Goal: Task Accomplishment & Management: Use online tool/utility

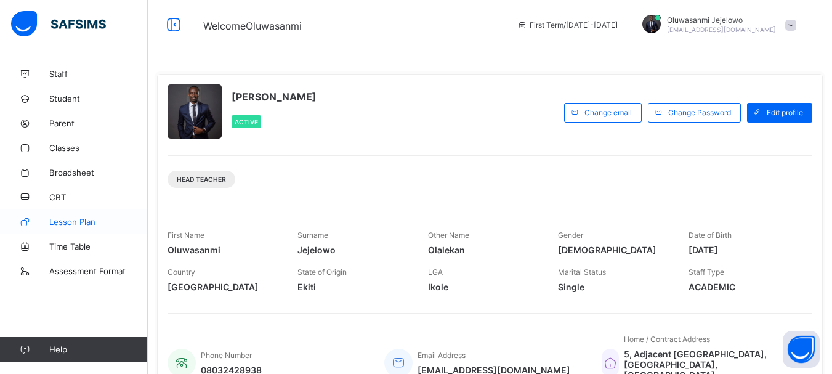
click at [67, 225] on span "Lesson Plan" at bounding box center [98, 222] width 98 height 10
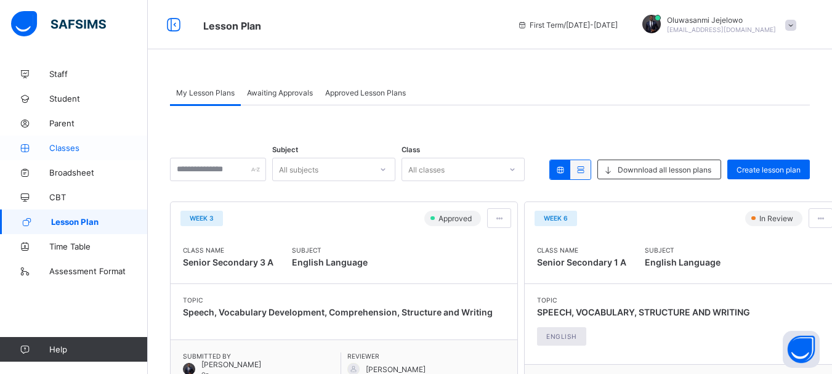
click at [70, 149] on span "Classes" at bounding box center [98, 148] width 98 height 10
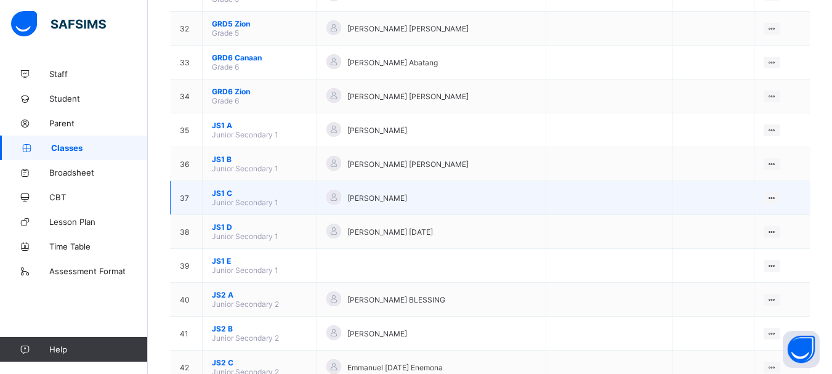
scroll to position [1170, 0]
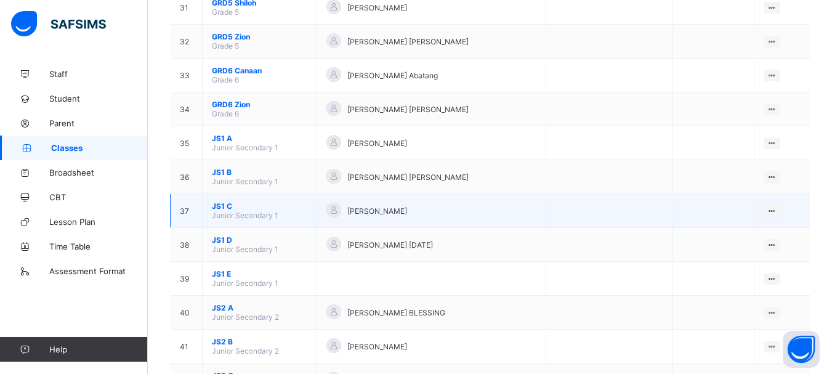
click at [227, 201] on td "JS1 C Junior Secondary 1" at bounding box center [260, 211] width 114 height 34
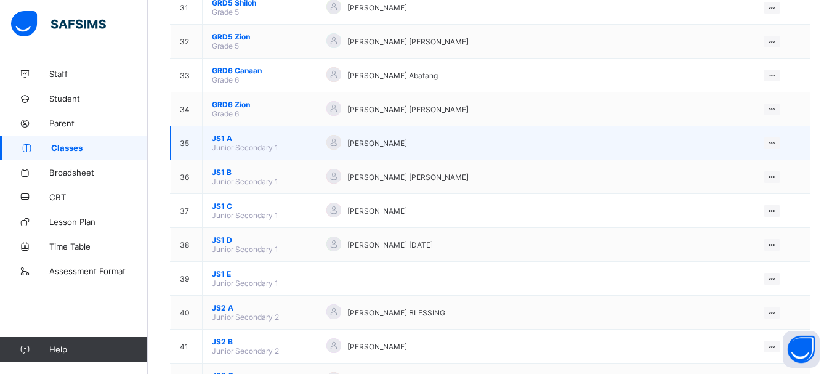
click at [224, 138] on span "JS1 A" at bounding box center [259, 138] width 95 height 9
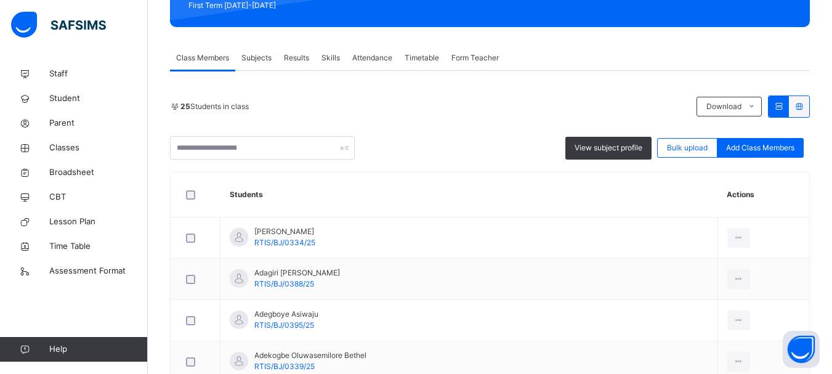
scroll to position [185, 0]
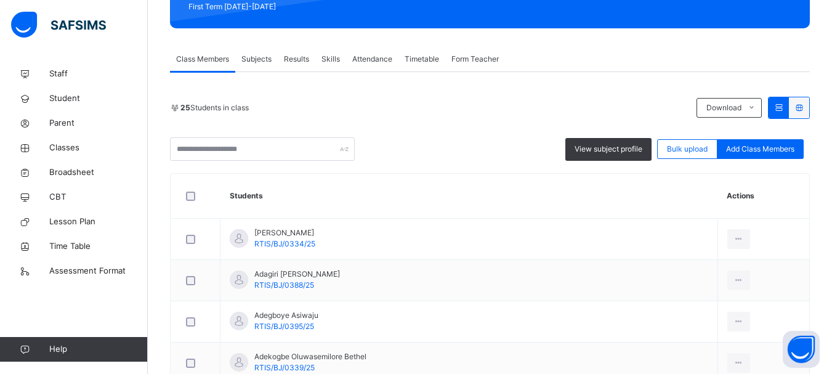
click at [260, 62] on span "Subjects" at bounding box center [256, 59] width 30 height 11
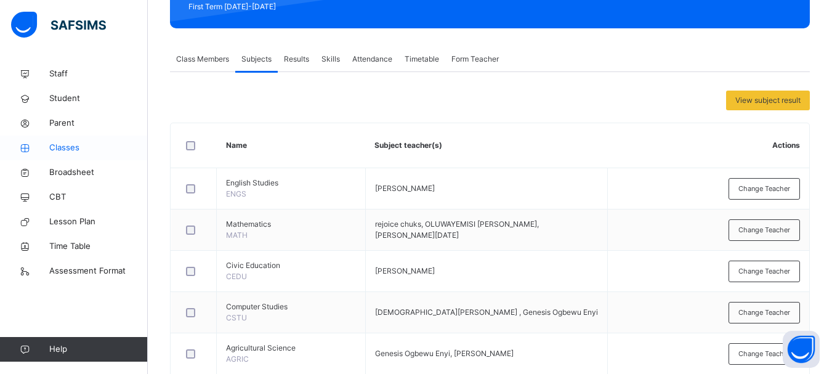
click at [63, 149] on span "Classes" at bounding box center [98, 148] width 98 height 12
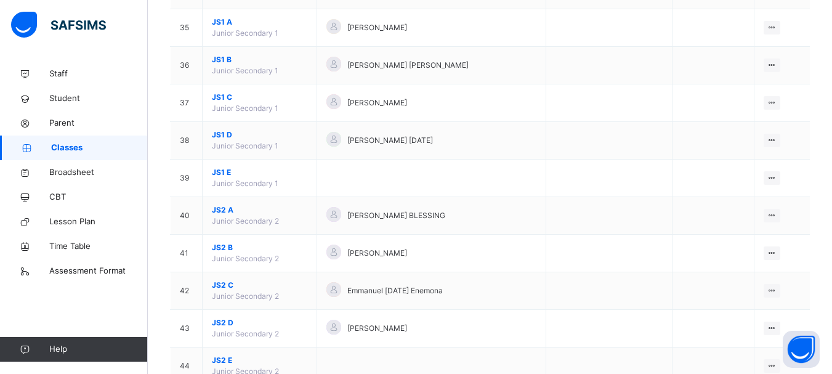
scroll to position [1416, 0]
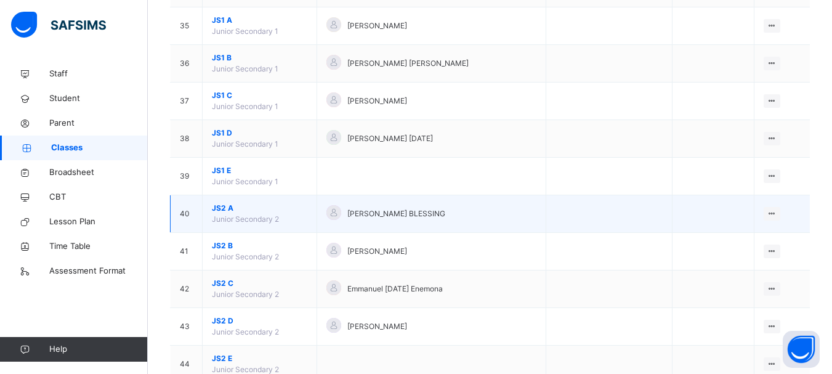
click at [225, 205] on span "JS2 A" at bounding box center [259, 208] width 95 height 11
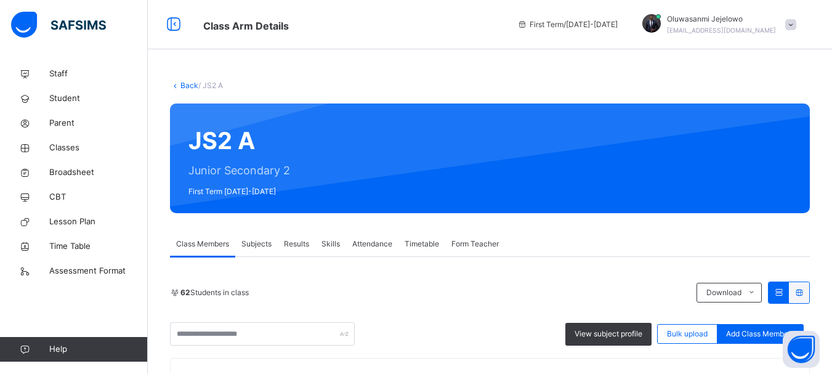
click at [257, 239] on span "Subjects" at bounding box center [256, 243] width 30 height 11
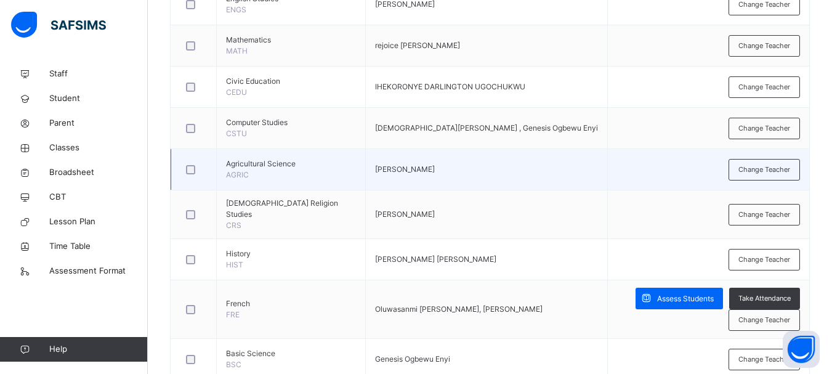
scroll to position [246, 0]
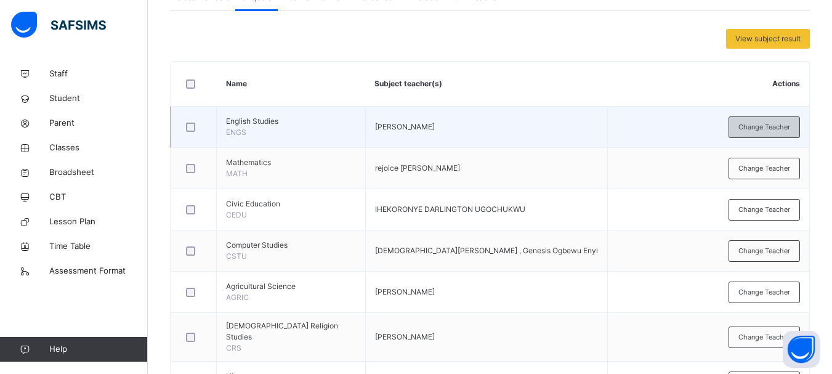
click at [776, 128] on span "Change Teacher" at bounding box center [764, 127] width 52 height 10
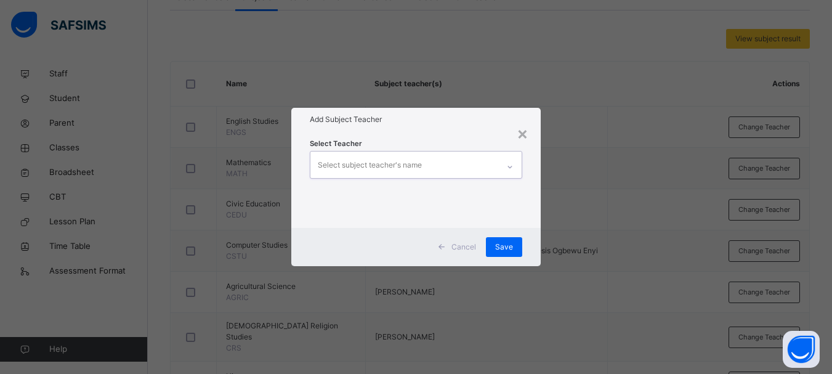
click at [515, 163] on div at bounding box center [509, 167] width 21 height 20
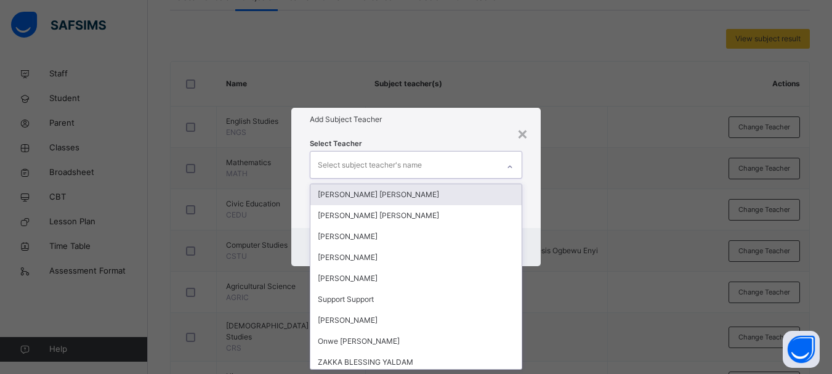
click at [413, 165] on div "Select subject teacher's name" at bounding box center [370, 164] width 104 height 23
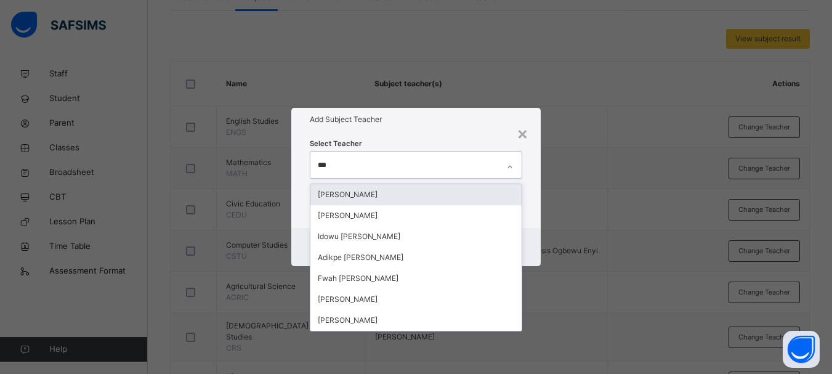
type input "****"
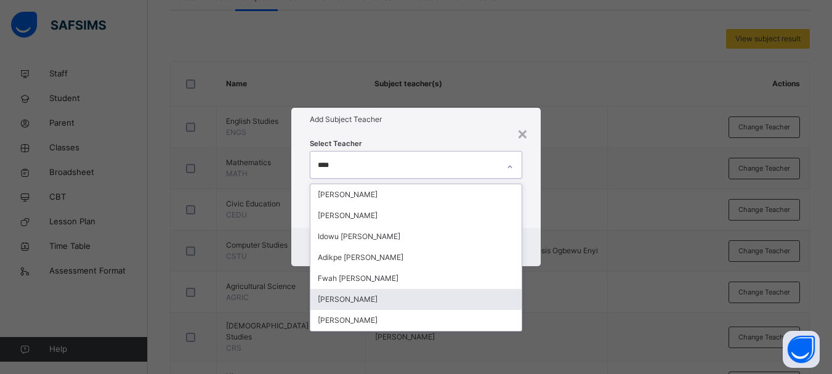
click at [363, 299] on div "[PERSON_NAME]" at bounding box center [415, 299] width 211 height 21
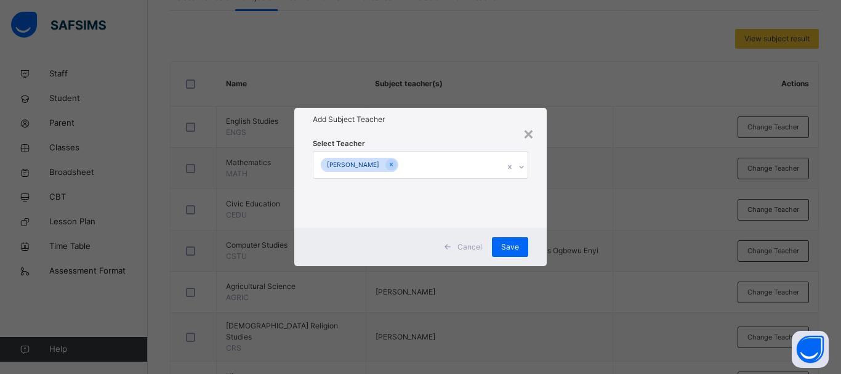
click at [502, 135] on div "Select Teacher Ruth John" at bounding box center [420, 179] width 252 height 96
click at [506, 245] on span "Save" at bounding box center [510, 246] width 18 height 11
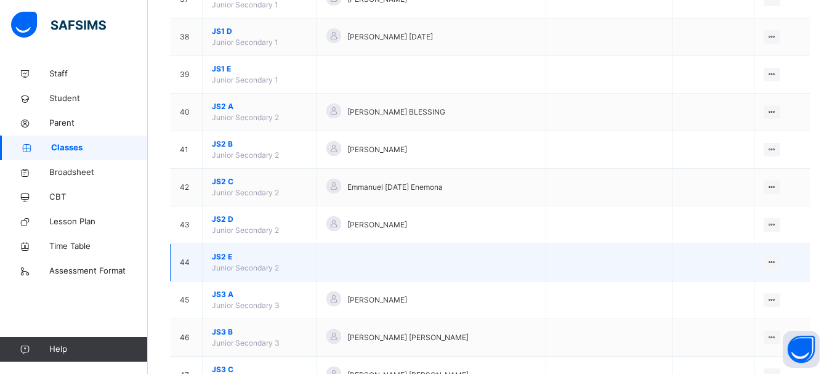
scroll to position [1477, 0]
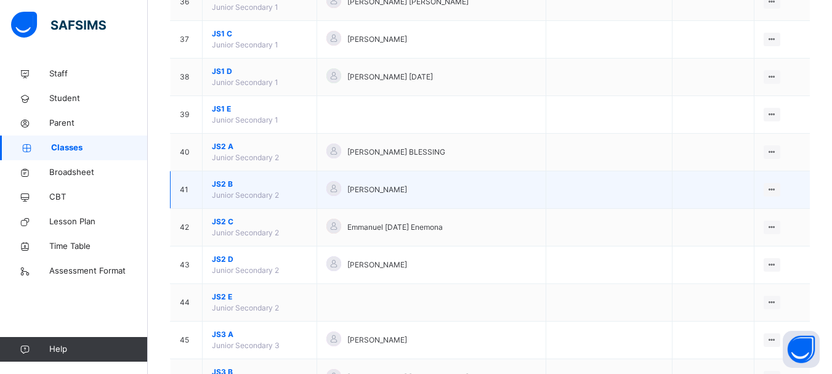
click at [228, 183] on span "JS2 B" at bounding box center [259, 184] width 95 height 11
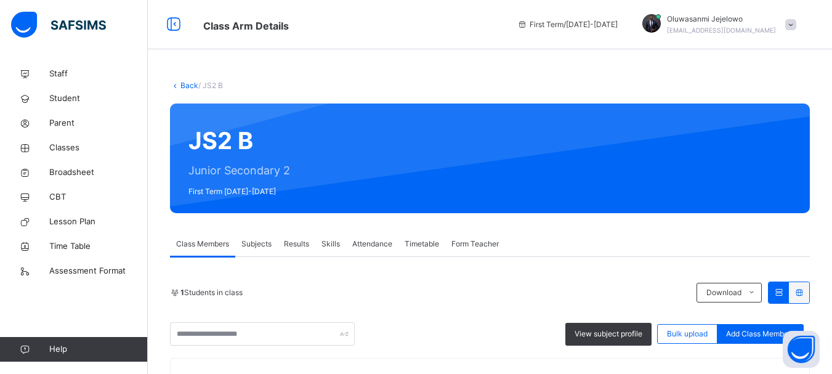
click at [267, 239] on span "Subjects" at bounding box center [256, 243] width 30 height 11
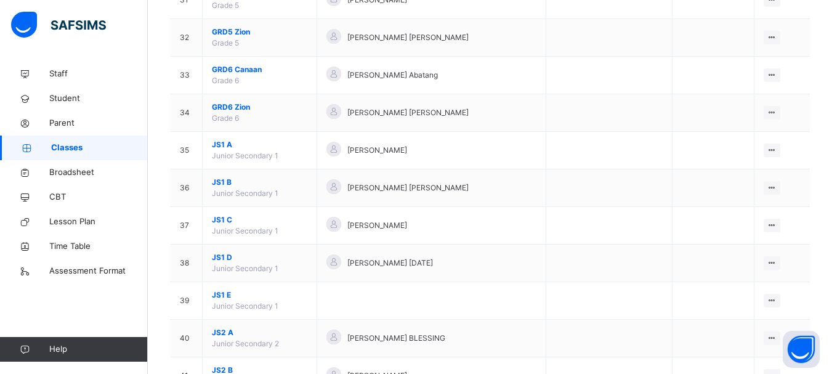
scroll to position [1293, 0]
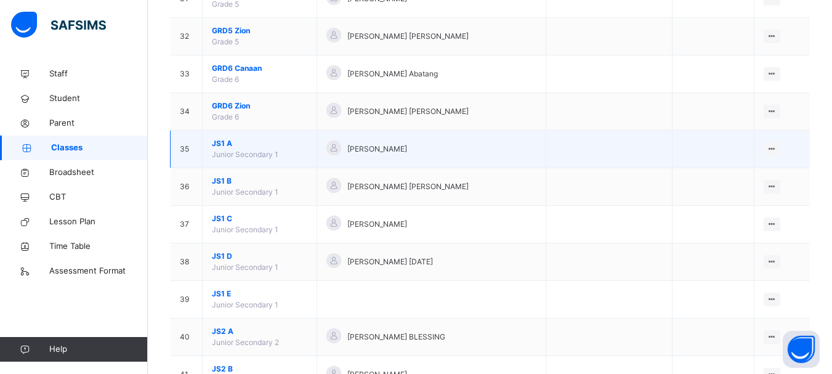
click at [227, 140] on span "JS1 A" at bounding box center [259, 143] width 95 height 11
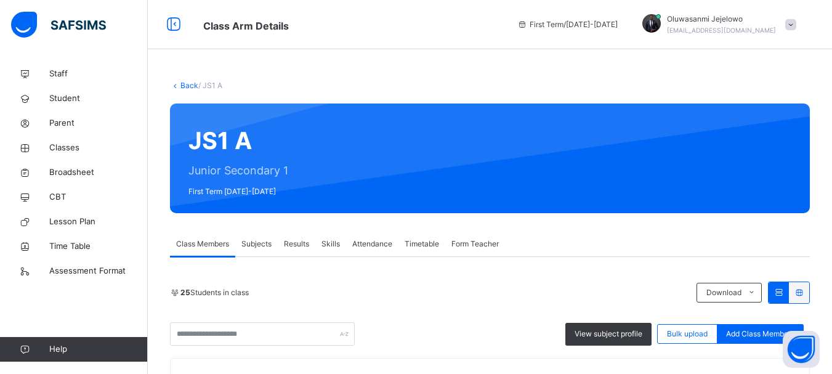
click at [262, 239] on span "Subjects" at bounding box center [256, 243] width 30 height 11
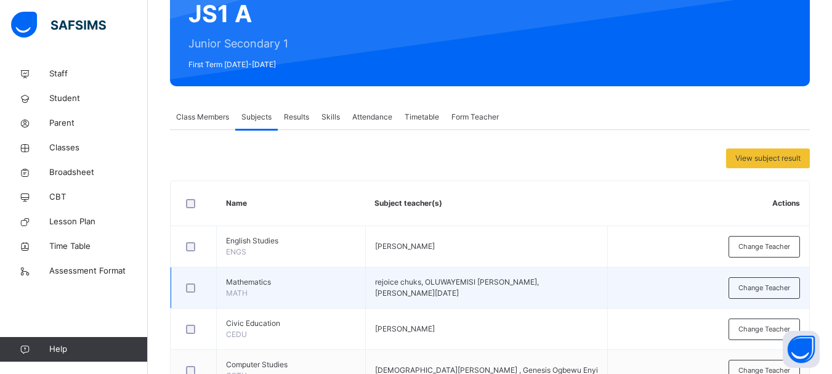
scroll to position [185, 0]
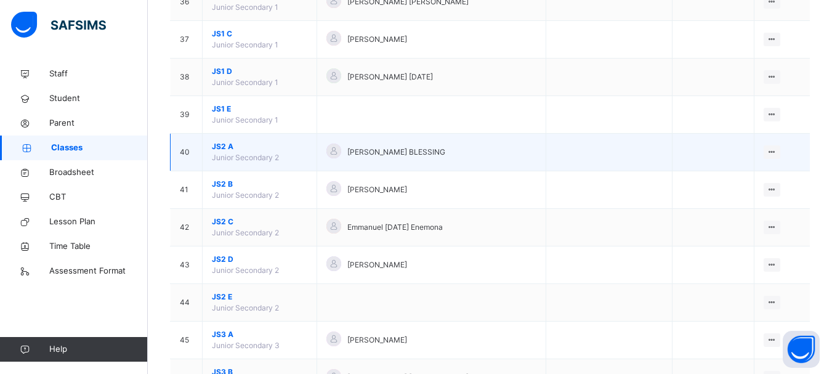
scroll to position [1539, 0]
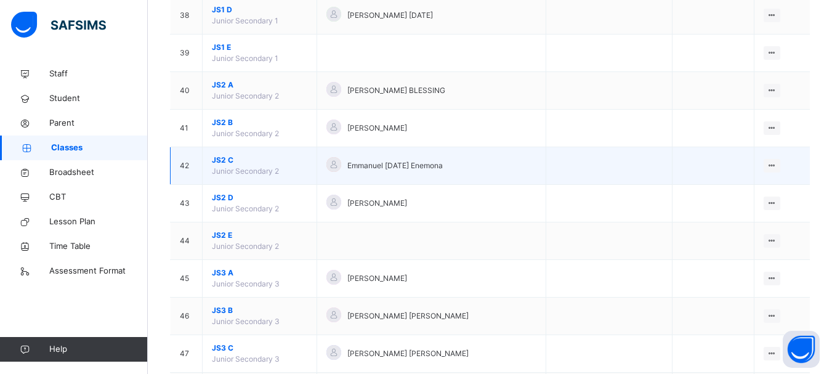
click at [218, 161] on span "JS2 C" at bounding box center [259, 160] width 95 height 11
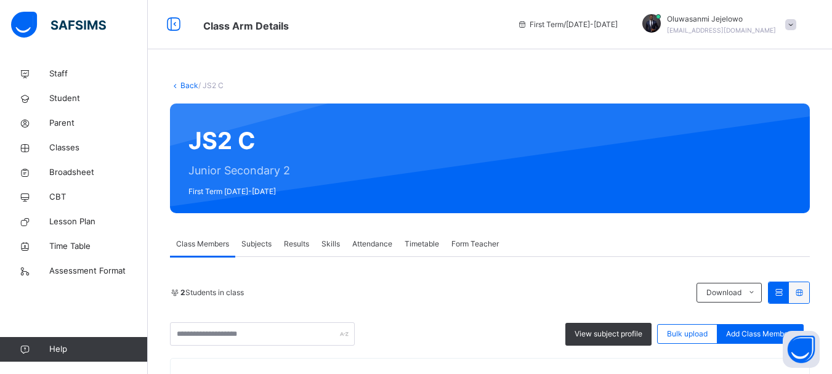
click at [247, 244] on span "Subjects" at bounding box center [256, 243] width 30 height 11
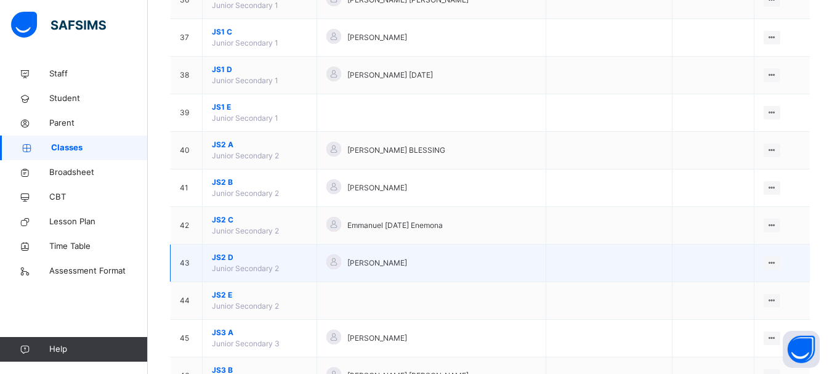
scroll to position [1600, 0]
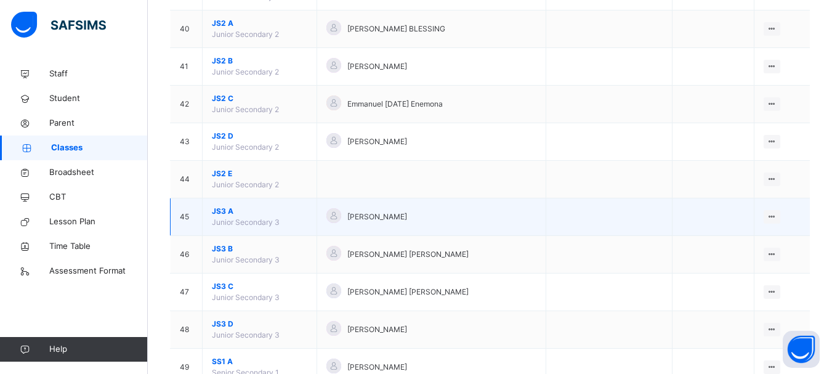
click at [225, 209] on span "JS3 A" at bounding box center [259, 211] width 95 height 11
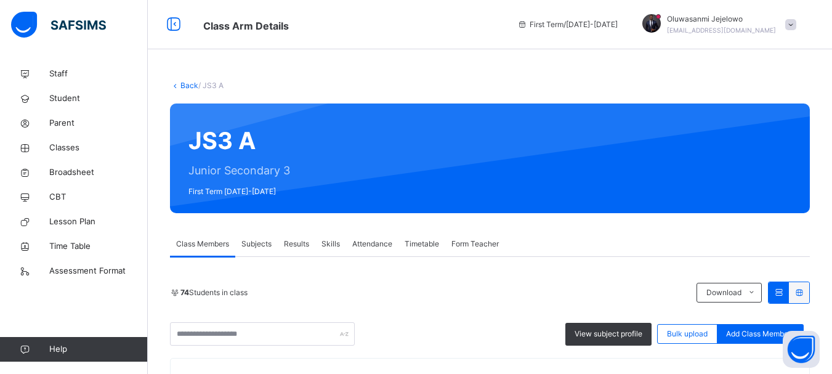
click at [262, 241] on span "Subjects" at bounding box center [256, 243] width 30 height 11
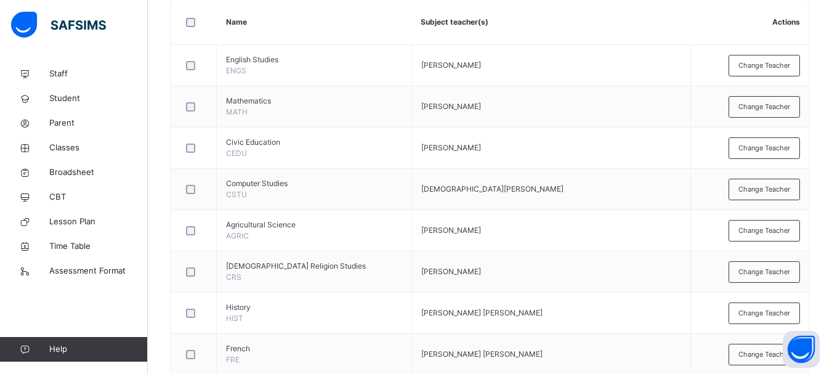
scroll to position [246, 0]
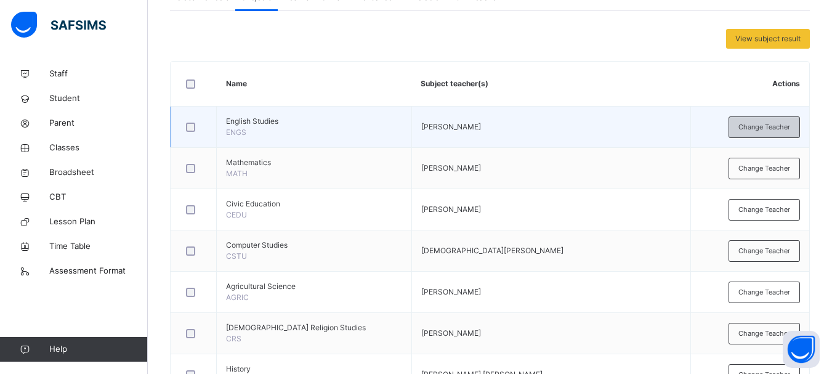
click at [752, 128] on span "Change Teacher" at bounding box center [764, 127] width 52 height 10
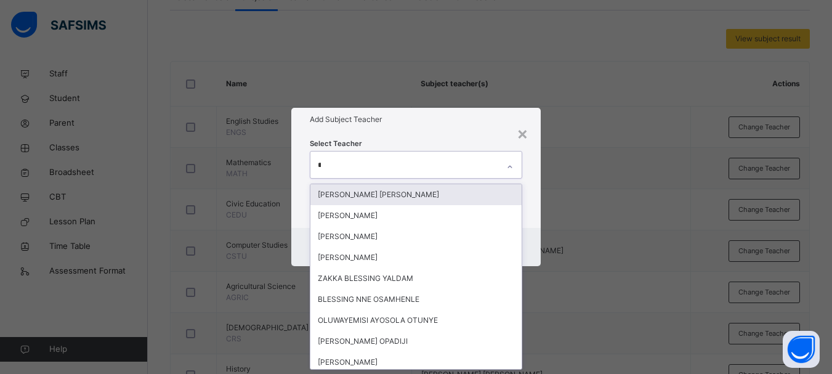
type input "***"
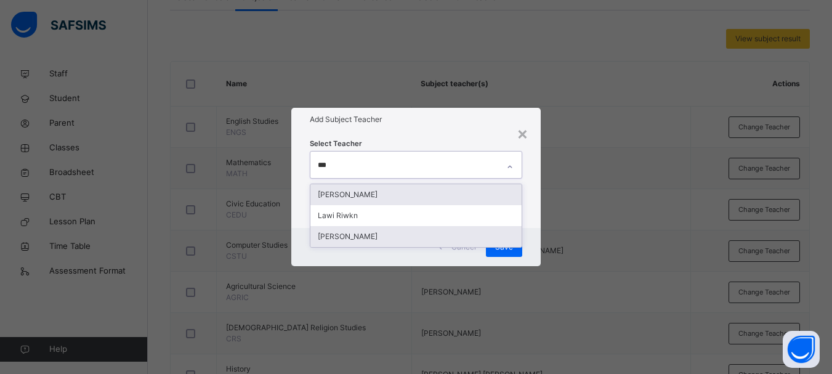
click at [387, 238] on div "Lawrence Amanyi" at bounding box center [415, 236] width 211 height 21
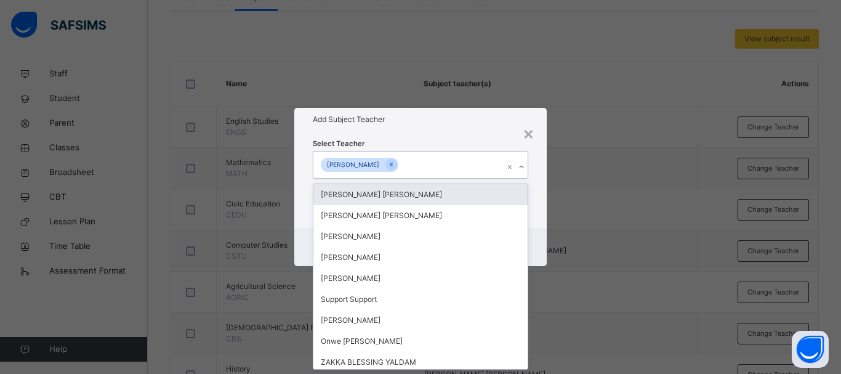
click at [497, 121] on h1 "Add Subject Teacher" at bounding box center [420, 119] width 215 height 11
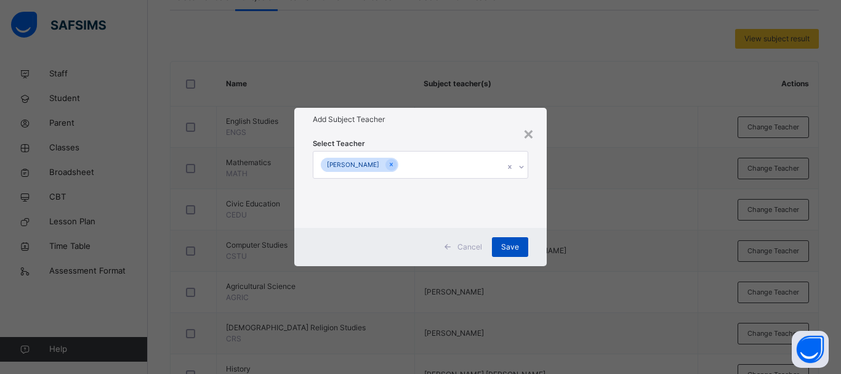
click at [508, 243] on span "Save" at bounding box center [510, 246] width 18 height 11
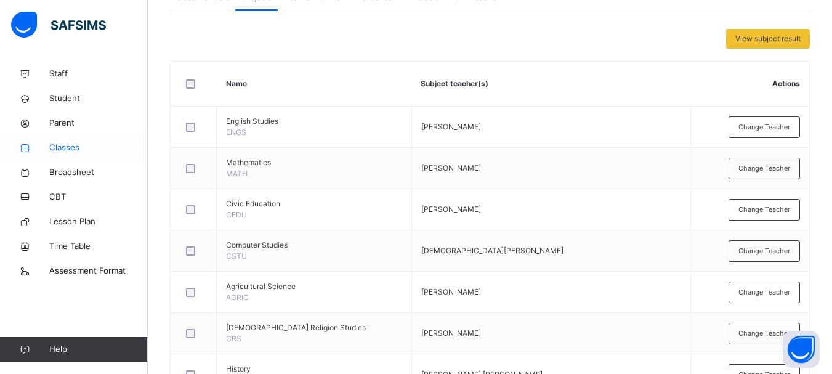
click at [70, 143] on span "Classes" at bounding box center [98, 148] width 98 height 12
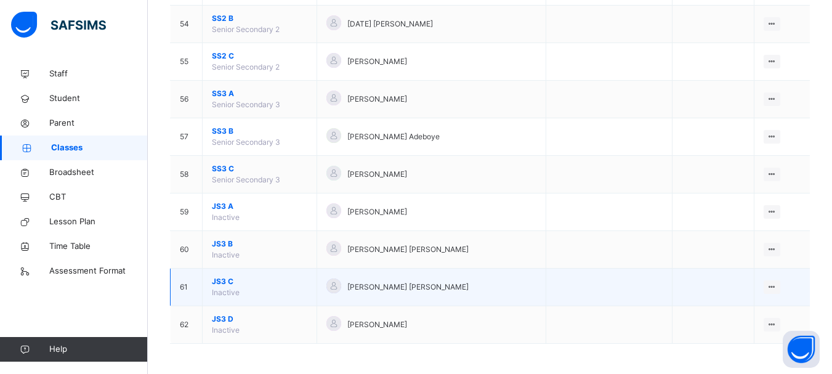
scroll to position [2132, 0]
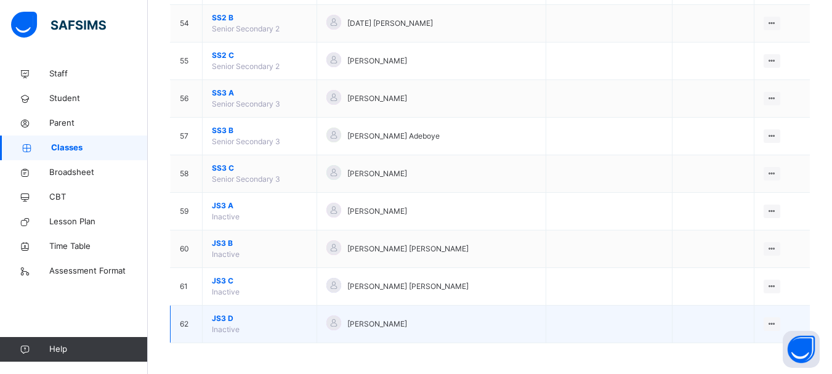
click at [223, 317] on span "JS3 D" at bounding box center [259, 318] width 95 height 11
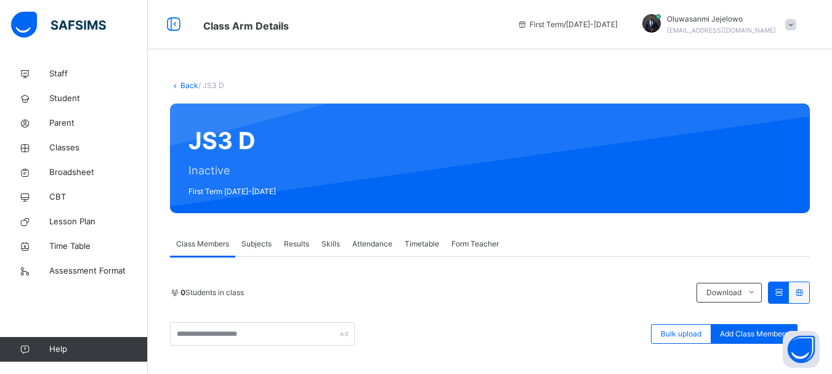
click at [252, 242] on span "Subjects" at bounding box center [256, 243] width 30 height 11
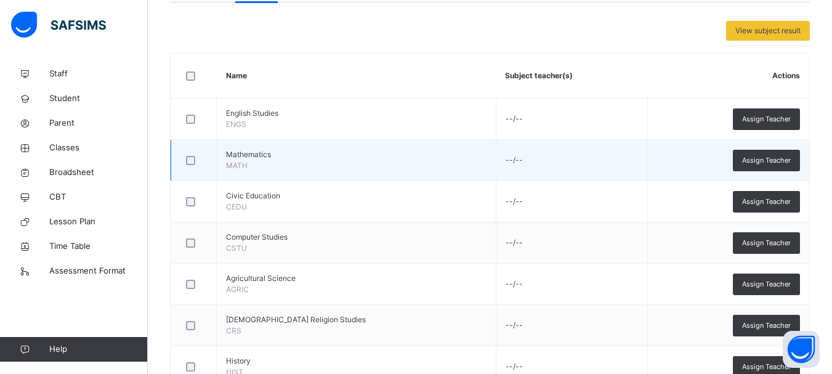
scroll to position [185, 0]
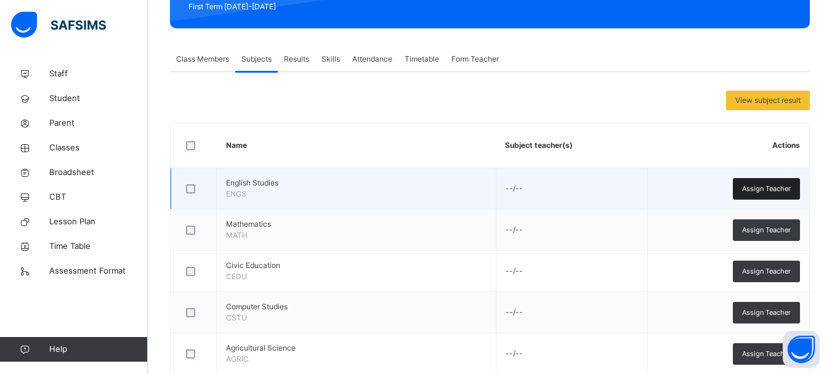
click at [789, 188] on span "Assign Teacher" at bounding box center [766, 188] width 49 height 10
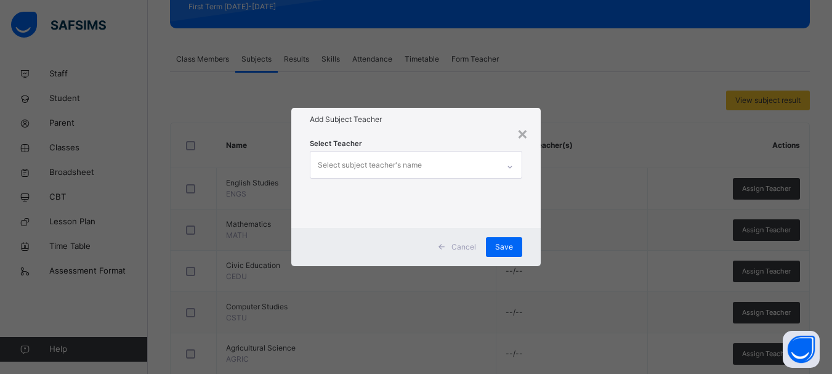
click at [512, 167] on icon at bounding box center [509, 167] width 7 height 12
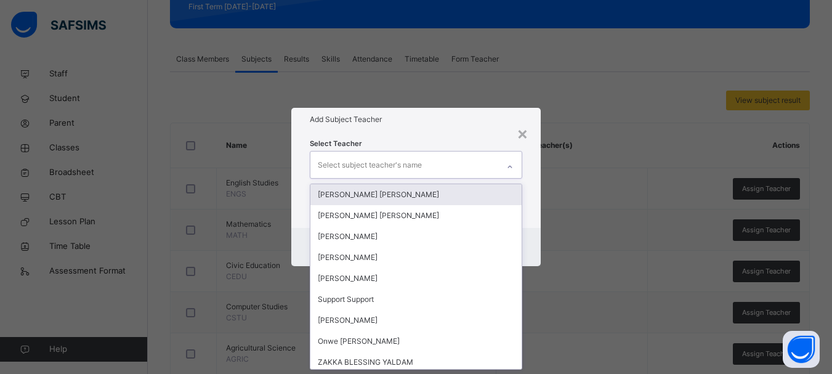
click at [478, 165] on div "Select subject teacher's name" at bounding box center [404, 164] width 188 height 26
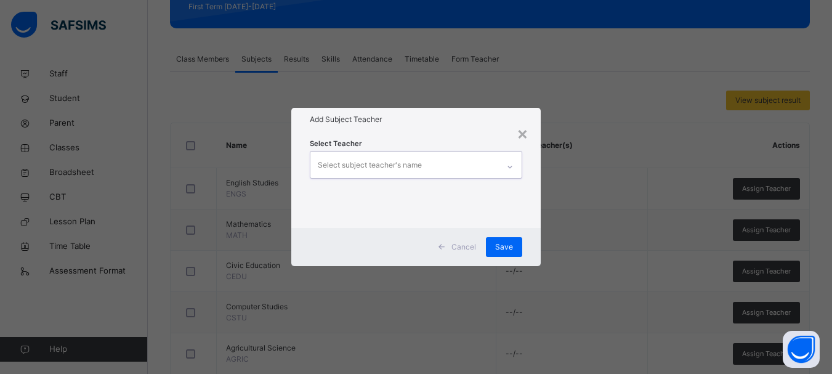
click at [468, 163] on div "Select subject teacher's name" at bounding box center [404, 164] width 188 height 26
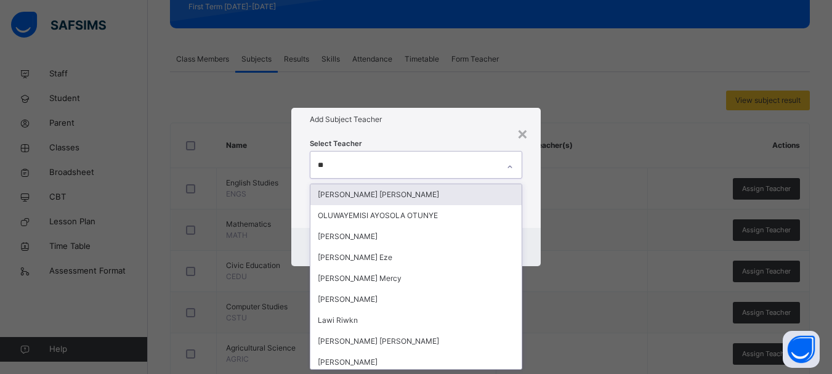
type input "***"
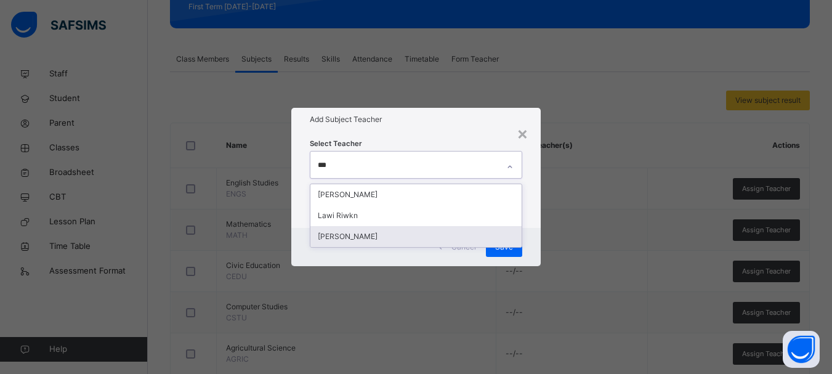
click at [356, 238] on div "Lawrence Amanyi" at bounding box center [415, 236] width 211 height 21
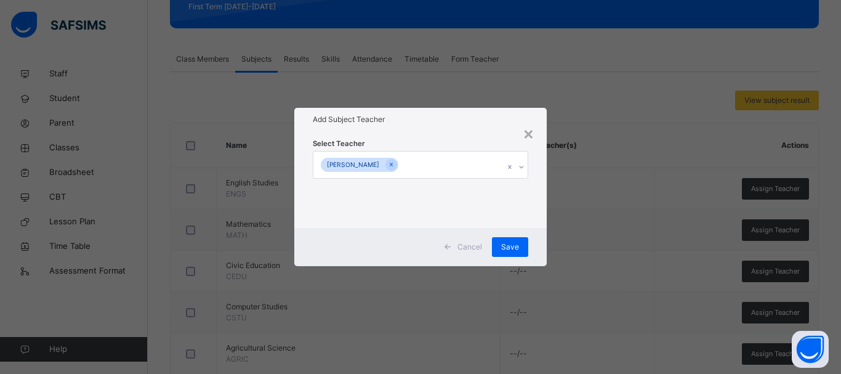
click at [547, 239] on div "× Add Subject Teacher Select Teacher Lawrence Amanyi Cancel Save" at bounding box center [420, 187] width 841 height 374
click at [518, 243] on span "Save" at bounding box center [510, 246] width 18 height 11
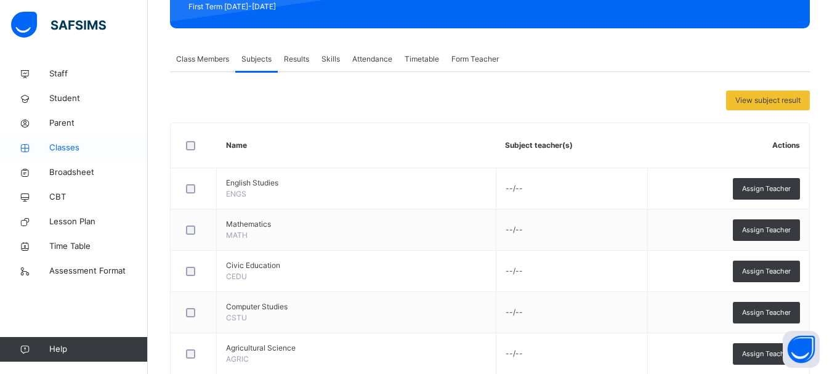
click at [70, 145] on span "Classes" at bounding box center [98, 148] width 98 height 12
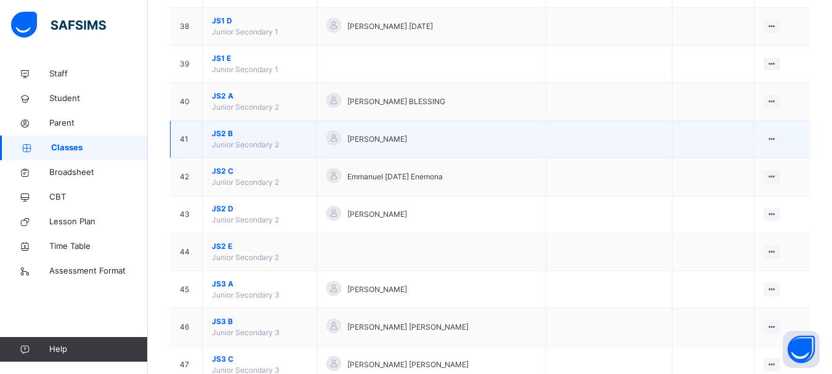
scroll to position [1662, 0]
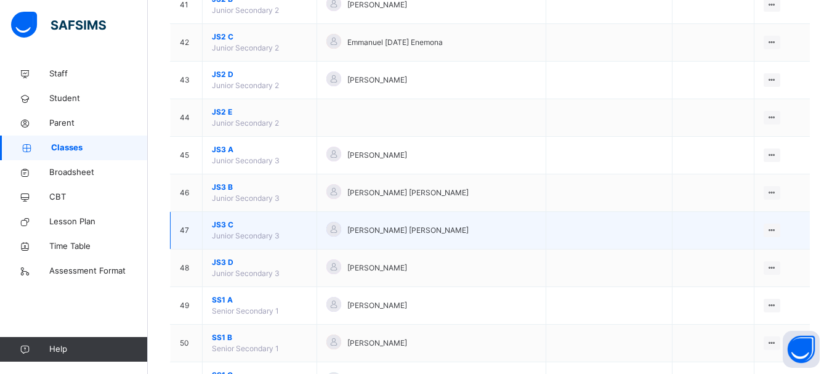
click at [223, 225] on span "JS3 C" at bounding box center [259, 224] width 95 height 11
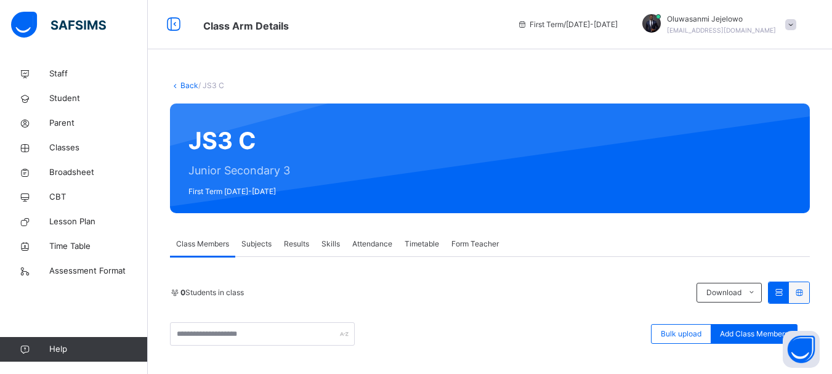
click at [264, 238] on span "Subjects" at bounding box center [256, 243] width 30 height 11
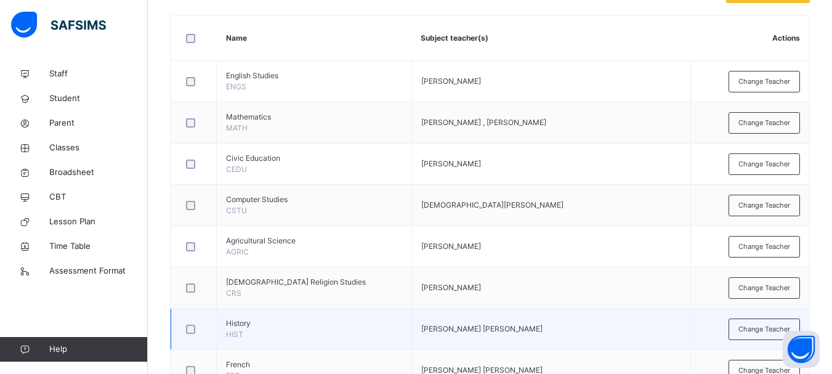
scroll to position [308, 0]
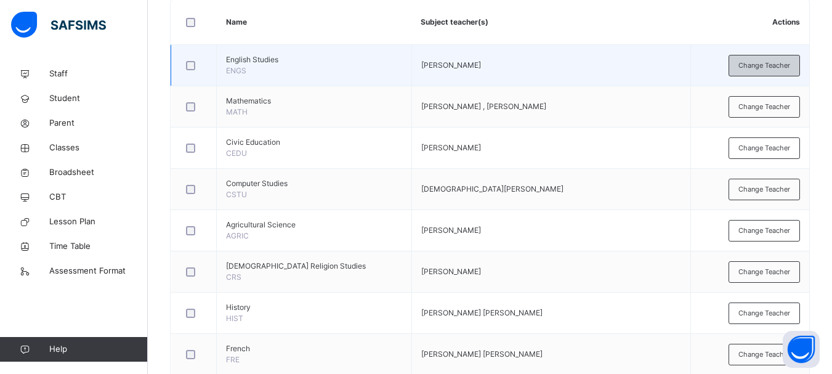
click at [744, 68] on div "Change Teacher" at bounding box center [763, 66] width 71 height 22
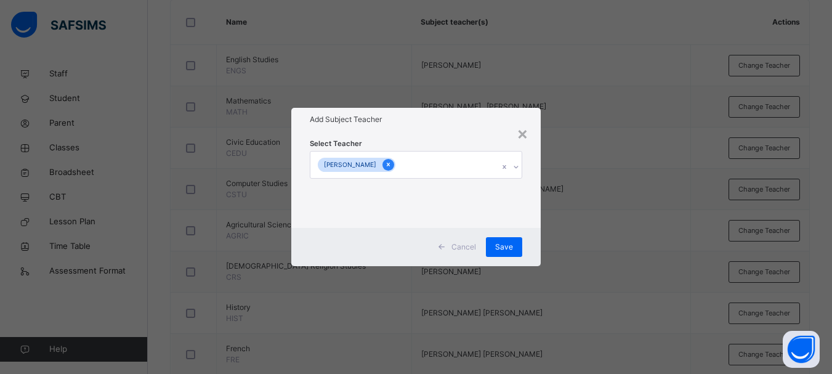
click at [385, 167] on icon at bounding box center [388, 164] width 7 height 9
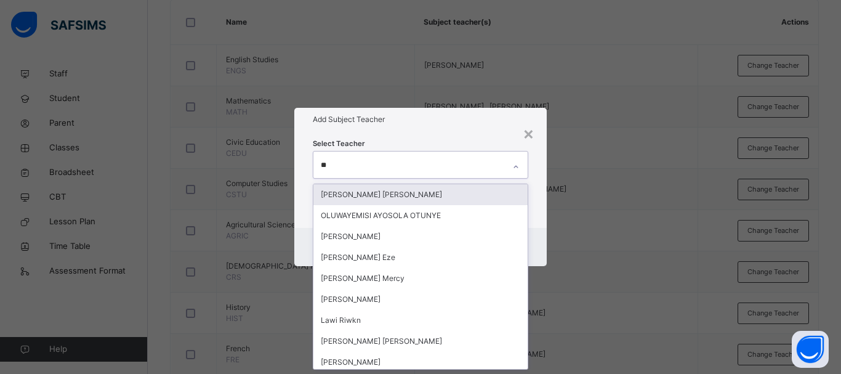
type input "***"
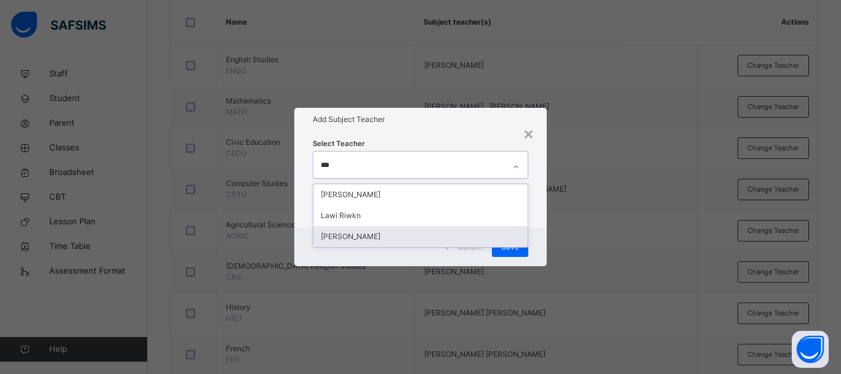
click at [367, 232] on div "Lawrence Amanyi" at bounding box center [420, 236] width 214 height 21
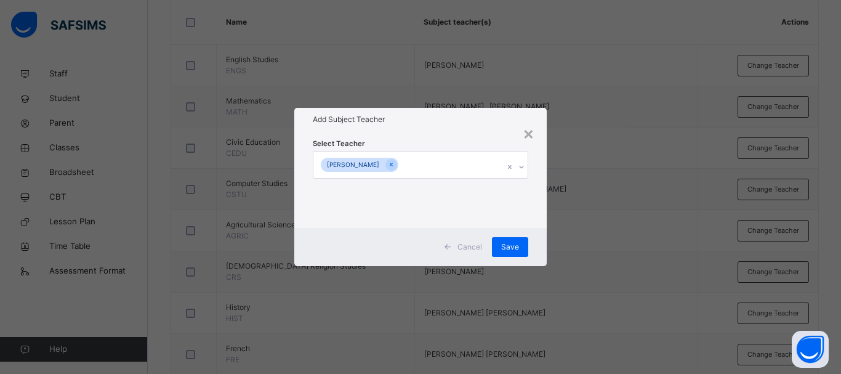
click at [540, 193] on div "Select Teacher Lawrence Amanyi" at bounding box center [420, 179] width 252 height 96
click at [520, 246] on div "Save" at bounding box center [510, 247] width 36 height 20
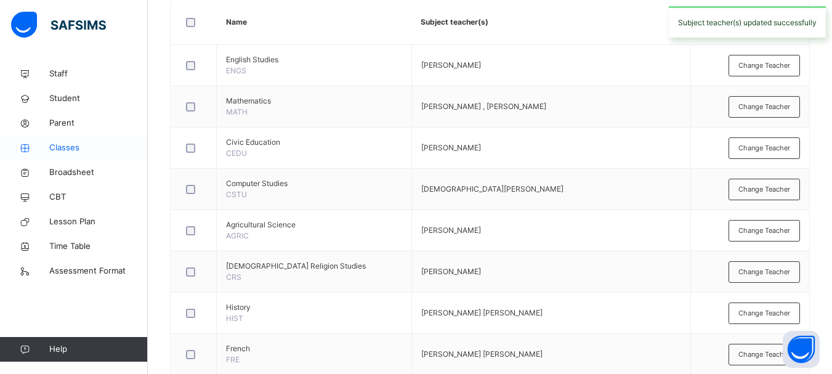
click at [66, 148] on span "Classes" at bounding box center [98, 148] width 98 height 12
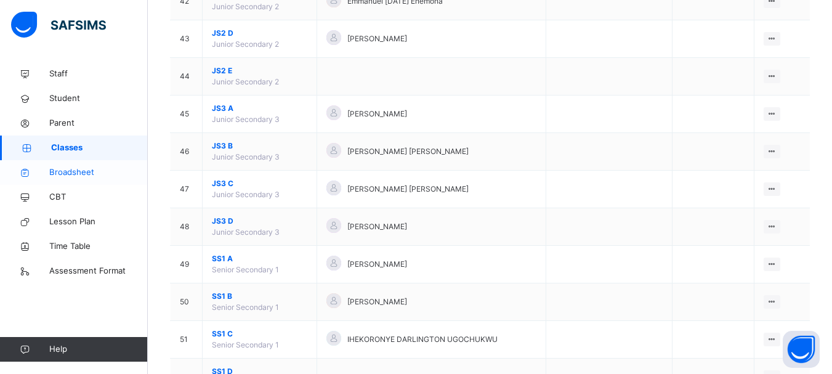
scroll to position [1662, 0]
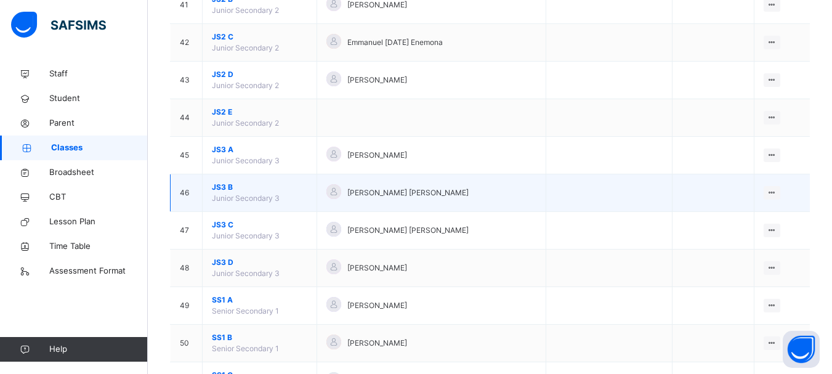
click at [227, 184] on span "JS3 B" at bounding box center [259, 187] width 95 height 11
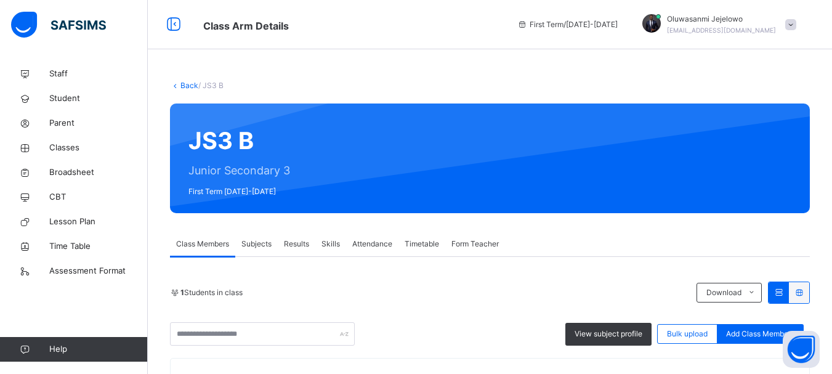
click at [268, 244] on span "Subjects" at bounding box center [256, 243] width 30 height 11
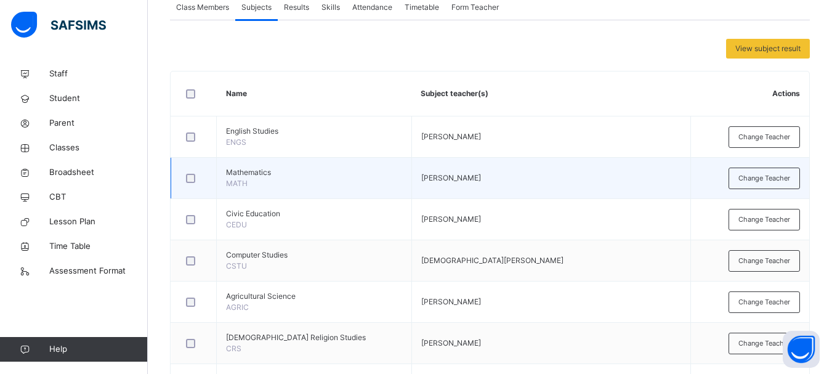
scroll to position [246, 0]
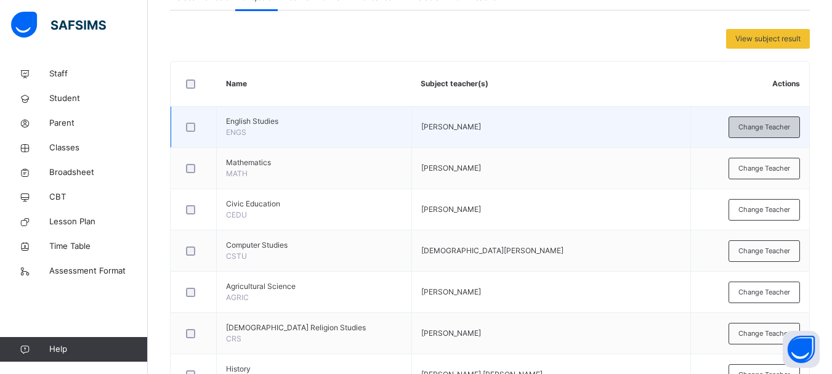
click at [769, 128] on span "Change Teacher" at bounding box center [764, 127] width 52 height 10
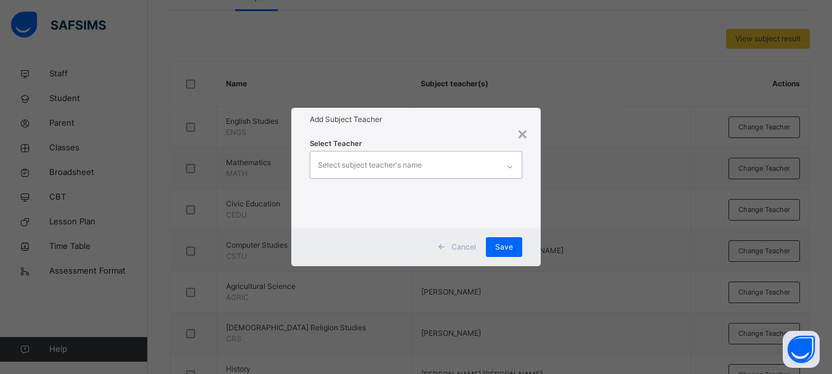
click at [475, 164] on div "Select subject teacher's name" at bounding box center [404, 164] width 188 height 26
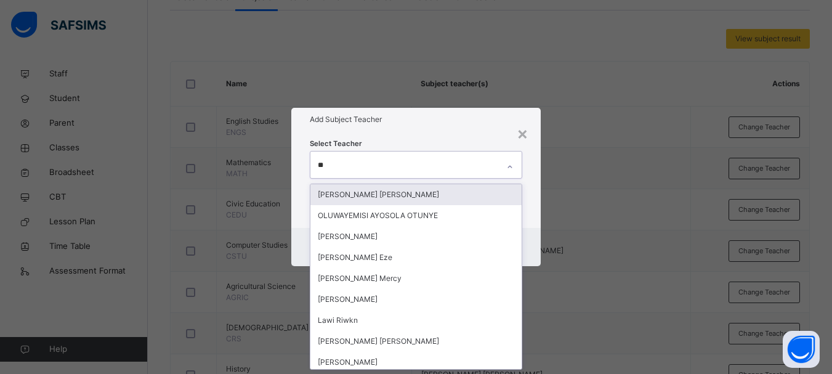
type input "***"
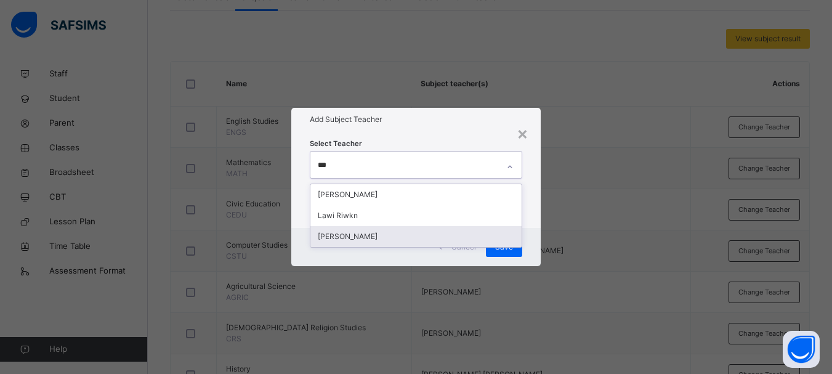
click at [404, 234] on div "Lawrence Amanyi" at bounding box center [415, 236] width 211 height 21
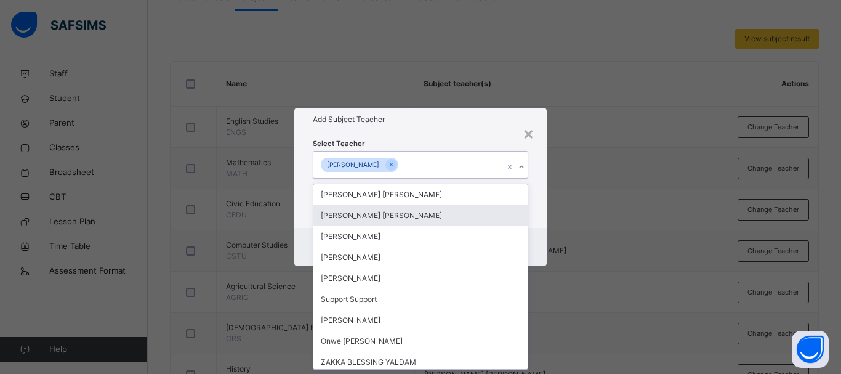
click at [540, 206] on div "Select Teacher option Lawrence Amanyi, selected. option Anuku Ekaniyere Edna fo…" at bounding box center [420, 179] width 252 height 96
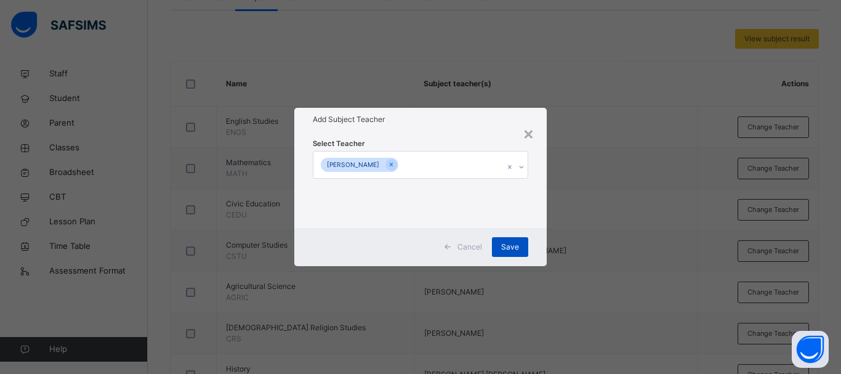
click at [507, 240] on div "Save" at bounding box center [510, 247] width 36 height 20
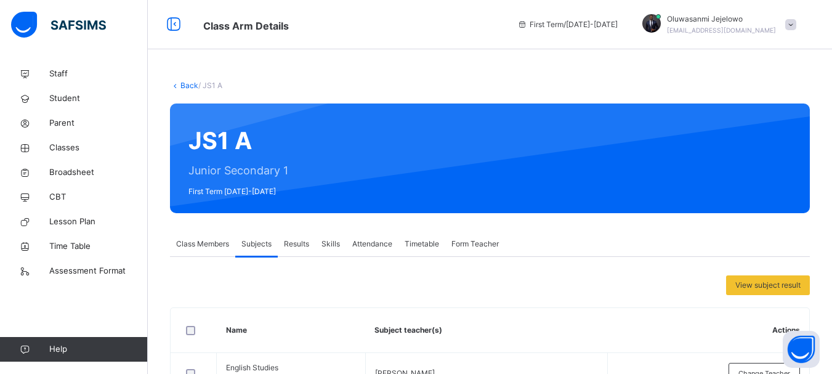
click at [182, 84] on link "Back" at bounding box center [189, 85] width 18 height 9
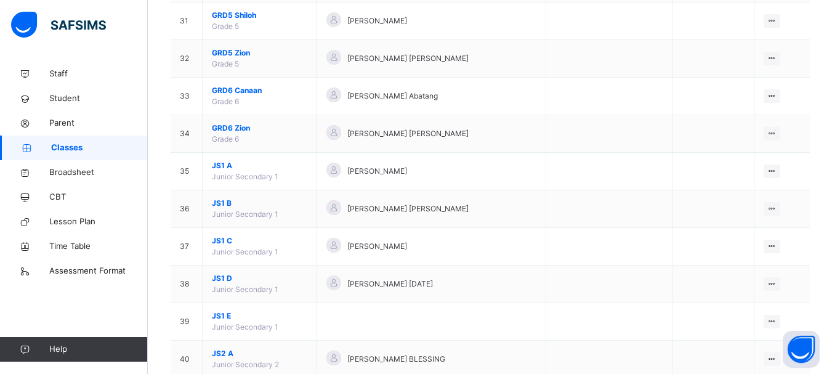
scroll to position [1293, 0]
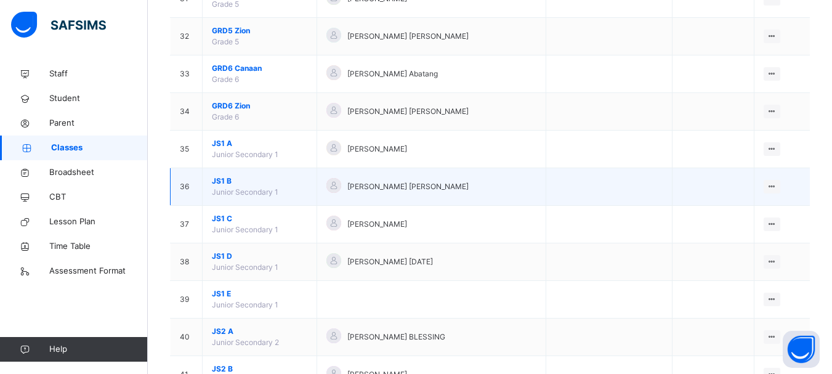
click at [230, 178] on span "JS1 B" at bounding box center [259, 180] width 95 height 11
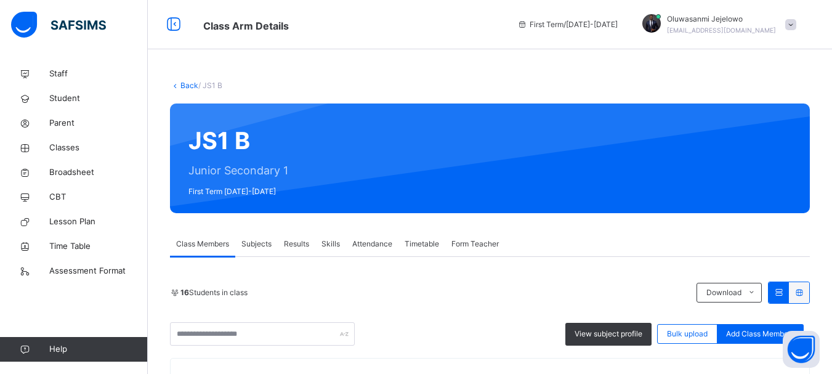
click at [264, 242] on span "Subjects" at bounding box center [256, 243] width 30 height 11
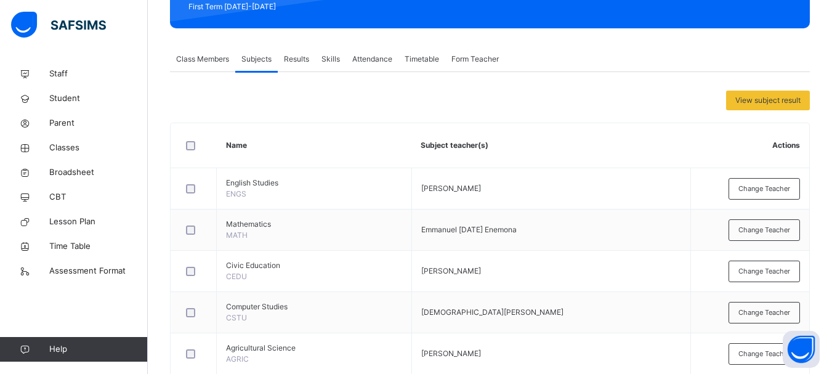
scroll to position [102, 0]
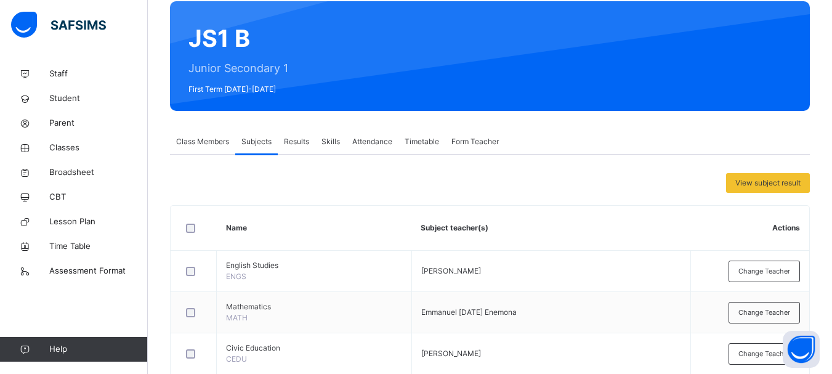
click at [752, 266] on span "Change Teacher" at bounding box center [764, 271] width 52 height 10
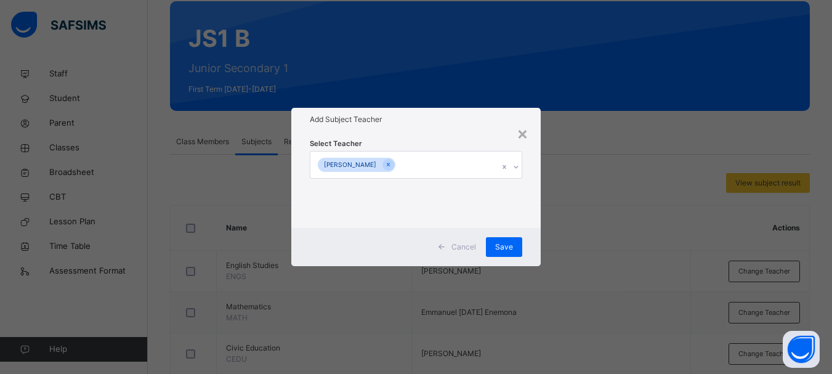
scroll to position [185, 0]
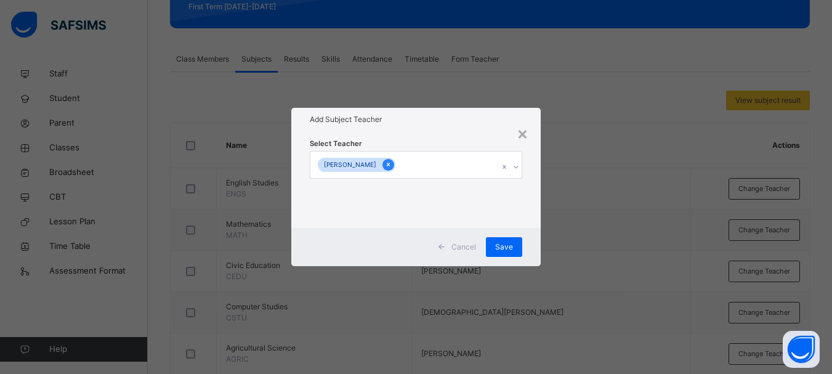
click at [387, 166] on icon at bounding box center [388, 165] width 3 height 4
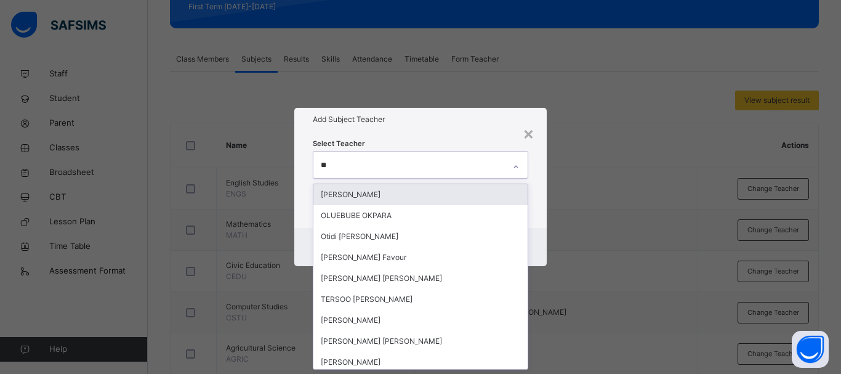
type input "***"
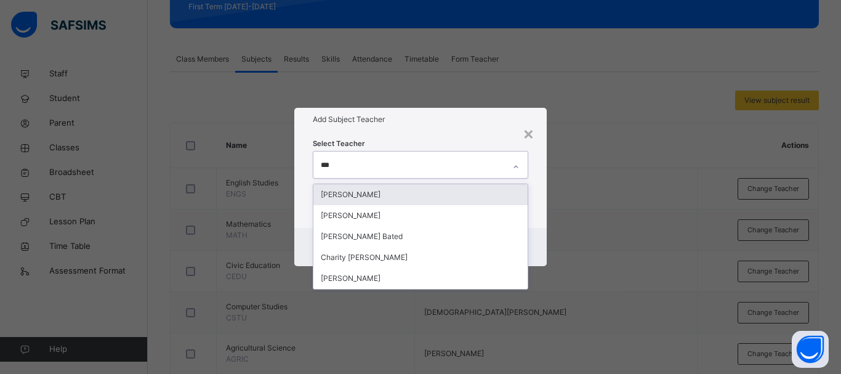
click at [403, 195] on div "Arit Eyo Abia" at bounding box center [420, 194] width 214 height 21
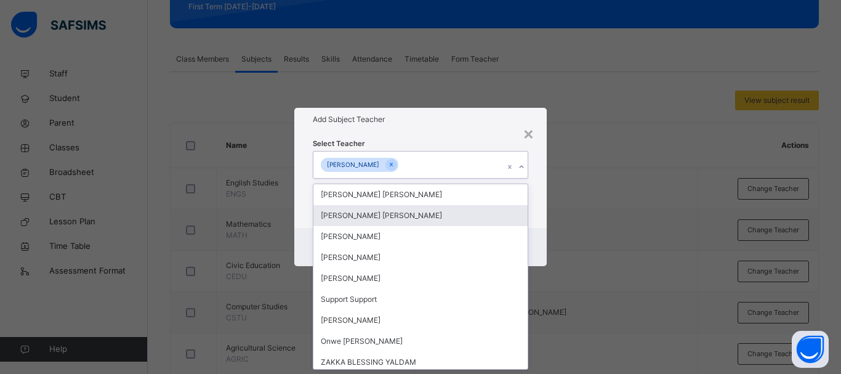
click at [537, 213] on div "Select Teacher option Arit Eyo Abia, selected. option Anuku Ekaniyere Edna focu…" at bounding box center [420, 179] width 252 height 96
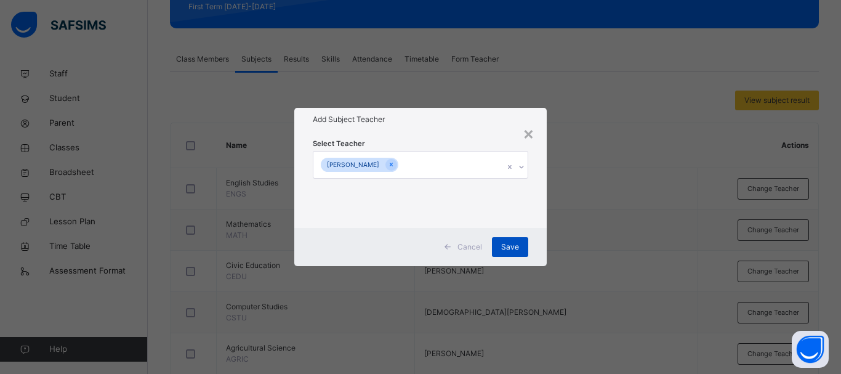
click at [508, 245] on span "Save" at bounding box center [510, 246] width 18 height 11
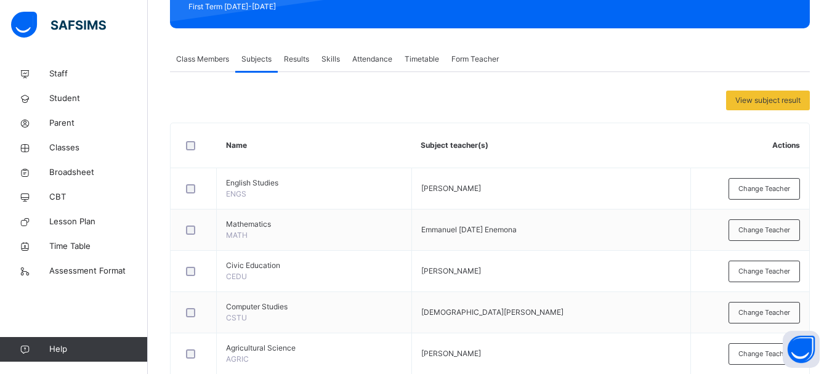
click at [254, 57] on span "Subjects" at bounding box center [256, 59] width 30 height 11
click at [215, 50] on div "Class Members" at bounding box center [202, 59] width 65 height 25
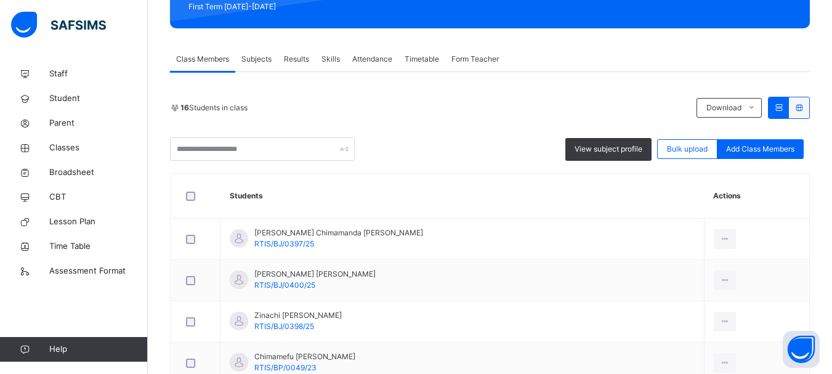
click at [244, 57] on span "Subjects" at bounding box center [256, 59] width 30 height 11
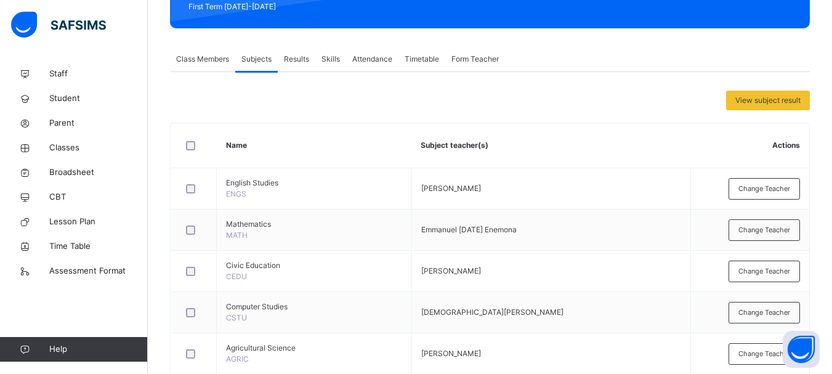
click at [251, 56] on span "Subjects" at bounding box center [256, 59] width 30 height 11
click at [284, 55] on div "Results" at bounding box center [297, 59] width 38 height 25
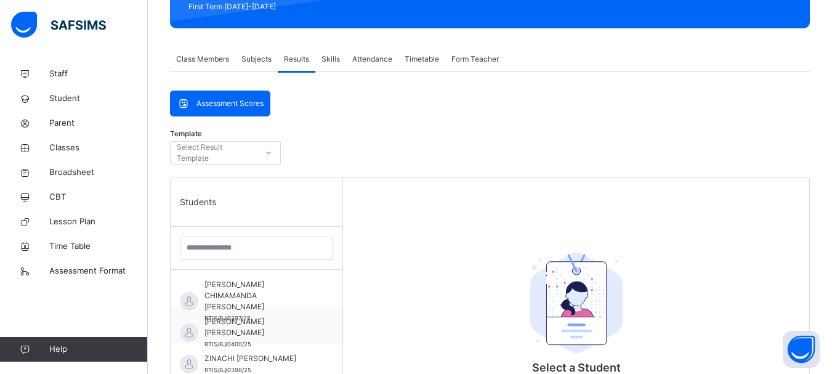
click at [265, 56] on span "Subjects" at bounding box center [256, 59] width 30 height 11
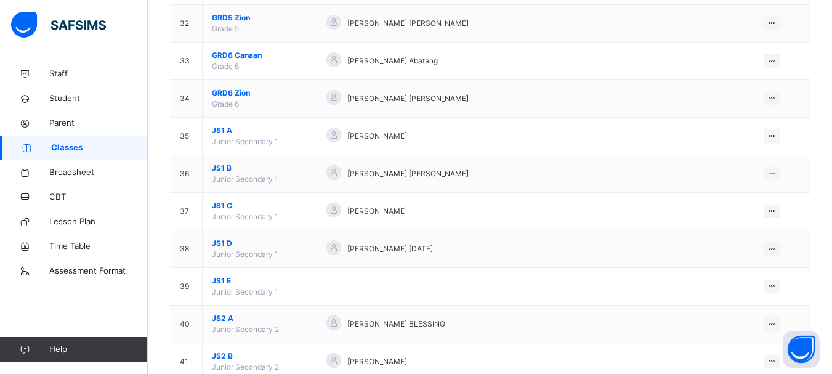
scroll to position [1539, 0]
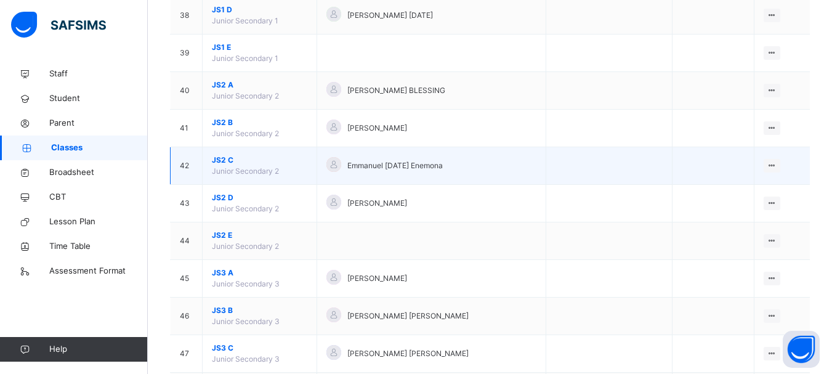
click at [223, 161] on span "JS2 C" at bounding box center [259, 160] width 95 height 11
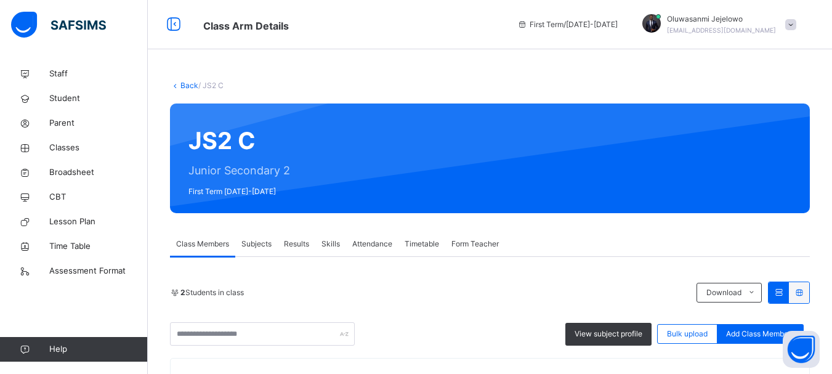
click at [268, 239] on span "Subjects" at bounding box center [256, 243] width 30 height 11
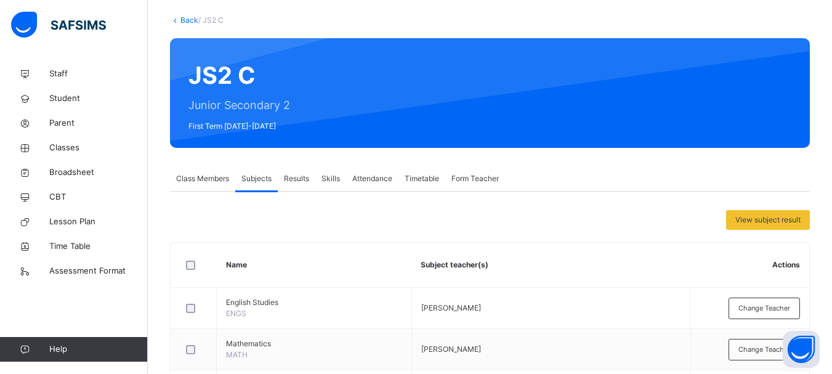
scroll to position [185, 0]
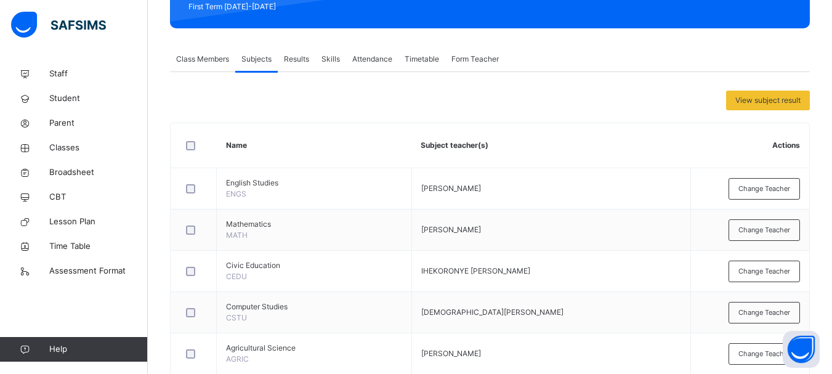
click at [748, 187] on span "Change Teacher" at bounding box center [764, 188] width 52 height 10
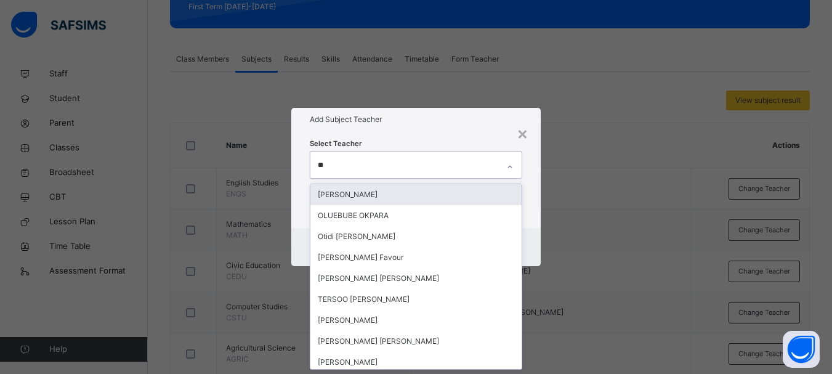
type input "***"
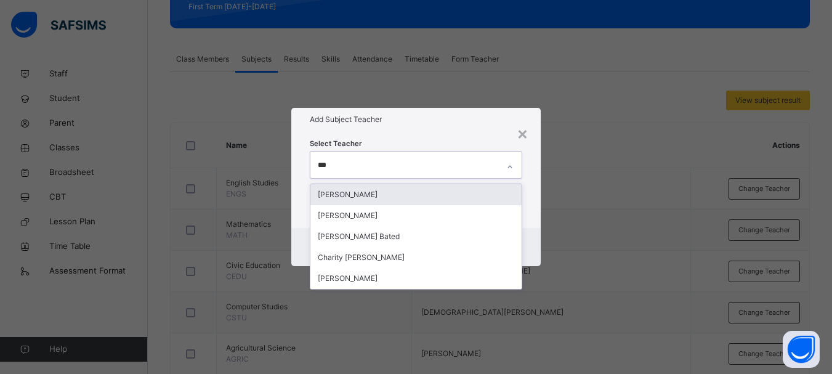
click at [401, 197] on div "[PERSON_NAME]" at bounding box center [415, 194] width 211 height 21
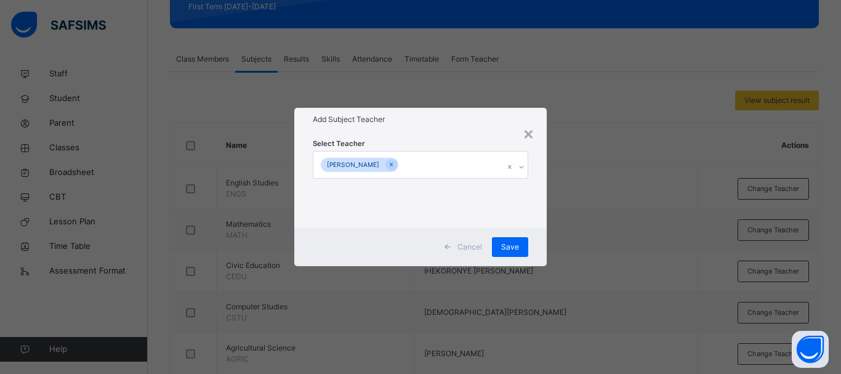
click at [545, 225] on div "Select Teacher Arit Eyo Abia" at bounding box center [420, 179] width 252 height 96
click at [520, 247] on div "Save" at bounding box center [510, 247] width 36 height 20
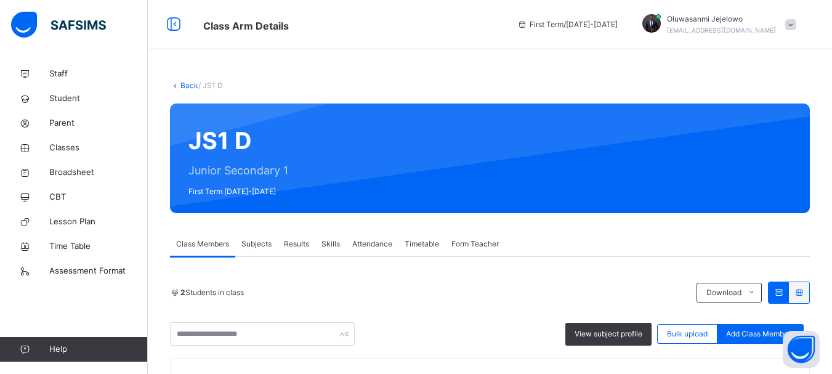
click at [246, 245] on span "Subjects" at bounding box center [256, 243] width 30 height 11
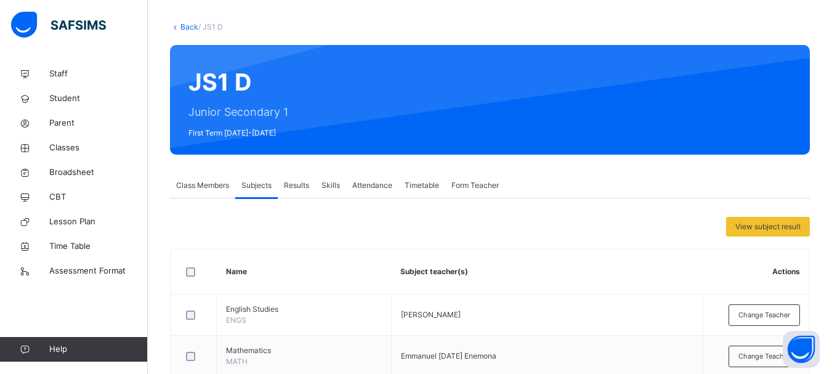
scroll to position [123, 0]
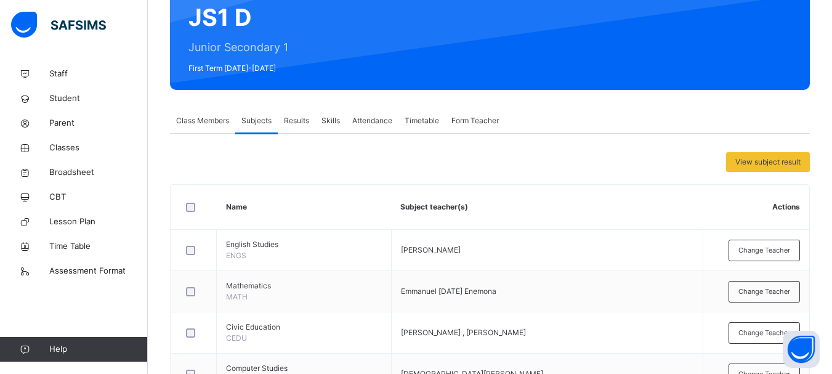
click at [751, 256] on div "Change Teacher" at bounding box center [763, 250] width 71 height 22
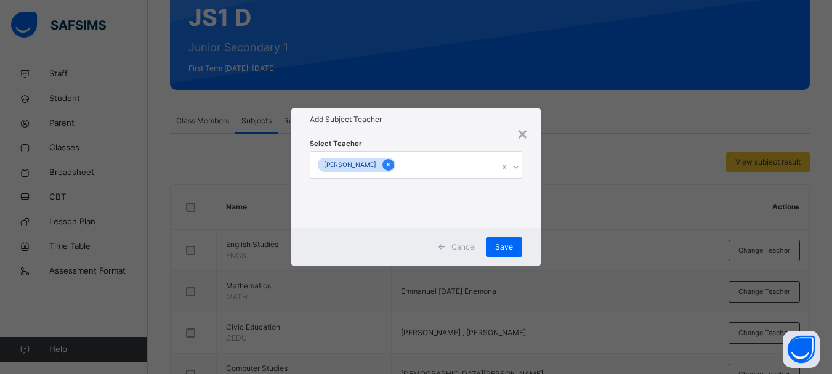
click at [388, 164] on icon at bounding box center [388, 164] width 7 height 9
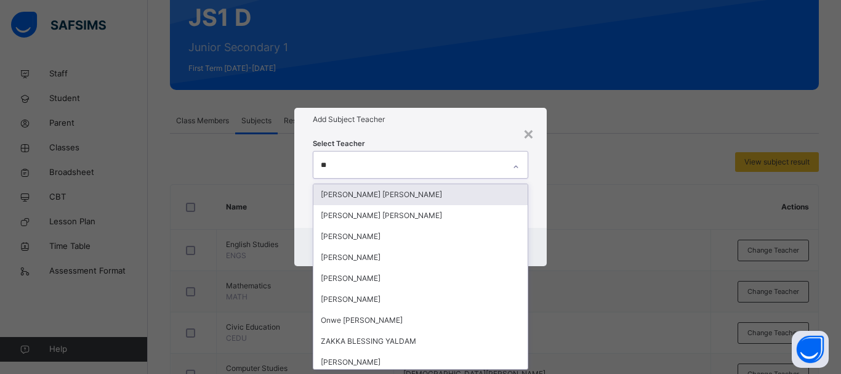
type input "***"
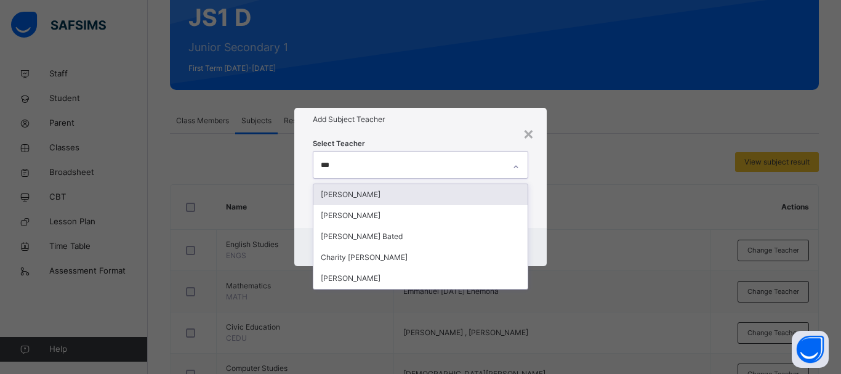
click at [388, 193] on div "[PERSON_NAME]" at bounding box center [420, 194] width 214 height 21
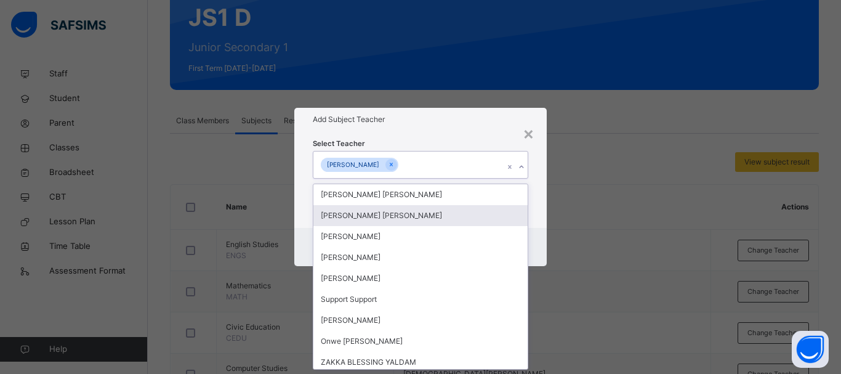
click at [543, 251] on div "Cancel Save" at bounding box center [420, 247] width 252 height 38
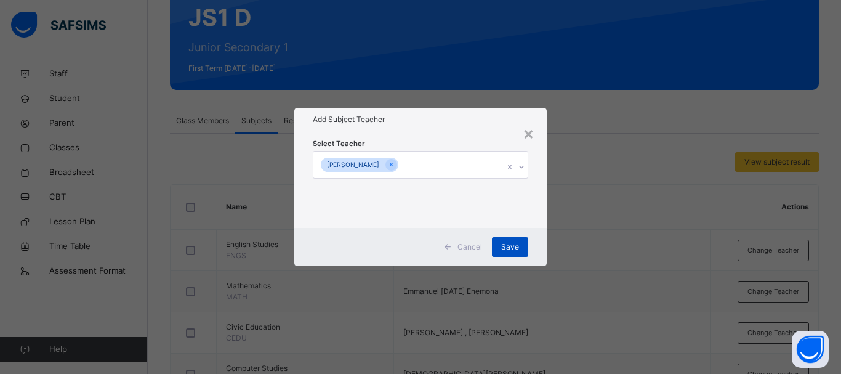
click at [522, 243] on div "Save" at bounding box center [510, 247] width 36 height 20
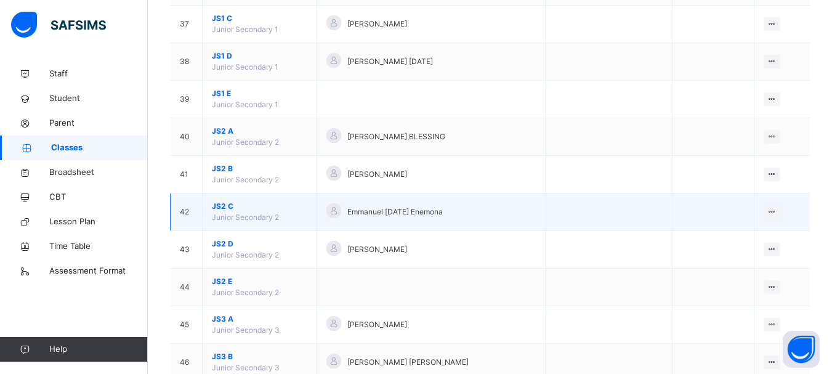
scroll to position [1539, 0]
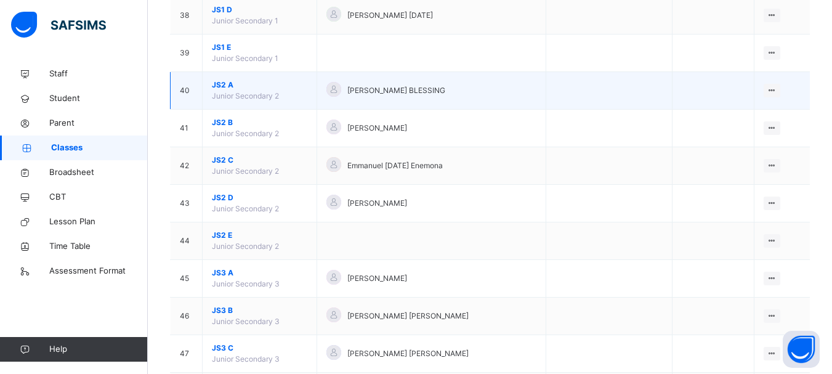
click at [228, 86] on span "JS2 A" at bounding box center [259, 84] width 95 height 11
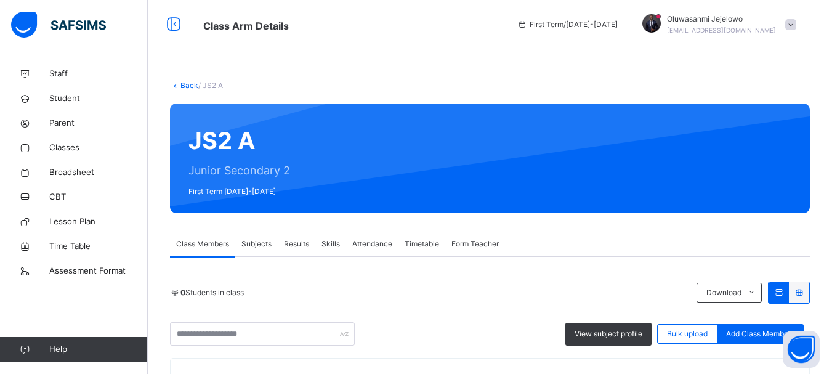
click at [255, 238] on div "Subjects" at bounding box center [256, 243] width 42 height 25
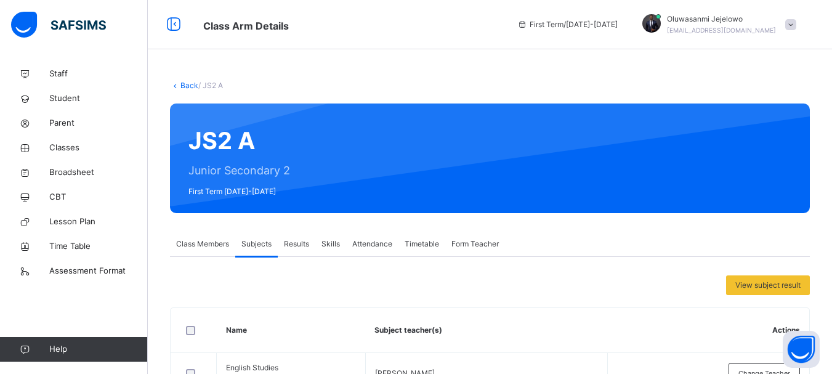
click at [176, 81] on icon at bounding box center [175, 85] width 10 height 9
click at [190, 86] on link "Back" at bounding box center [189, 85] width 18 height 9
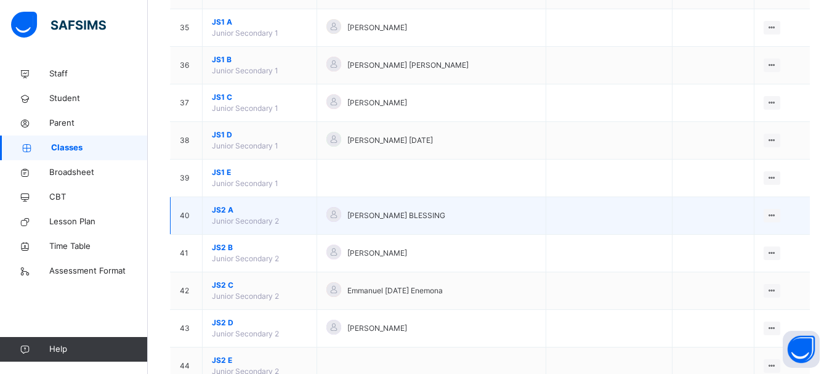
scroll to position [1416, 0]
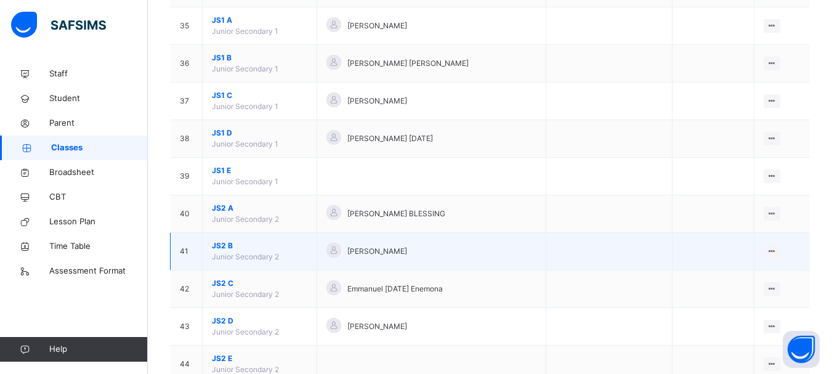
click at [230, 246] on span "JS2 B" at bounding box center [259, 245] width 95 height 11
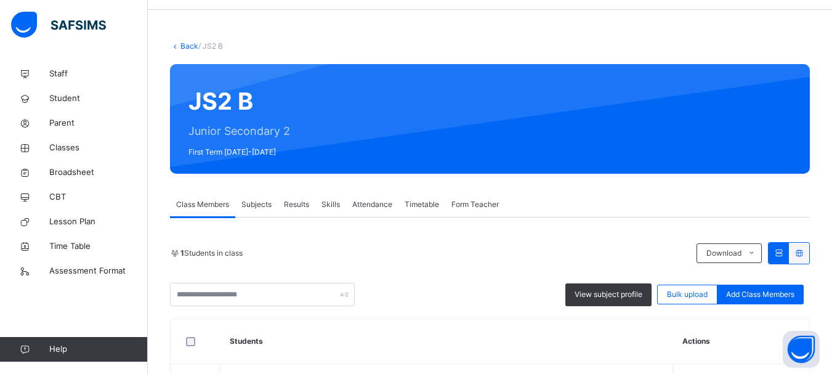
scroll to position [62, 0]
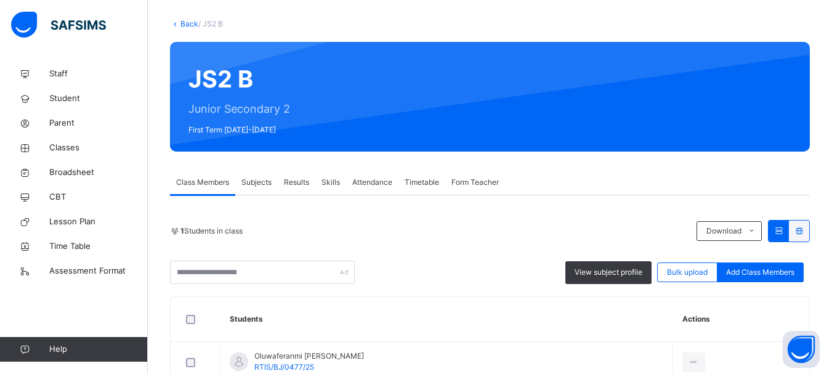
click at [262, 179] on span "Subjects" at bounding box center [256, 182] width 30 height 11
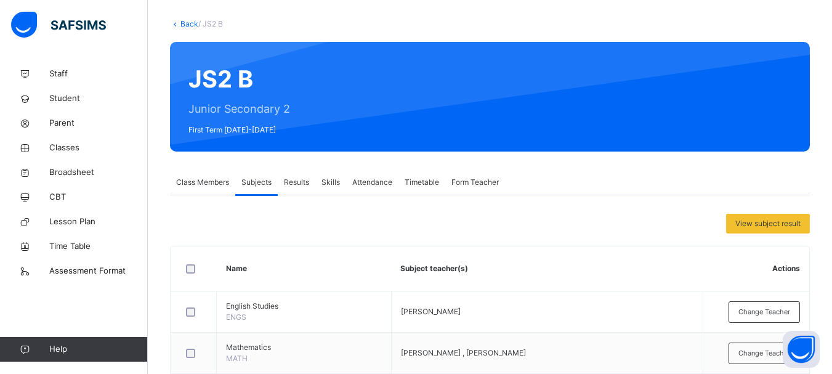
click at [188, 22] on link "Back" at bounding box center [189, 23] width 18 height 9
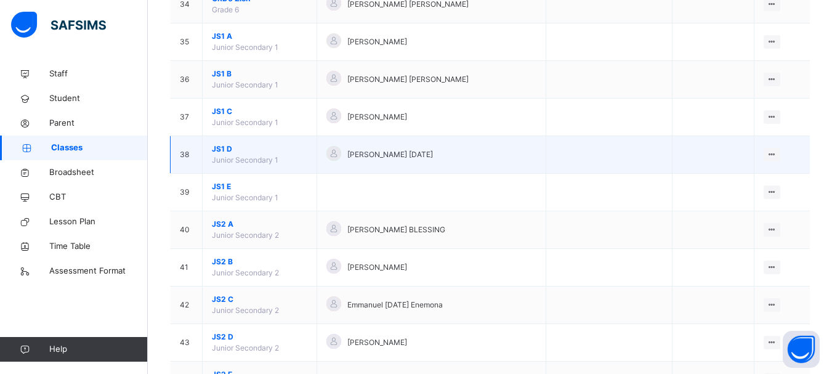
scroll to position [1539, 0]
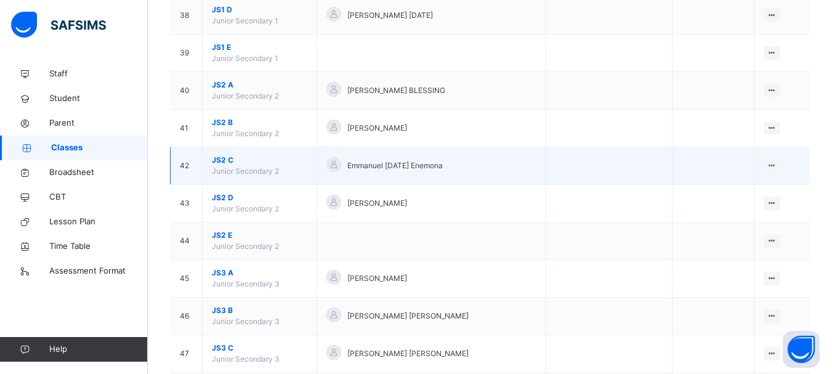
click at [220, 162] on span "JS2 C" at bounding box center [259, 160] width 95 height 11
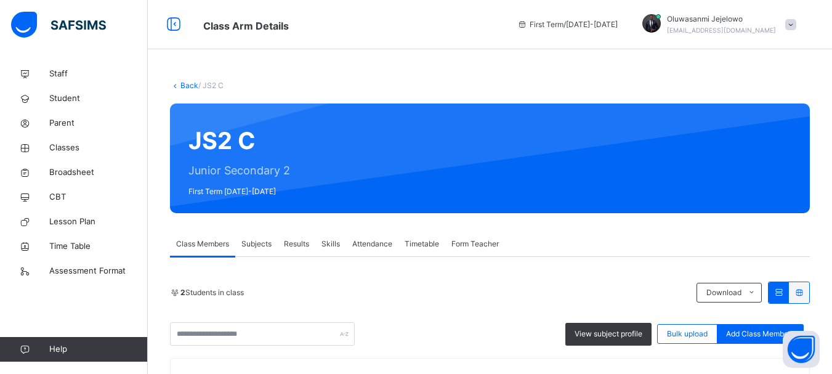
click at [263, 247] on span "Subjects" at bounding box center [256, 243] width 30 height 11
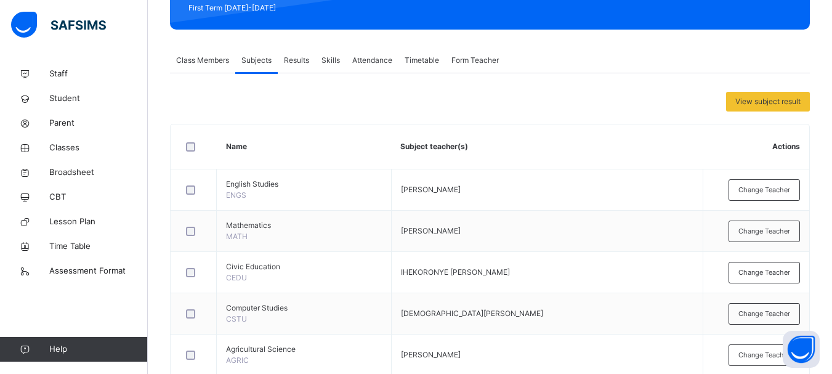
scroll to position [185, 0]
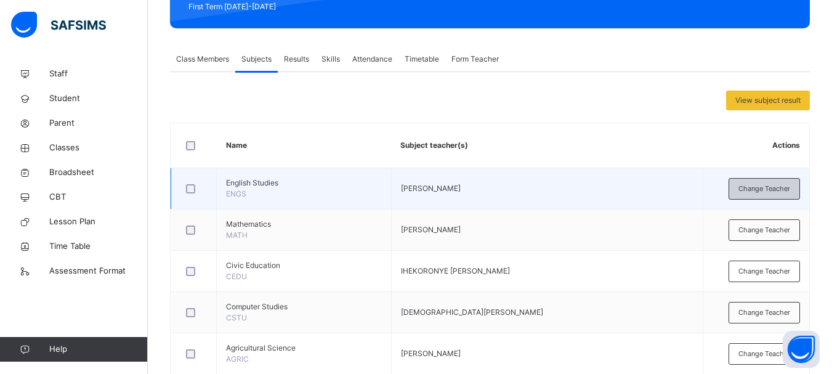
click at [769, 190] on span "Change Teacher" at bounding box center [764, 188] width 52 height 10
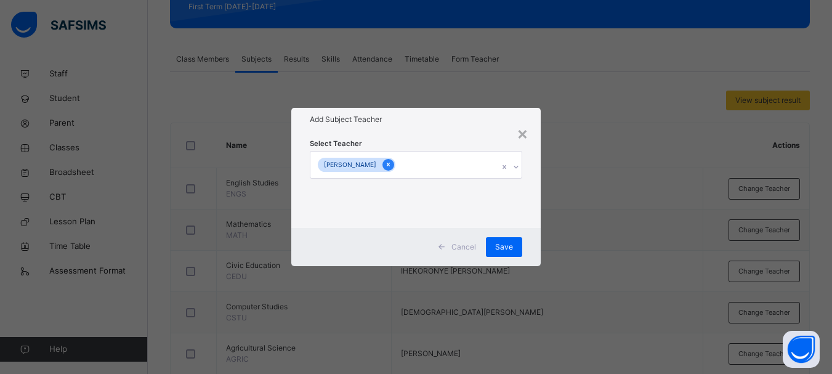
click at [385, 163] on icon at bounding box center [388, 164] width 7 height 9
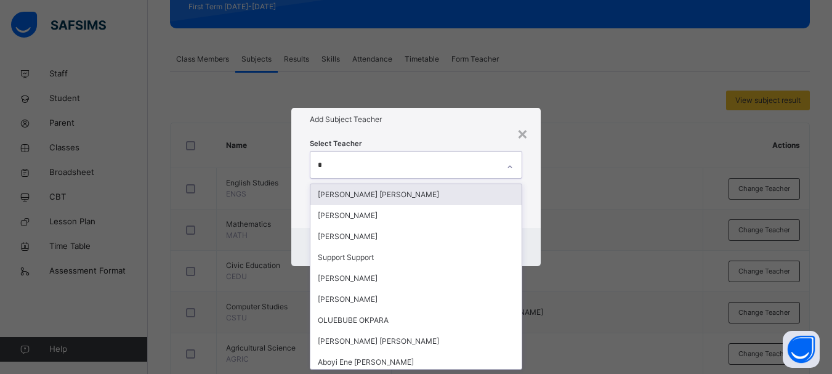
type input "**"
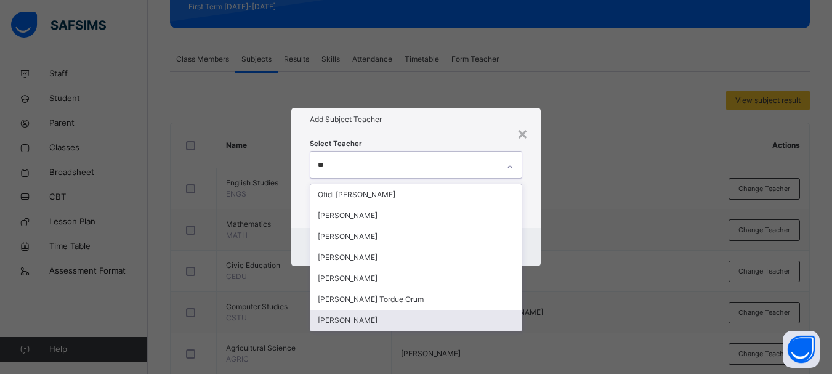
click at [435, 318] on div "Ruth John" at bounding box center [415, 320] width 211 height 21
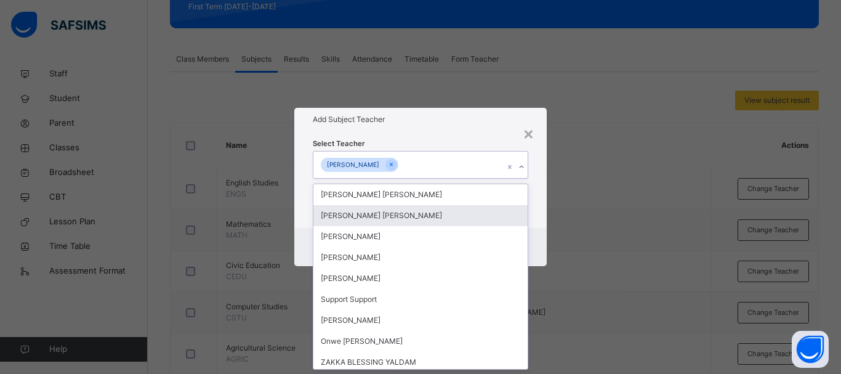
click at [536, 225] on div "Select Teacher option Ruth John, selected. option Anuku Ekaniyere Edna focused,…" at bounding box center [420, 179] width 252 height 96
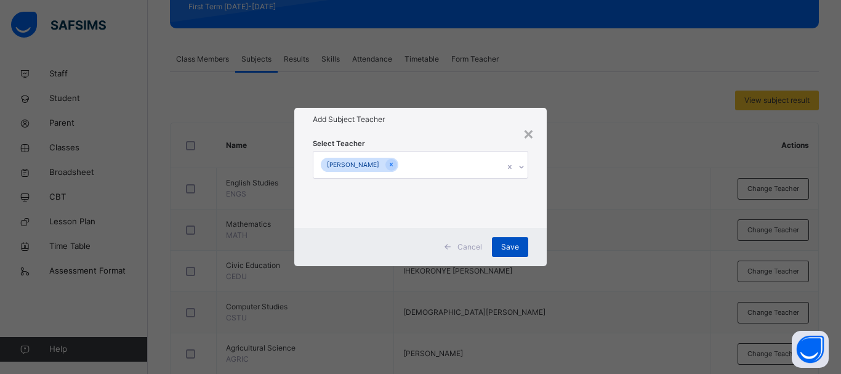
click at [517, 243] on span "Save" at bounding box center [510, 246] width 18 height 11
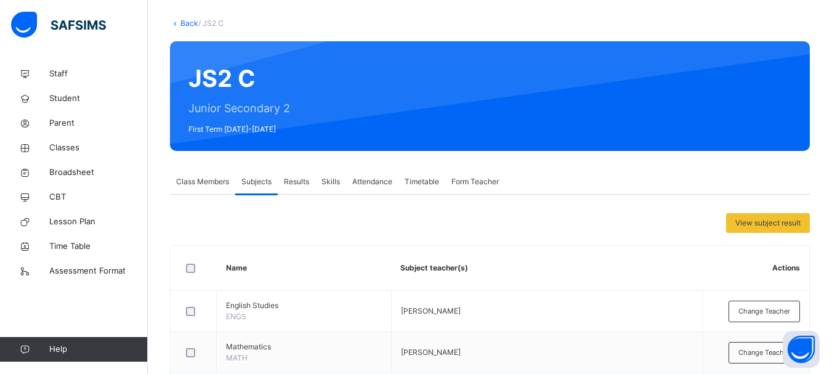
scroll to position [62, 0]
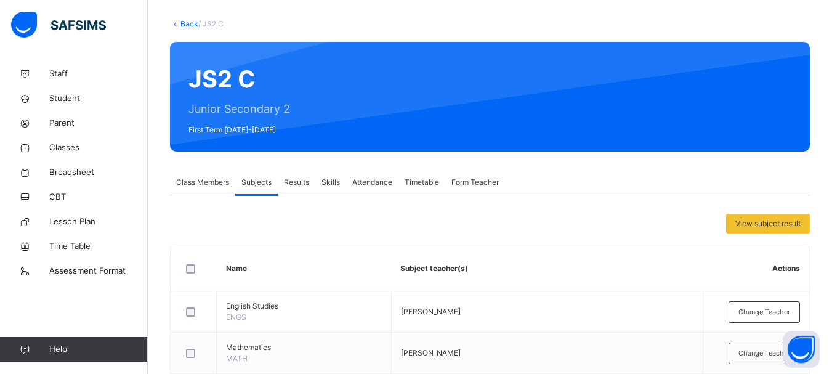
click at [188, 19] on link "Back" at bounding box center [189, 23] width 18 height 9
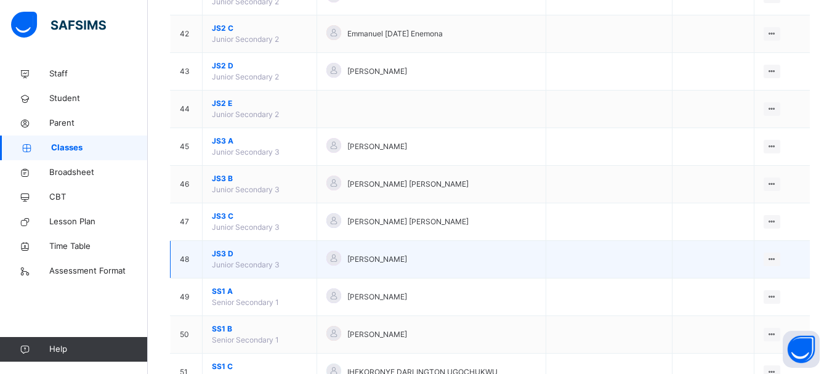
scroll to position [1662, 0]
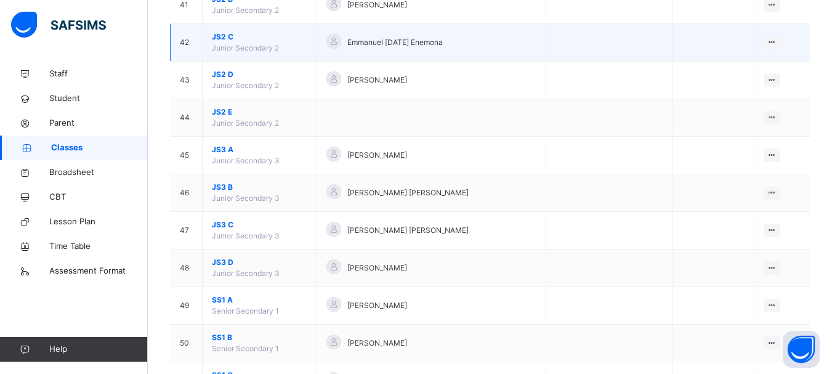
click at [224, 36] on span "JS2 C" at bounding box center [259, 36] width 95 height 11
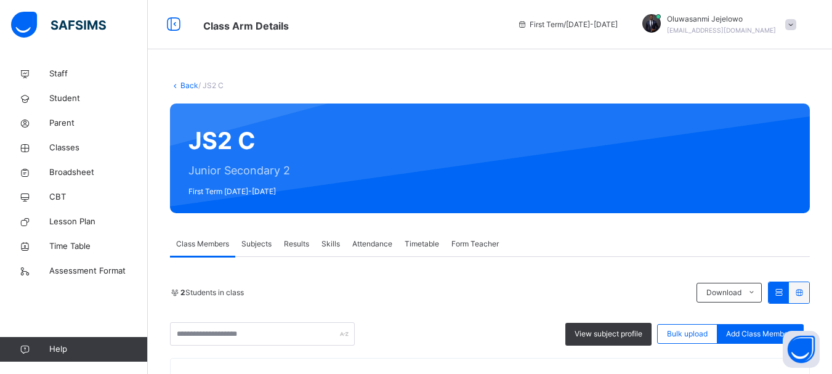
click at [249, 241] on span "Subjects" at bounding box center [256, 243] width 30 height 11
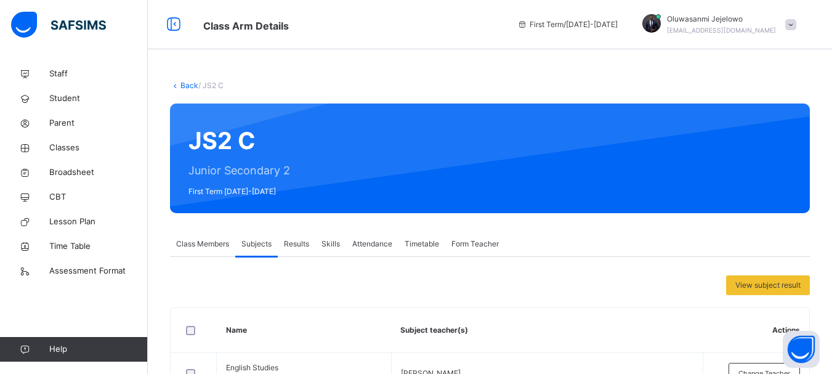
click at [182, 82] on link "Back" at bounding box center [189, 85] width 18 height 9
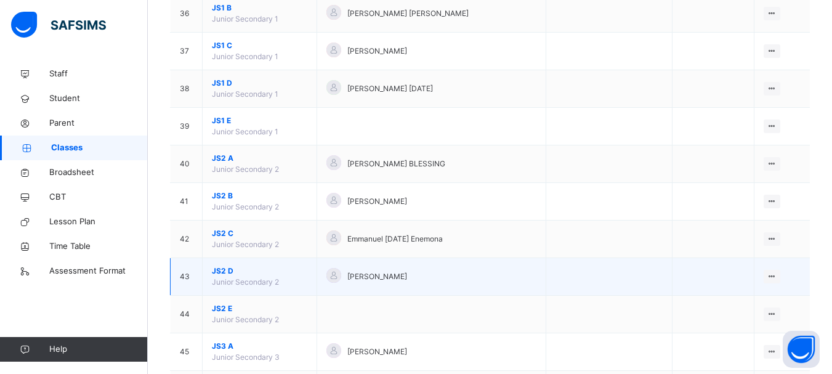
scroll to position [1477, 0]
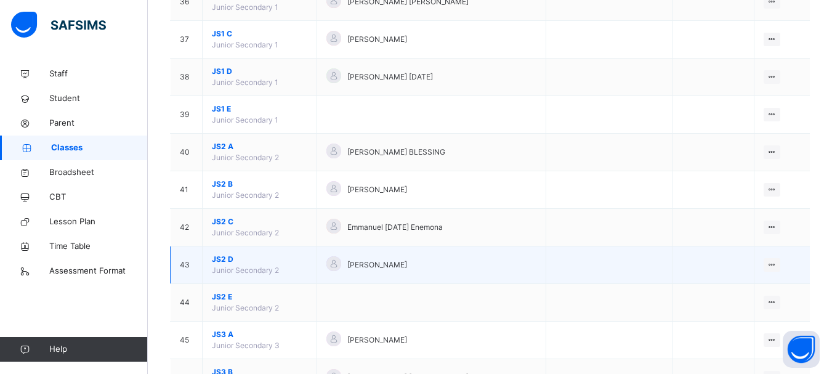
click at [231, 257] on span "JS2 D" at bounding box center [259, 259] width 95 height 11
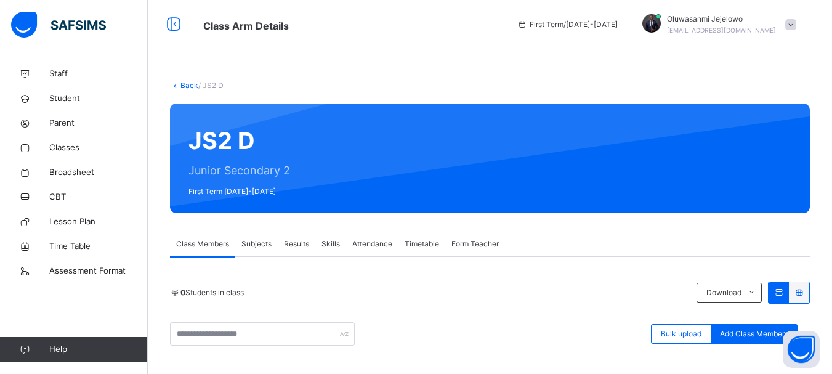
click at [249, 249] on div "Subjects" at bounding box center [256, 243] width 42 height 25
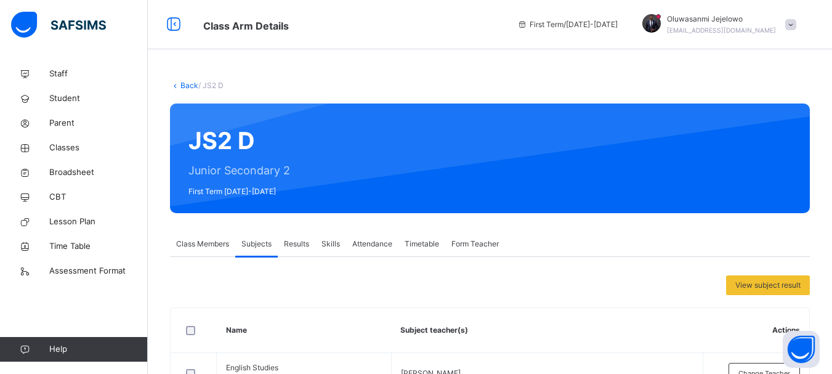
click at [185, 83] on link "Back" at bounding box center [189, 85] width 18 height 9
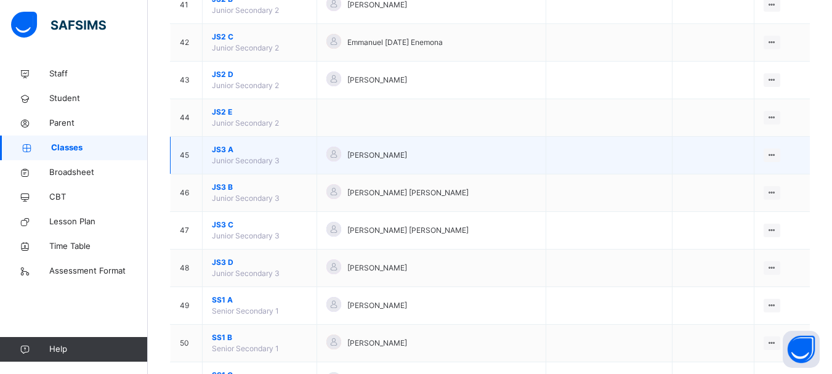
scroll to position [1600, 0]
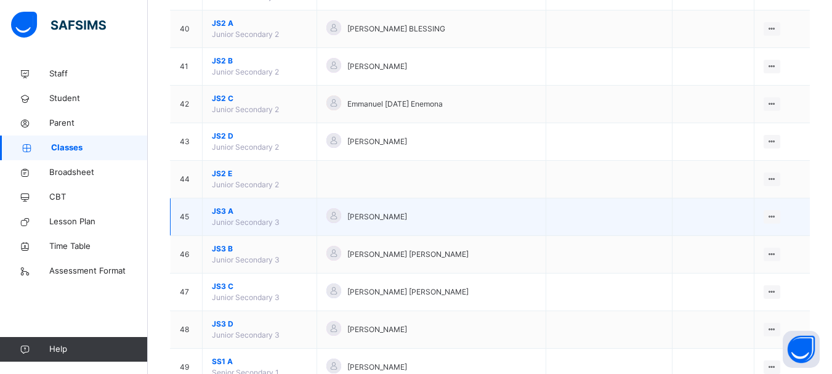
click at [227, 206] on span "JS3 A" at bounding box center [259, 211] width 95 height 11
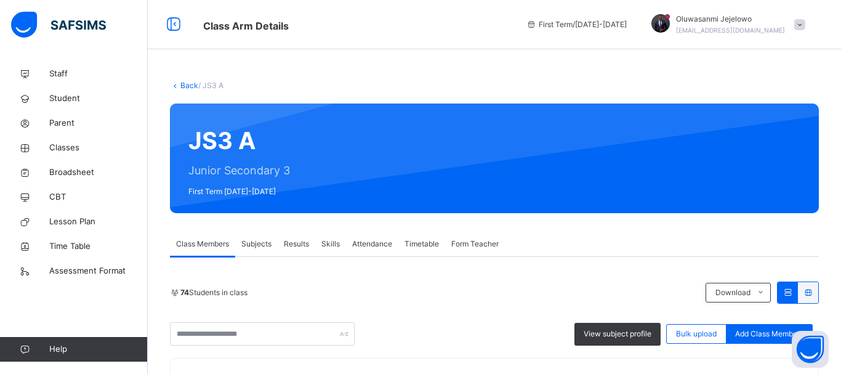
click at [259, 241] on span "Subjects" at bounding box center [256, 243] width 30 height 11
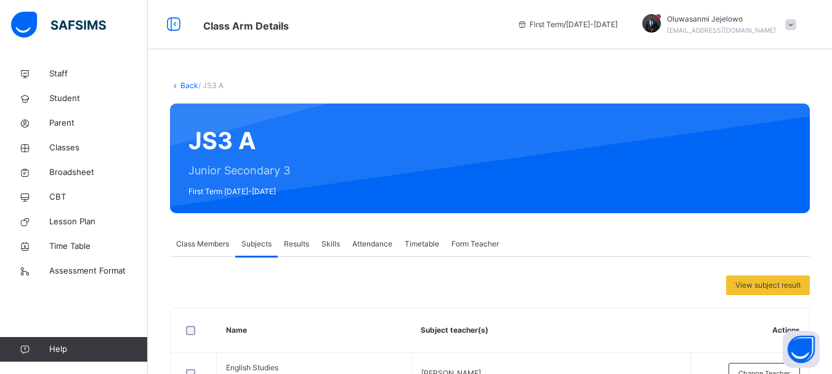
click at [189, 86] on link "Back" at bounding box center [189, 85] width 18 height 9
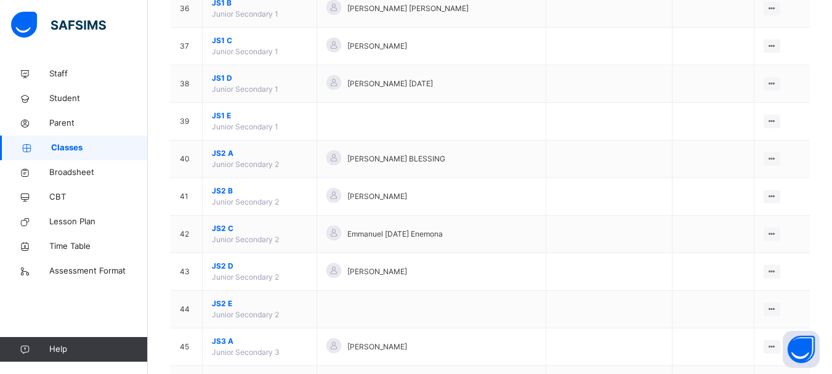
scroll to position [1600, 0]
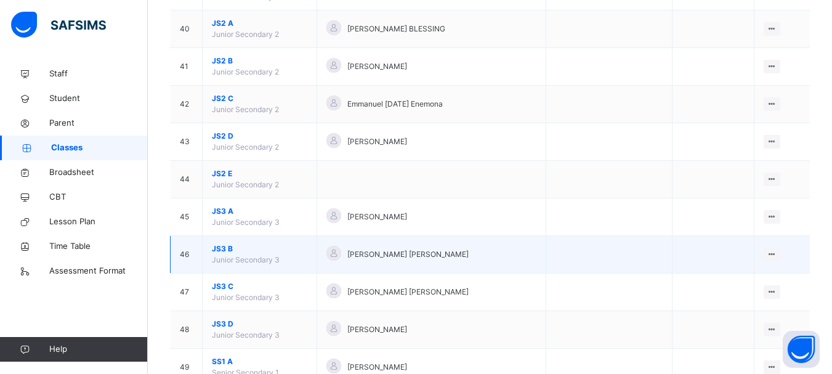
click at [225, 248] on span "JS3 B" at bounding box center [259, 248] width 95 height 11
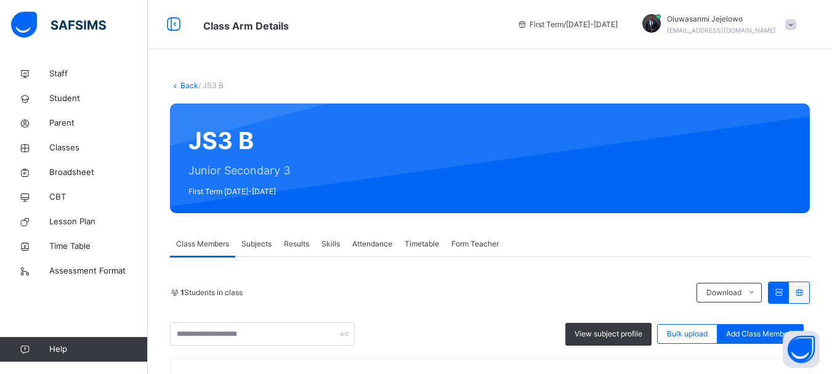
click at [260, 239] on span "Subjects" at bounding box center [256, 243] width 30 height 11
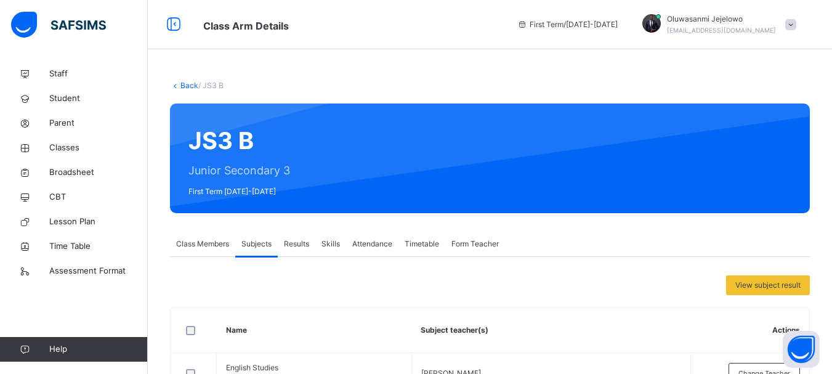
click at [187, 86] on link "Back" at bounding box center [189, 85] width 18 height 9
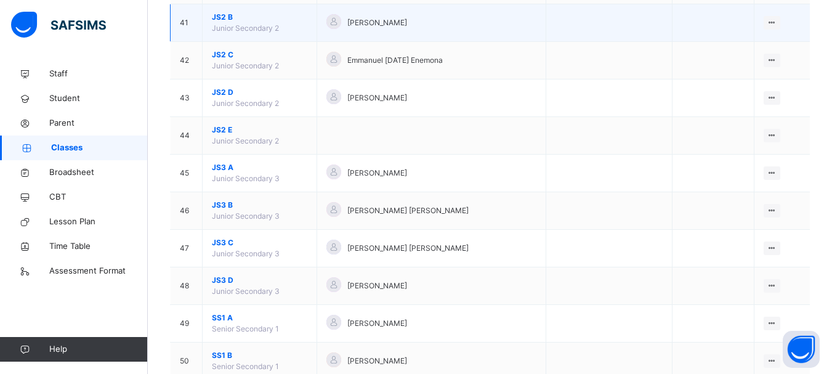
scroll to position [1662, 0]
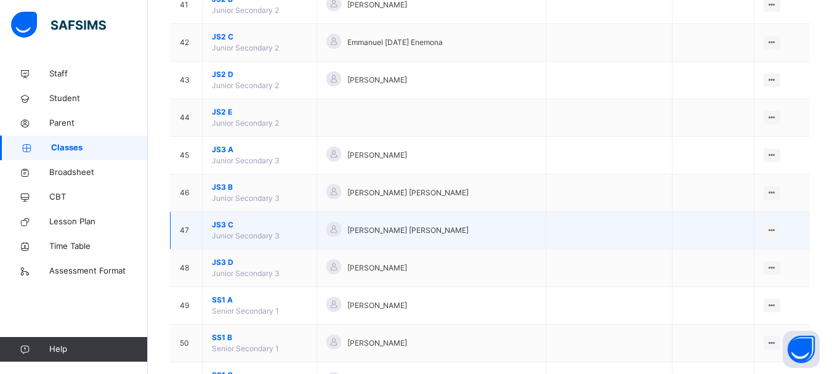
click at [225, 225] on span "JS3 C" at bounding box center [259, 224] width 95 height 11
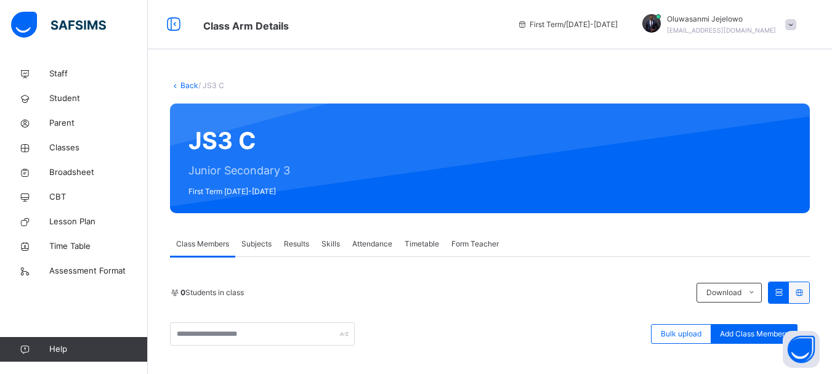
click at [251, 245] on span "Subjects" at bounding box center [256, 243] width 30 height 11
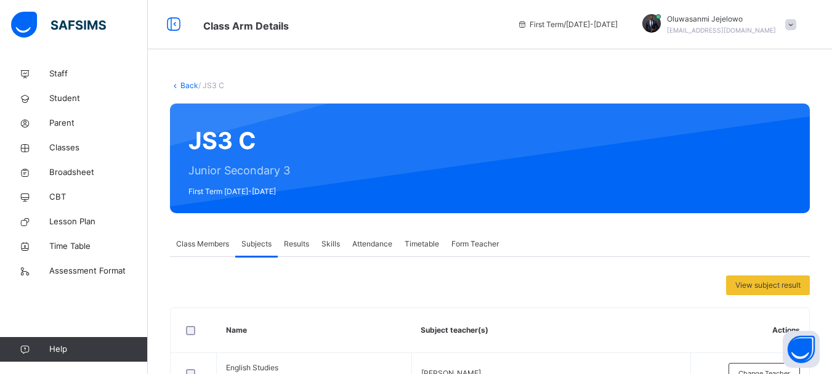
click at [188, 86] on link "Back" at bounding box center [189, 85] width 18 height 9
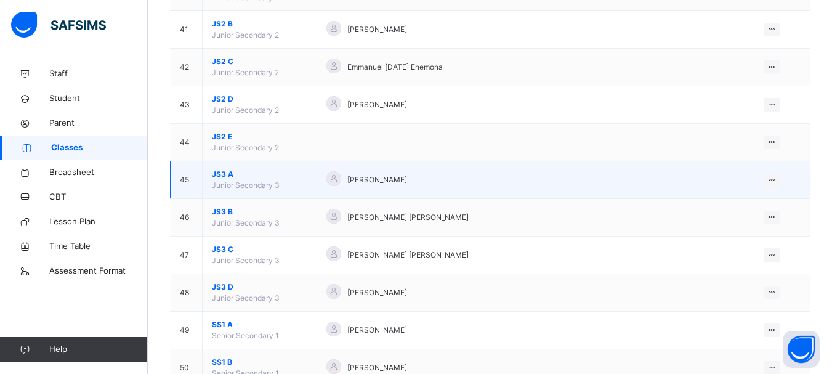
scroll to position [1662, 0]
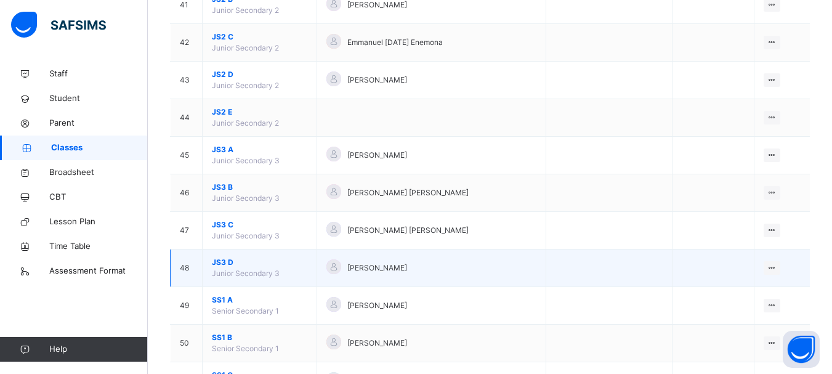
click at [224, 262] on span "JS3 D" at bounding box center [259, 262] width 95 height 11
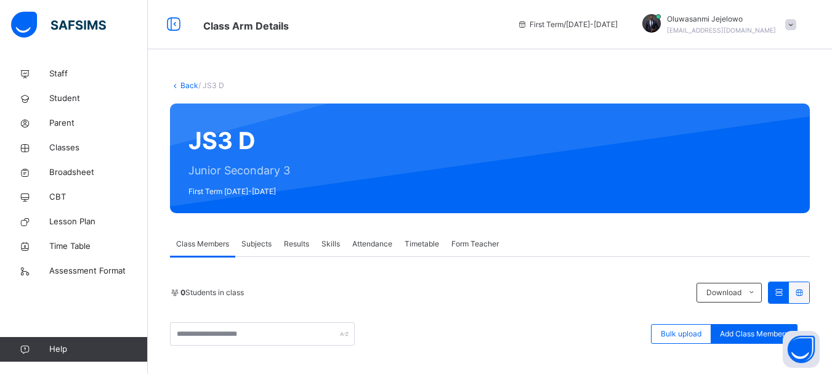
click at [260, 246] on span "Subjects" at bounding box center [256, 243] width 30 height 11
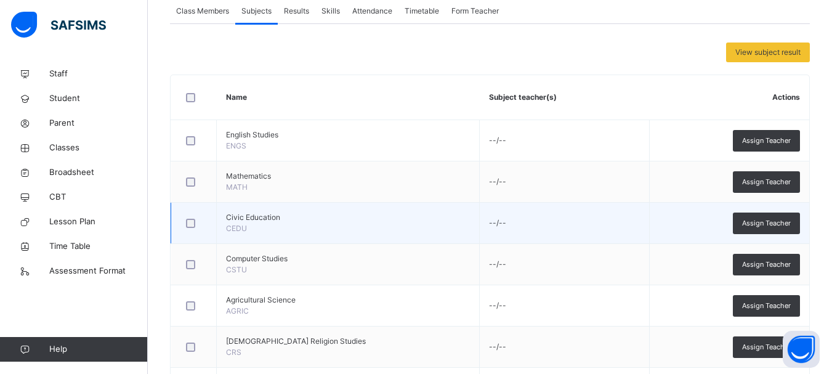
scroll to position [246, 0]
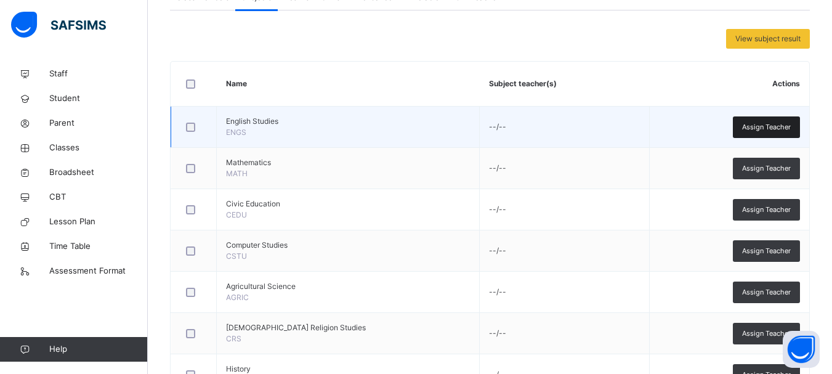
click at [772, 127] on span "Assign Teacher" at bounding box center [766, 127] width 49 height 10
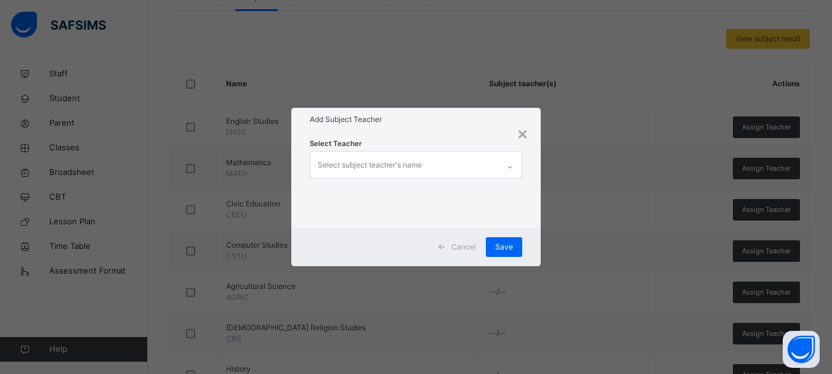
click at [485, 163] on div "Select subject teacher's name" at bounding box center [404, 164] width 188 height 26
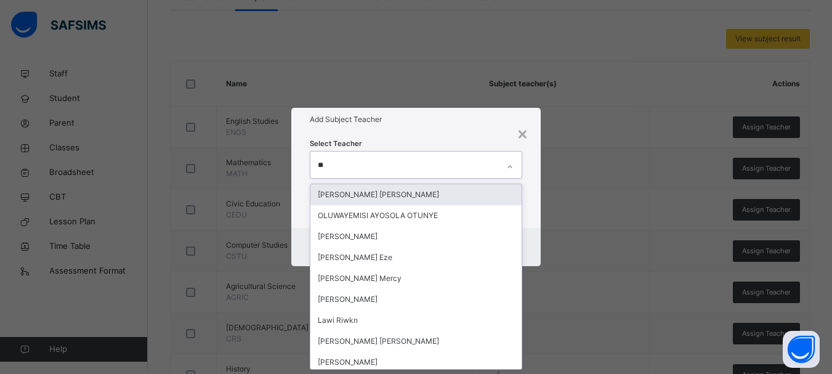
type input "***"
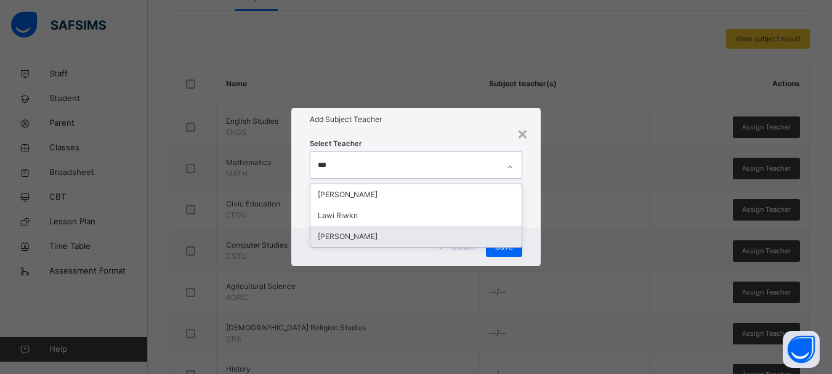
click at [434, 236] on div "Lawrence Amanyi" at bounding box center [415, 236] width 211 height 21
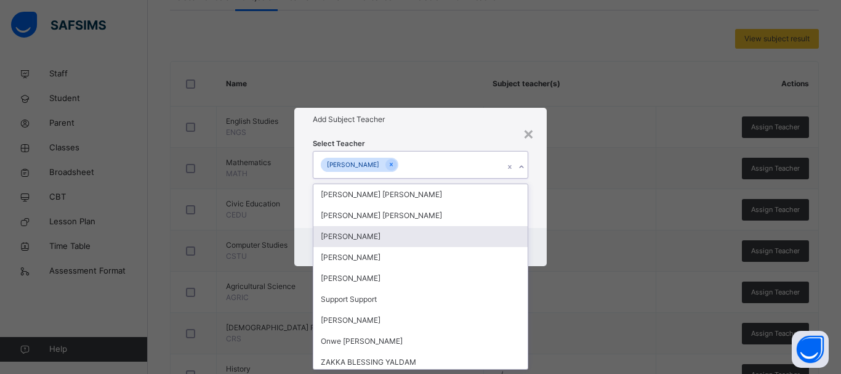
click at [536, 232] on div "Cancel Save" at bounding box center [420, 247] width 252 height 38
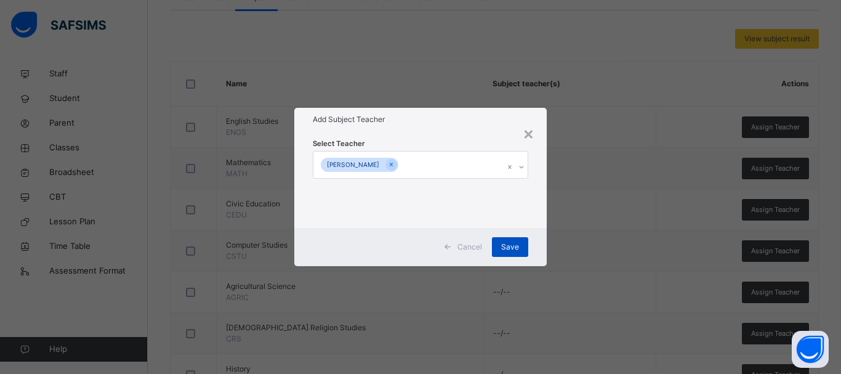
click at [518, 241] on div "Save" at bounding box center [510, 247] width 36 height 20
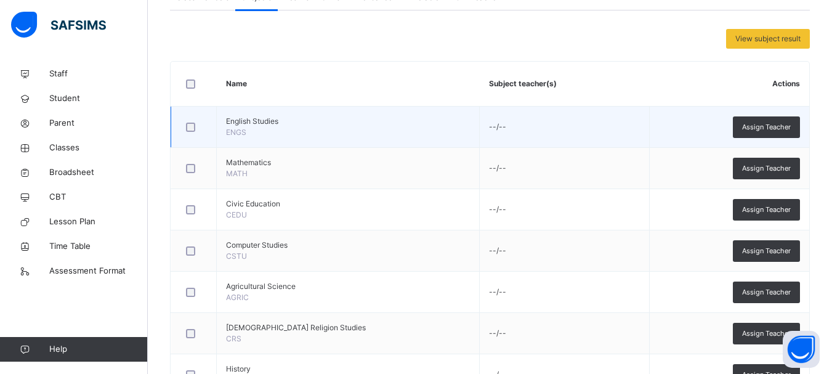
scroll to position [0, 0]
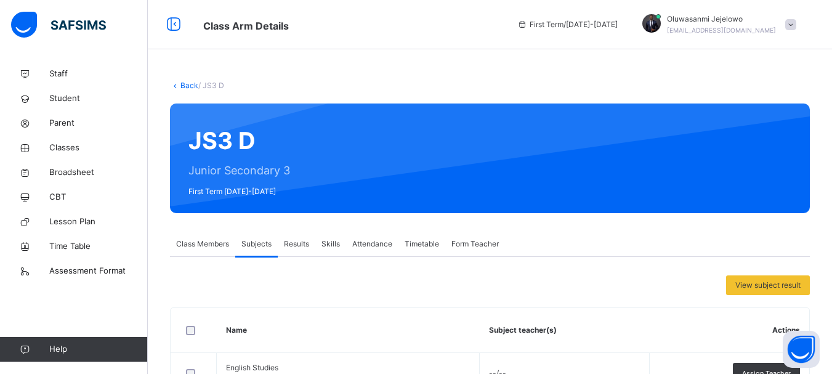
click at [190, 89] on link "Back" at bounding box center [189, 85] width 18 height 9
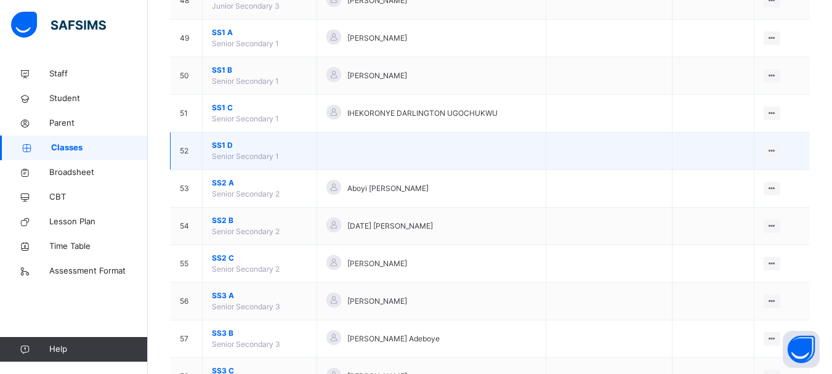
scroll to position [1908, 0]
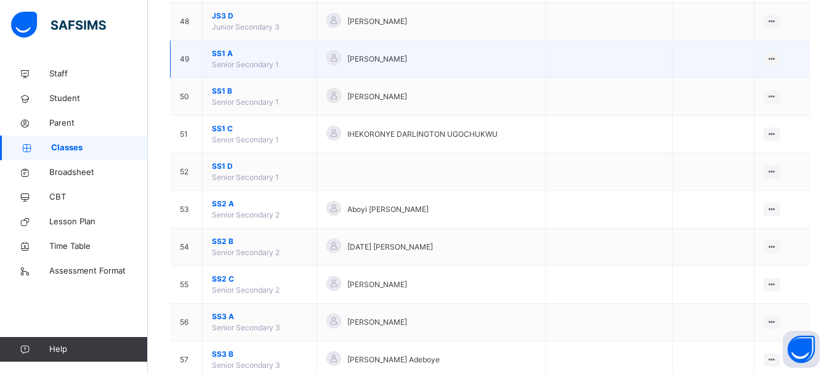
click at [223, 55] on span "SS1 A" at bounding box center [259, 53] width 95 height 11
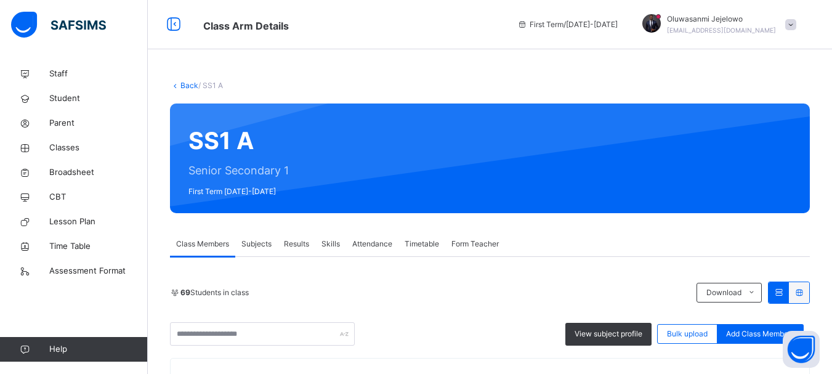
click at [266, 246] on span "Subjects" at bounding box center [256, 243] width 30 height 11
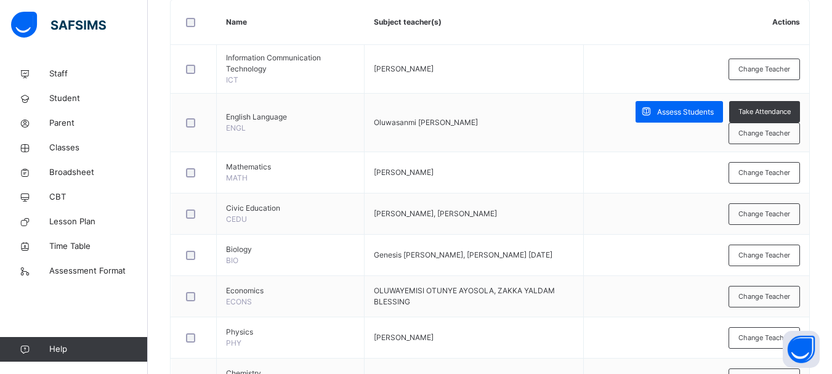
scroll to position [246, 0]
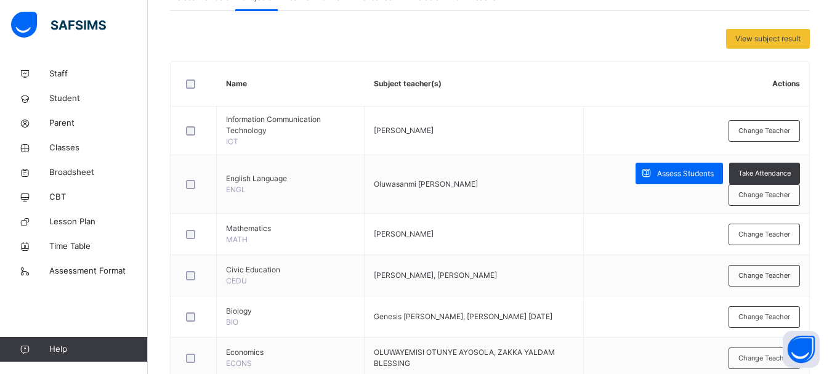
click at [753, 197] on span "Change Teacher" at bounding box center [764, 195] width 52 height 10
click at [0, 0] on div "× Add Subject Teacher Select Teacher Select subject teacher's name Cancel Save" at bounding box center [0, 0] width 0 height 0
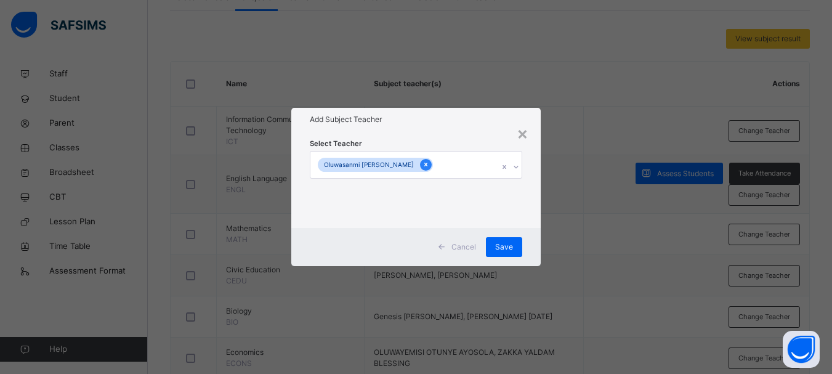
click at [425, 164] on icon at bounding box center [425, 164] width 7 height 9
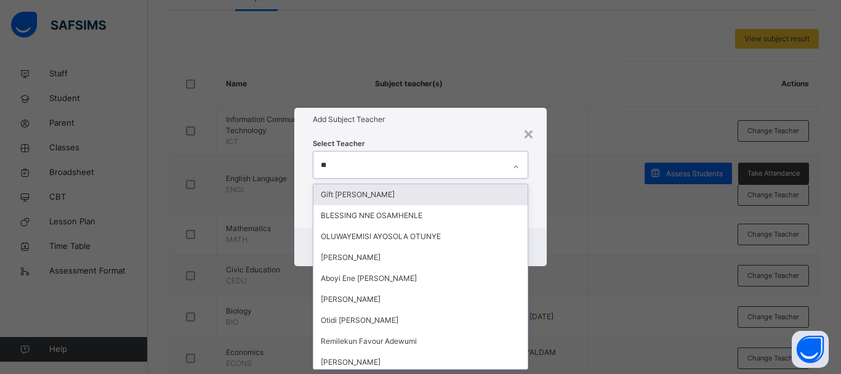
type input "***"
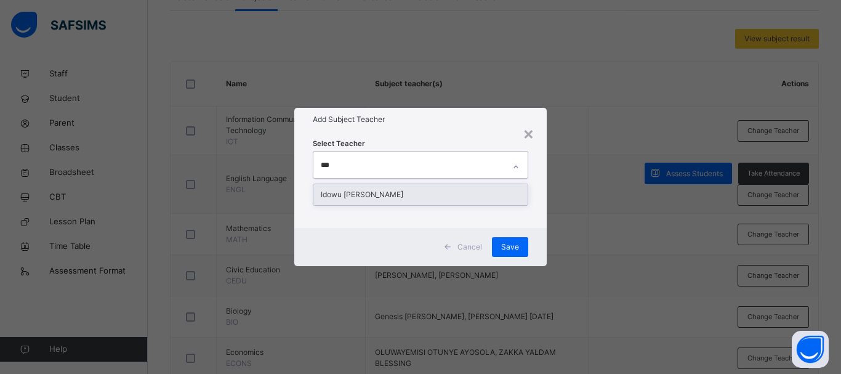
click at [432, 196] on div "Idowu John Bankole" at bounding box center [420, 194] width 214 height 21
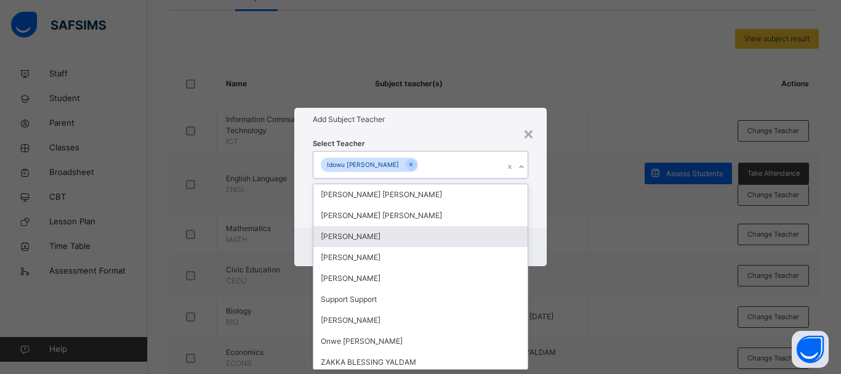
click at [538, 236] on div "Cancel Save" at bounding box center [420, 247] width 252 height 38
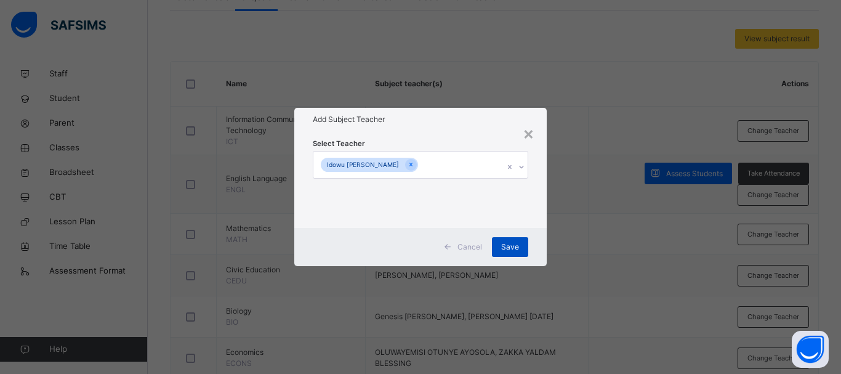
click at [512, 237] on div "Save" at bounding box center [510, 247] width 36 height 20
click at [505, 246] on span "Save" at bounding box center [510, 246] width 18 height 11
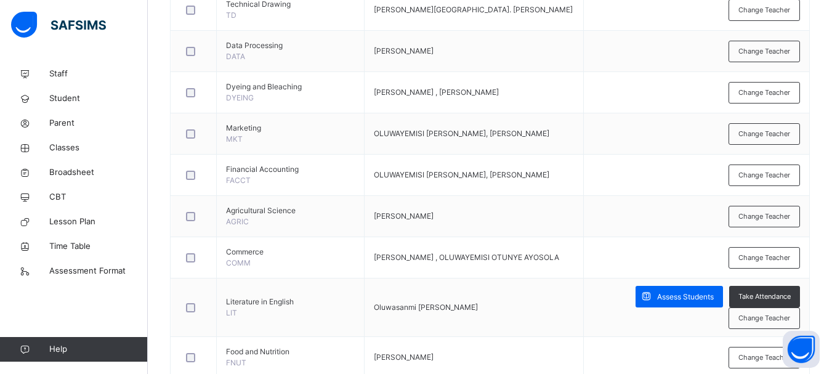
scroll to position [862, 0]
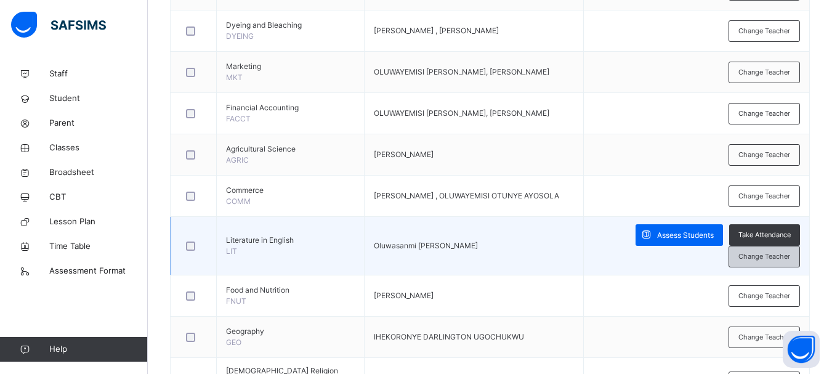
click at [761, 249] on div "Change Teacher" at bounding box center [763, 257] width 71 height 22
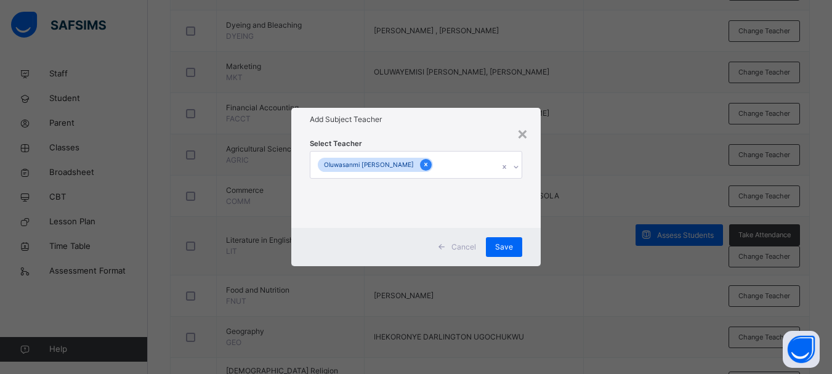
click at [426, 166] on icon at bounding box center [425, 164] width 7 height 9
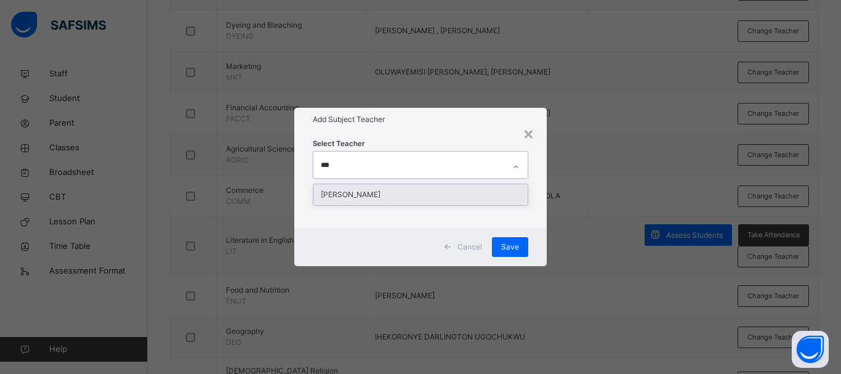
type input "****"
click at [411, 191] on div "Ruth John" at bounding box center [420, 194] width 214 height 21
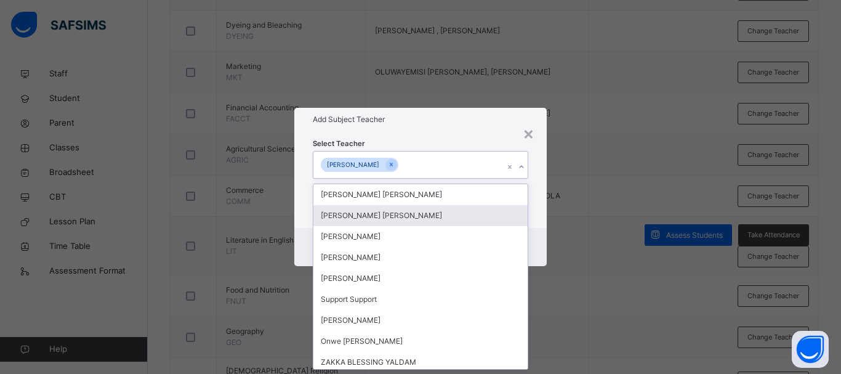
click at [539, 226] on div "Select Teacher option Ruth John, selected. option Anuku Ekaniyere Edna focused,…" at bounding box center [420, 179] width 252 height 96
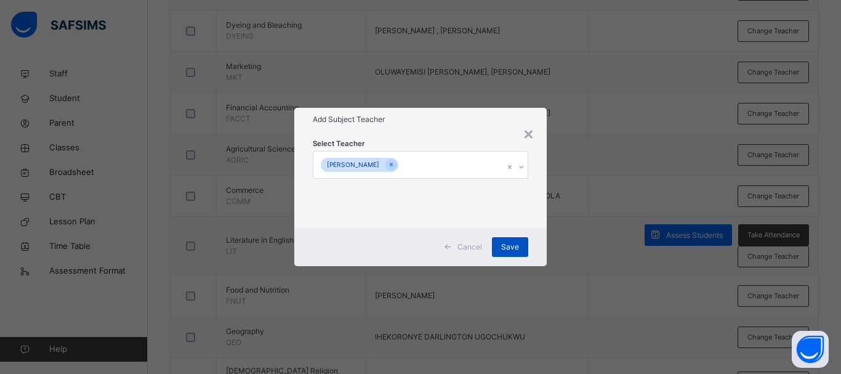
click at [522, 251] on div "Save" at bounding box center [510, 247] width 36 height 20
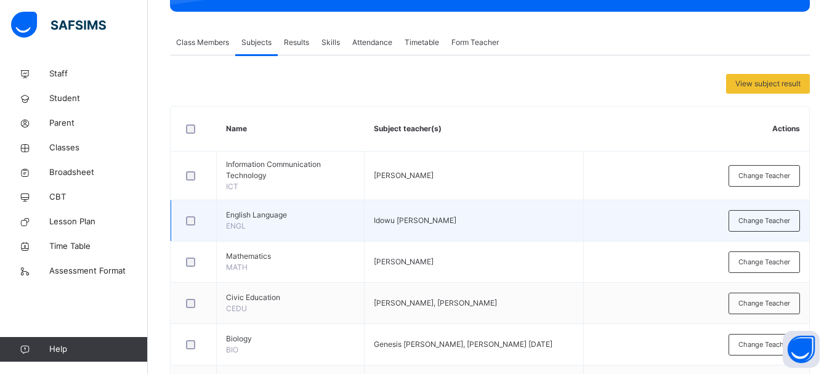
scroll to position [44, 0]
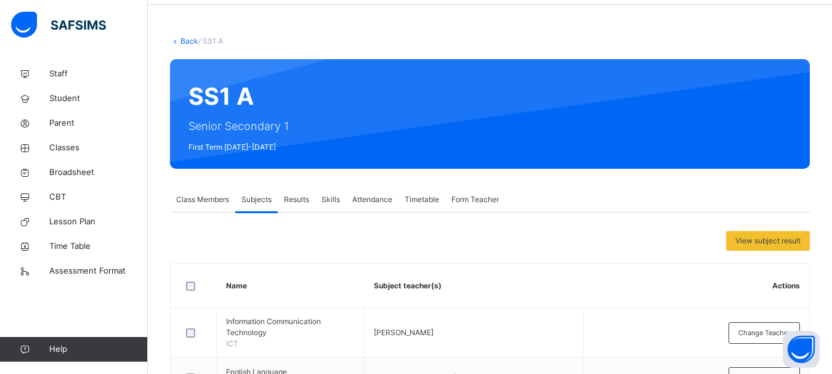
click at [189, 40] on link "Back" at bounding box center [189, 40] width 18 height 9
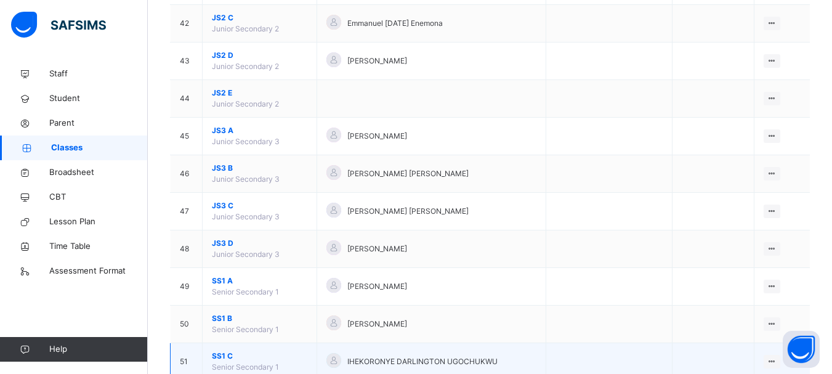
scroll to position [1847, 0]
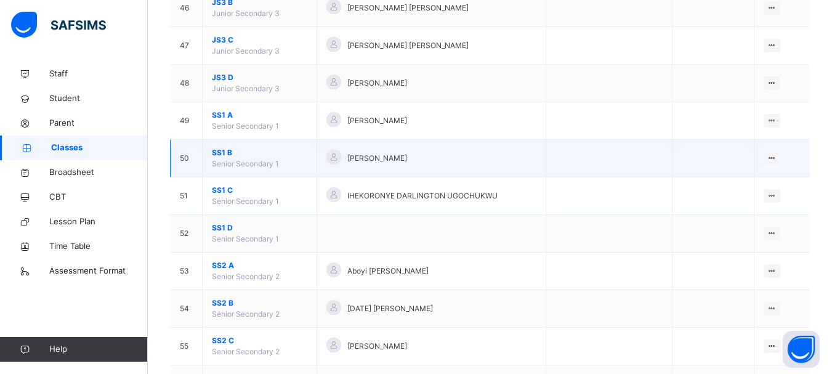
click at [224, 154] on span "SS1 B" at bounding box center [259, 152] width 95 height 11
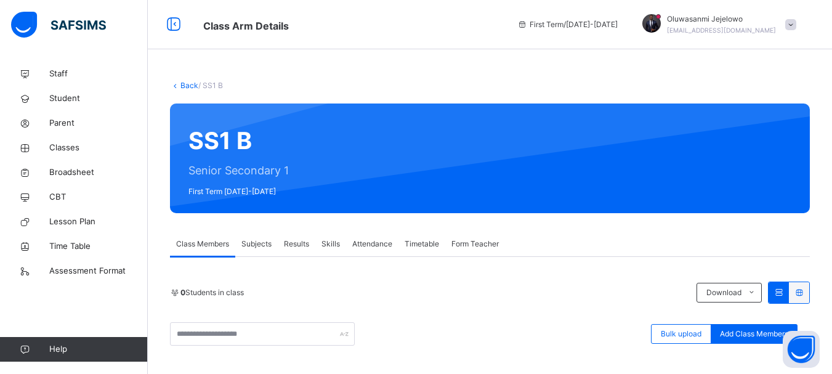
click at [263, 243] on span "Subjects" at bounding box center [256, 243] width 30 height 11
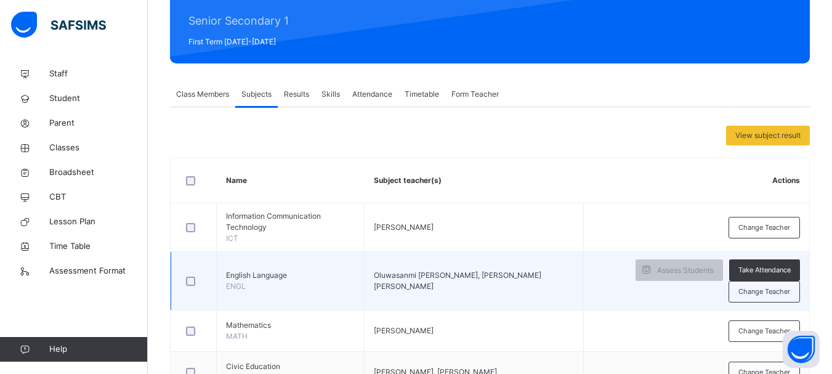
scroll to position [246, 0]
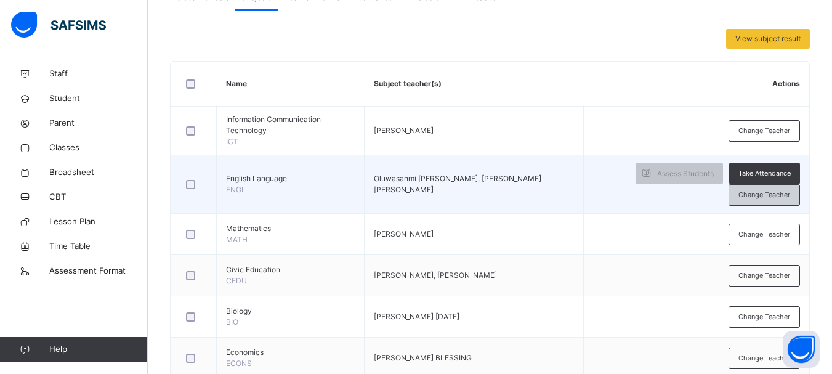
click at [800, 196] on div "Change Teacher" at bounding box center [763, 195] width 71 height 22
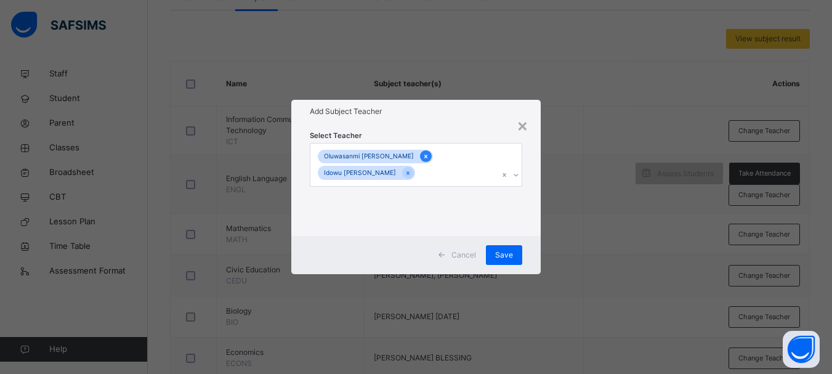
click at [423, 156] on icon at bounding box center [425, 156] width 7 height 9
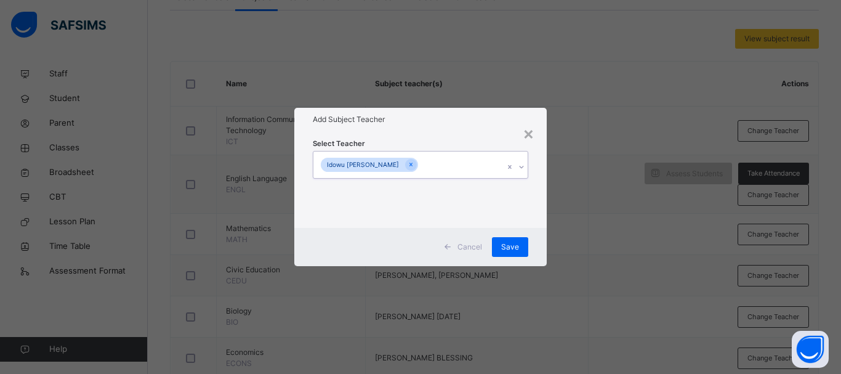
click at [505, 242] on span "Save" at bounding box center [510, 246] width 18 height 11
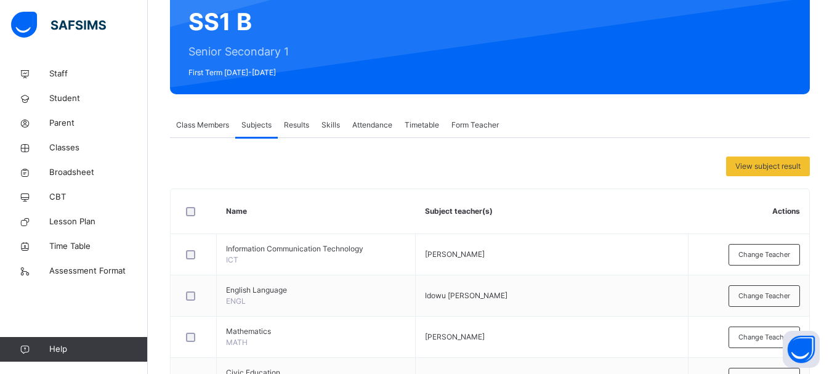
scroll to position [0, 0]
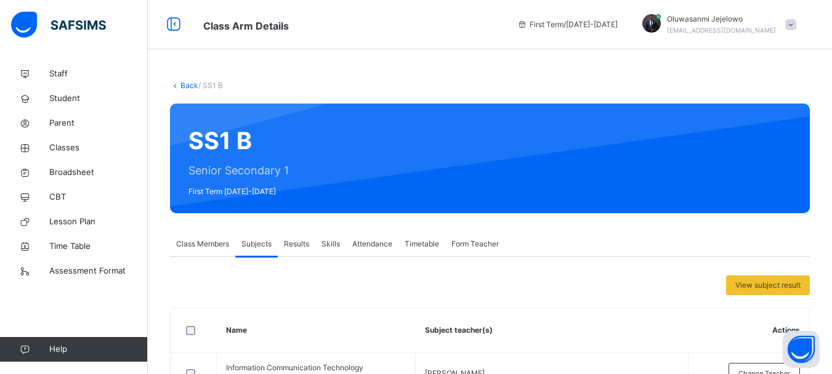
click at [191, 86] on link "Back" at bounding box center [189, 85] width 18 height 9
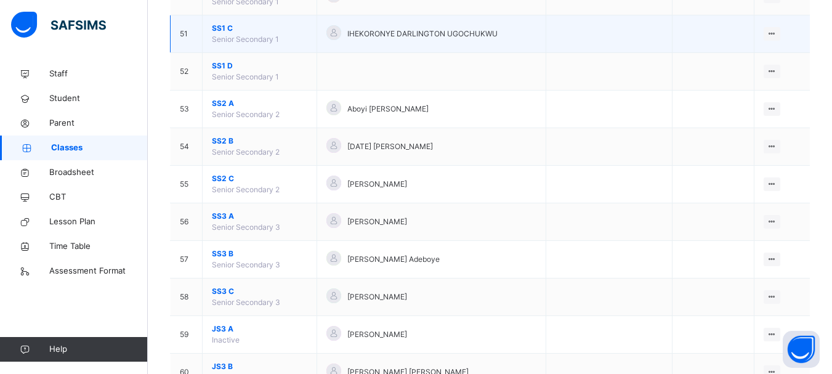
scroll to position [1947, 0]
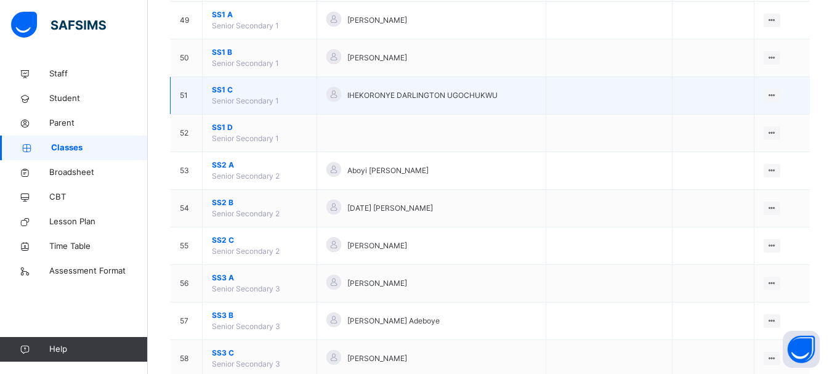
click at [226, 85] on span "SS1 C" at bounding box center [259, 89] width 95 height 11
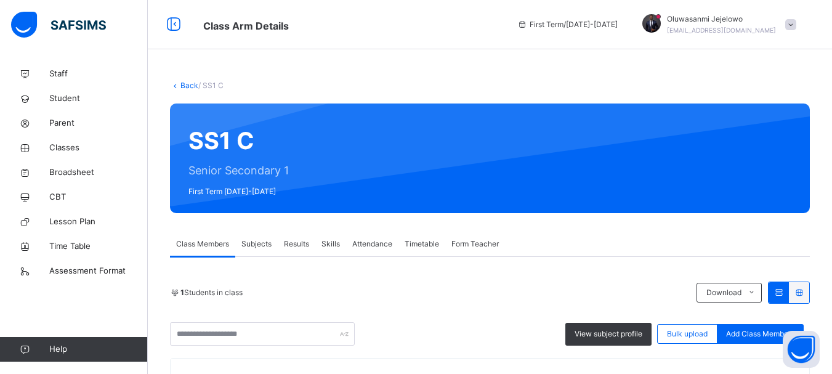
click at [262, 236] on div "Subjects" at bounding box center [256, 243] width 42 height 25
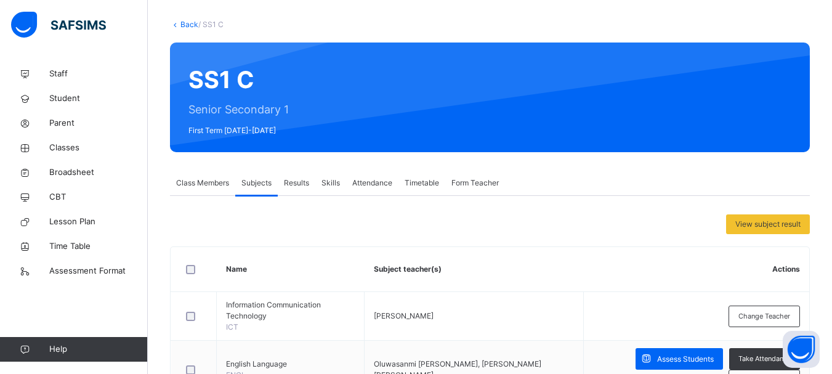
scroll to position [246, 0]
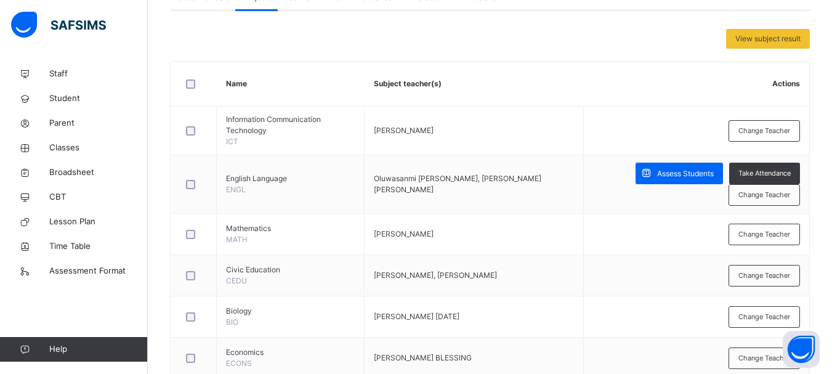
click at [757, 198] on span "Change Teacher" at bounding box center [764, 195] width 52 height 10
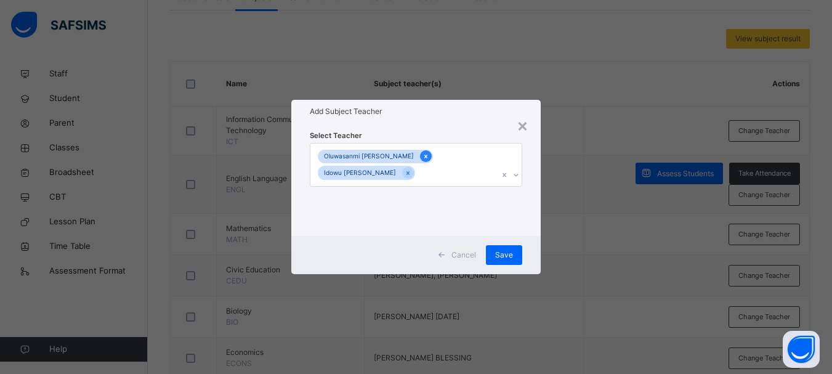
click at [427, 157] on icon at bounding box center [425, 156] width 7 height 9
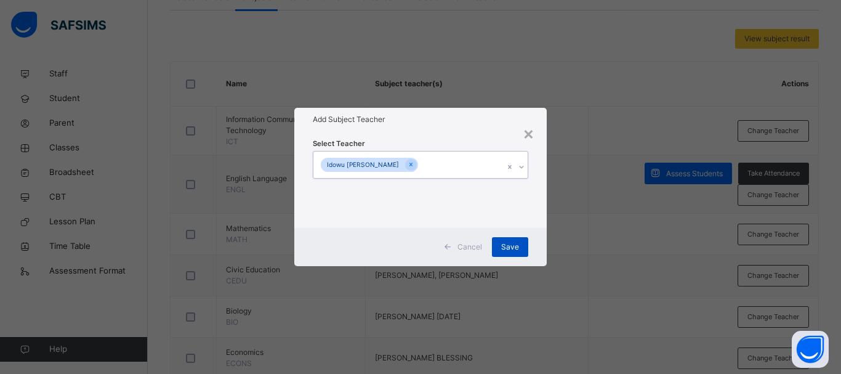
click at [504, 249] on span "Save" at bounding box center [510, 246] width 18 height 11
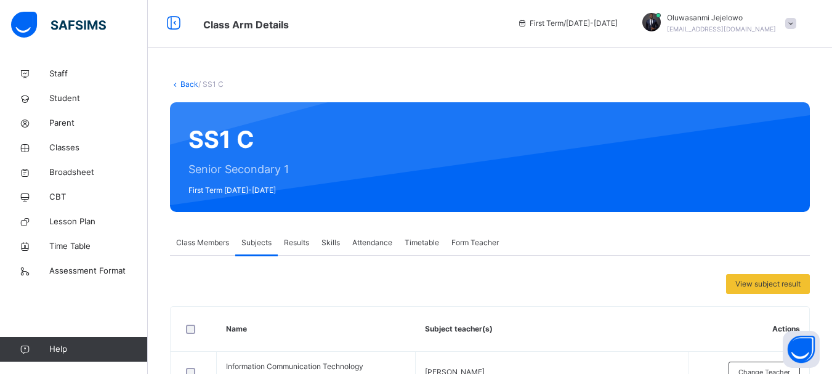
scroll to position [0, 0]
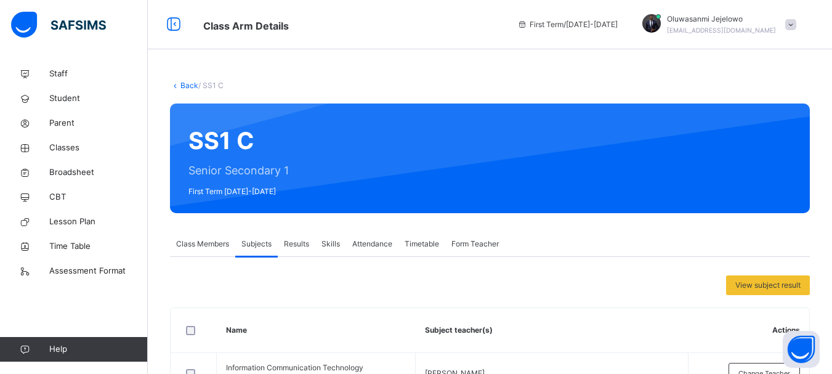
click at [186, 86] on link "Back" at bounding box center [189, 85] width 18 height 9
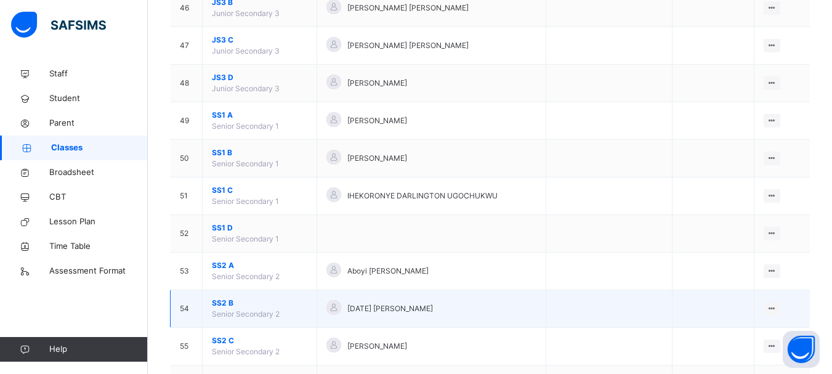
scroll to position [1970, 0]
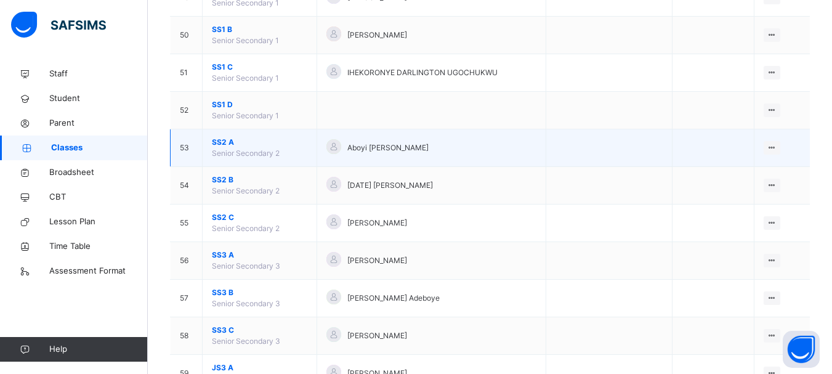
click at [224, 141] on span "SS2 A" at bounding box center [259, 142] width 95 height 11
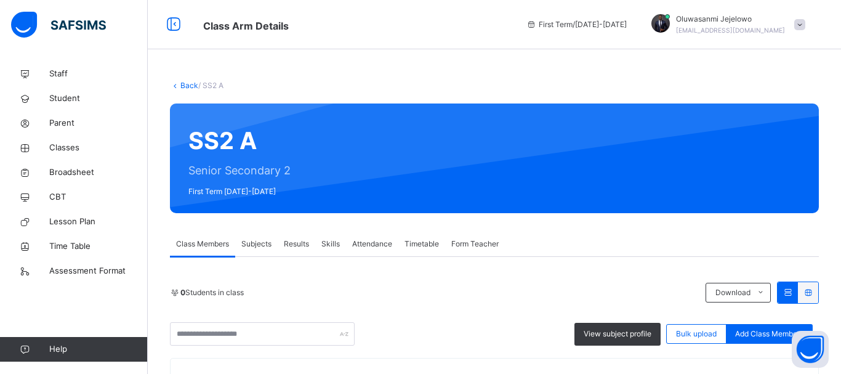
click at [270, 237] on div "Subjects" at bounding box center [256, 243] width 42 height 25
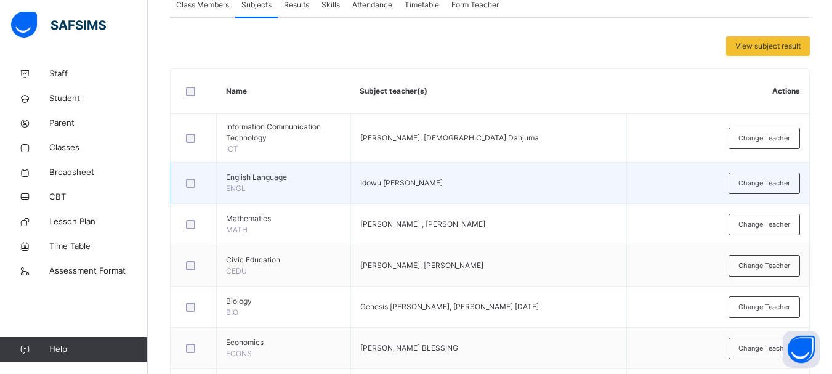
scroll to position [246, 0]
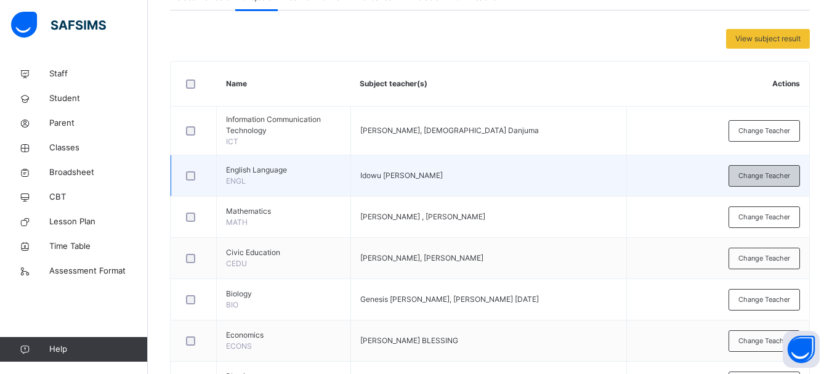
click at [749, 180] on span "Change Teacher" at bounding box center [764, 176] width 52 height 10
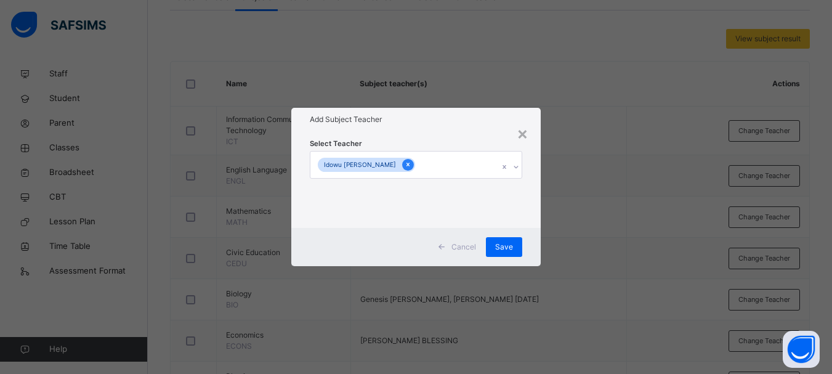
click at [406, 165] on icon at bounding box center [407, 165] width 3 height 4
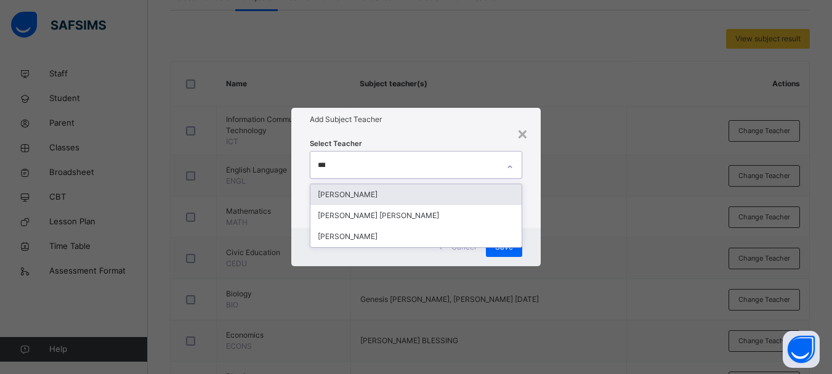
type input "****"
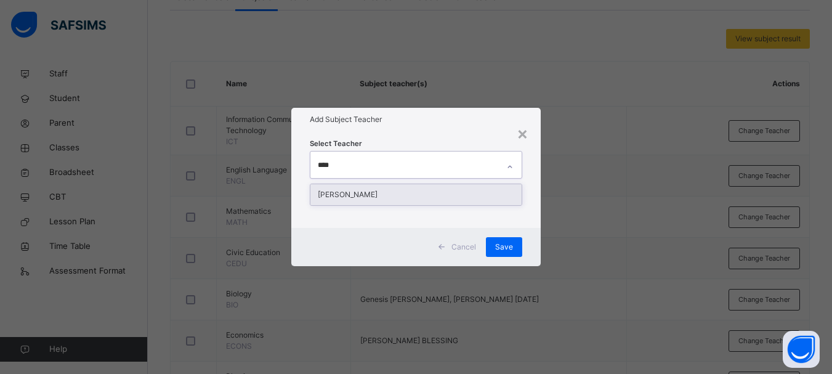
click at [395, 191] on div "Oluwasanmi Olalekan Jejelowo" at bounding box center [415, 194] width 211 height 21
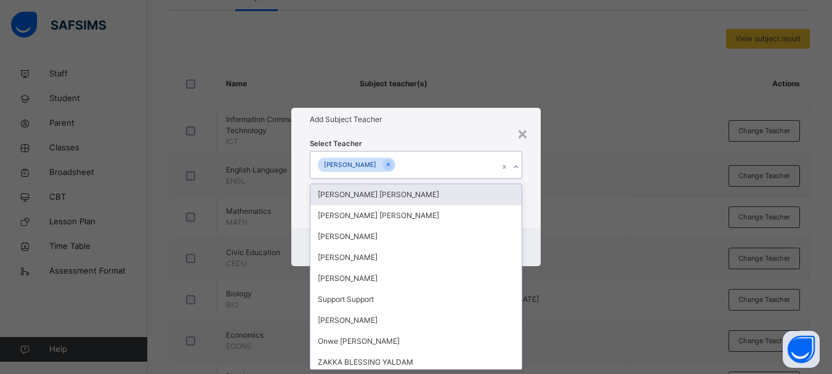
click at [535, 219] on div "Select Teacher option Oluwasanmi Olalekan Jejelowo, selected. option Ugochi Dan…" at bounding box center [415, 179] width 249 height 96
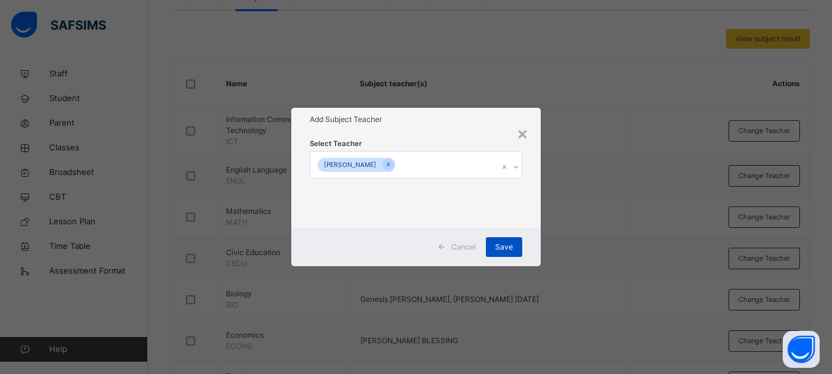
click at [512, 245] on span "Save" at bounding box center [504, 246] width 18 height 11
click at [511, 243] on span "Save" at bounding box center [504, 246] width 18 height 11
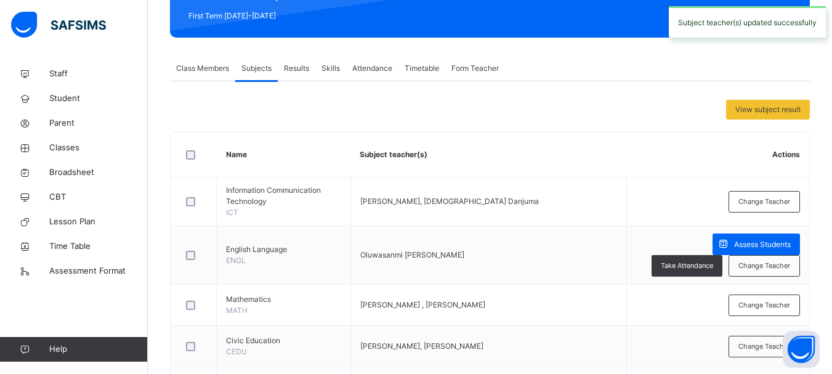
scroll to position [123, 0]
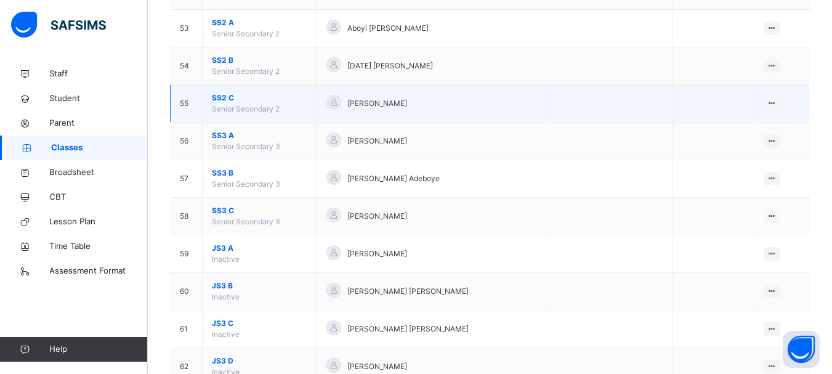
scroll to position [2070, 0]
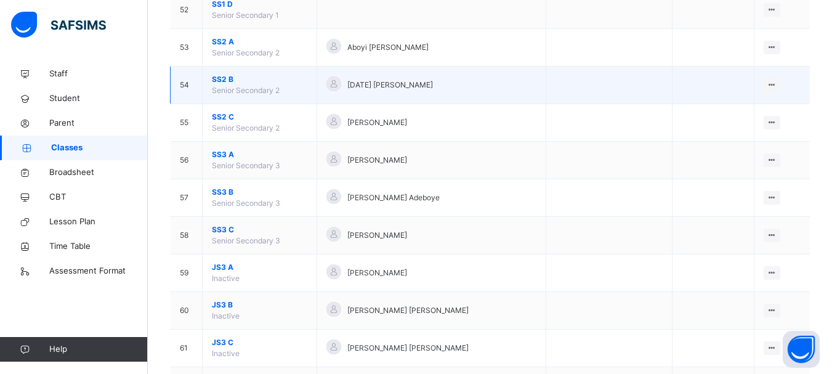
click at [215, 78] on span "SS2 B" at bounding box center [259, 79] width 95 height 11
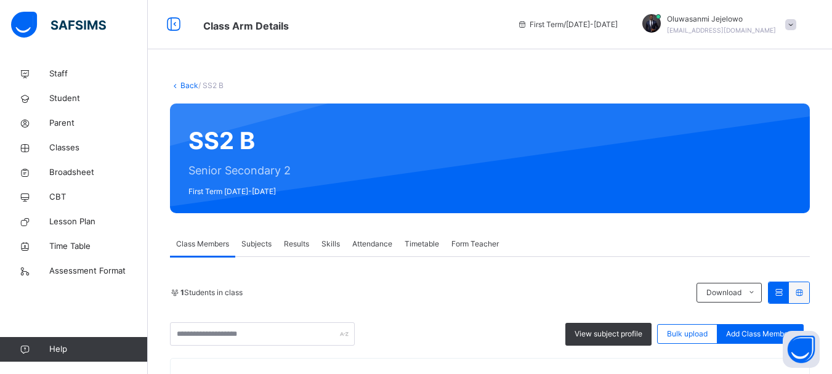
click at [255, 241] on span "Subjects" at bounding box center [256, 243] width 30 height 11
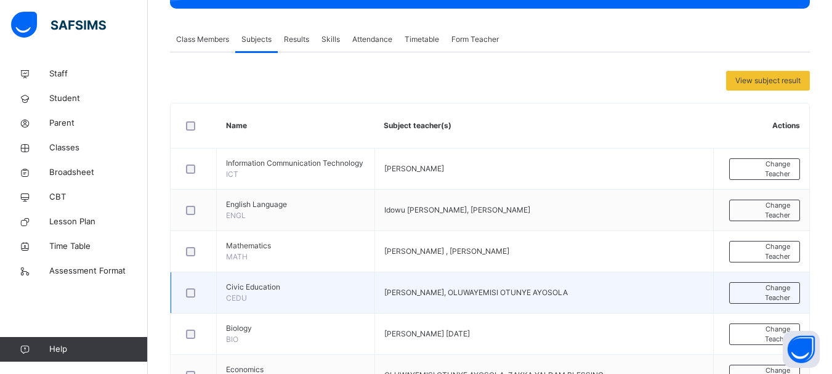
scroll to position [246, 0]
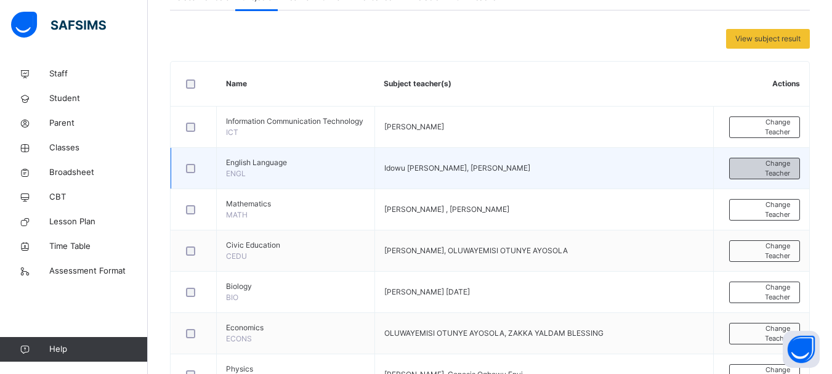
click at [755, 173] on span "Change Teacher" at bounding box center [764, 168] width 51 height 20
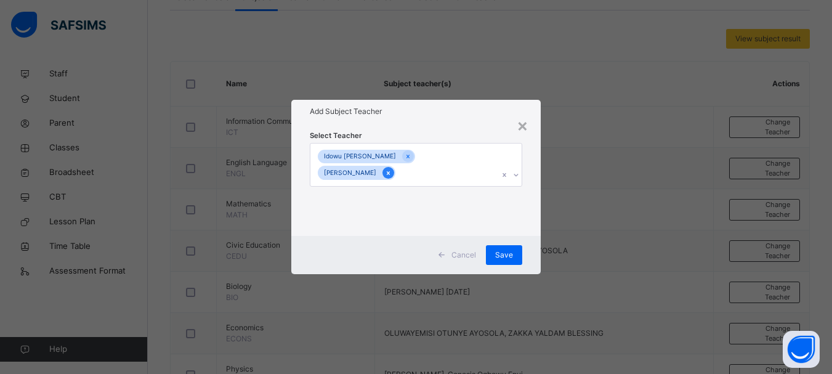
click at [391, 169] on icon at bounding box center [388, 173] width 7 height 9
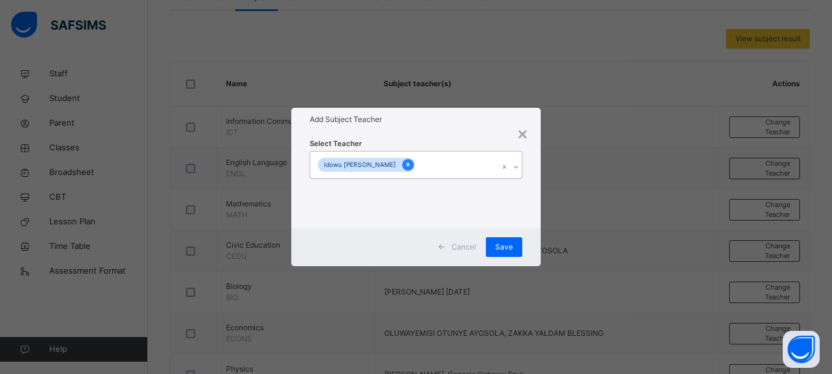
click at [404, 166] on icon at bounding box center [407, 164] width 7 height 9
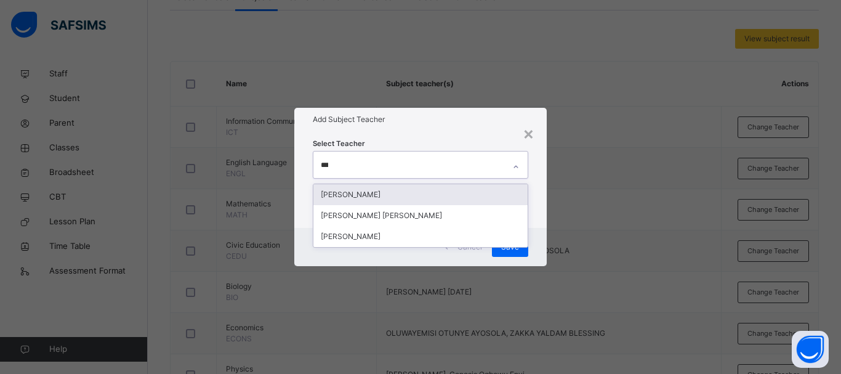
type input "****"
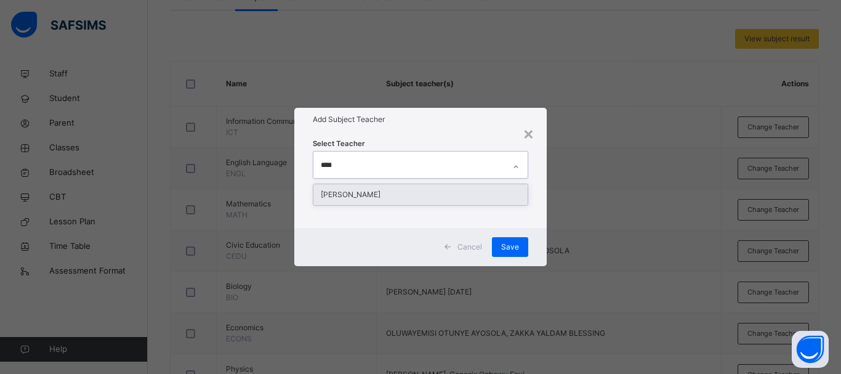
click at [384, 196] on div "Oluwasanmi Olalekan Jejelowo" at bounding box center [420, 194] width 214 height 21
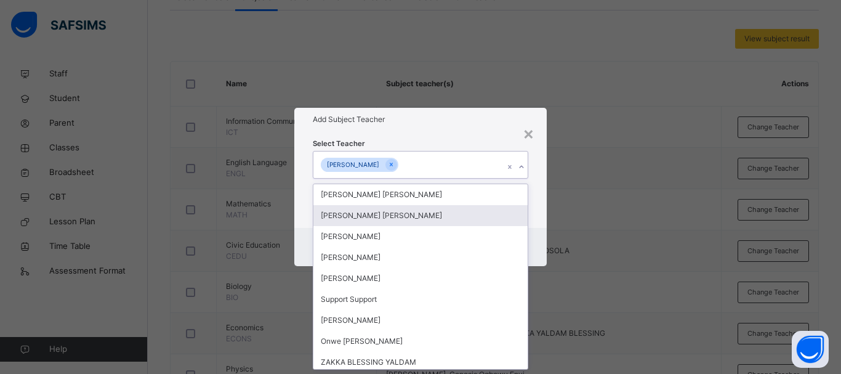
click at [546, 212] on div "Select Teacher option Oluwasanmi Olalekan Jejelowo, selected. option Anuku Ekan…" at bounding box center [420, 179] width 252 height 96
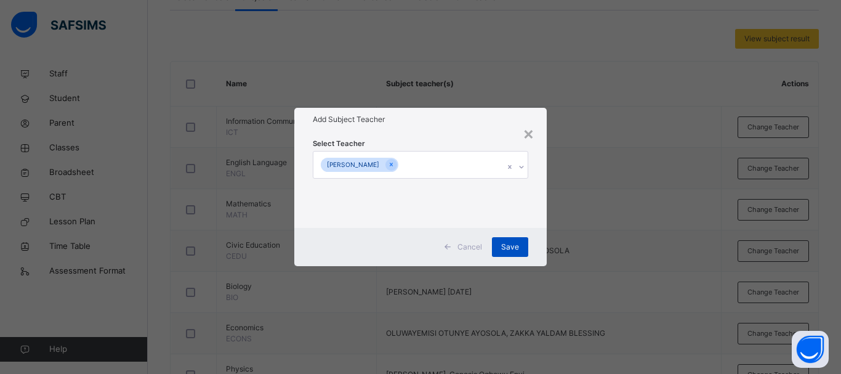
click at [513, 246] on span "Save" at bounding box center [510, 246] width 18 height 11
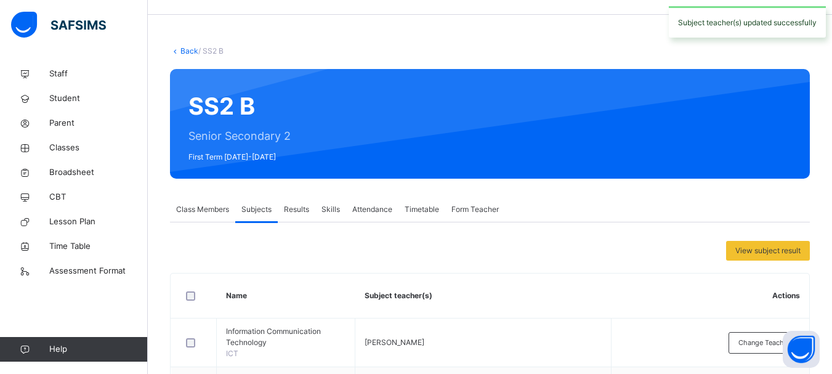
scroll to position [0, 0]
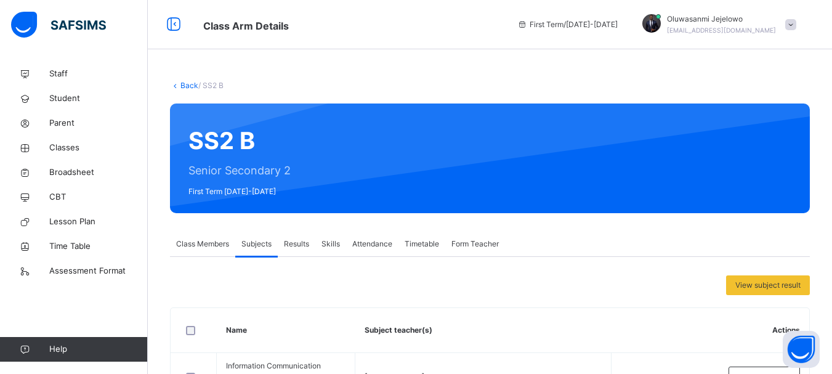
click at [190, 86] on link "Back" at bounding box center [189, 85] width 18 height 9
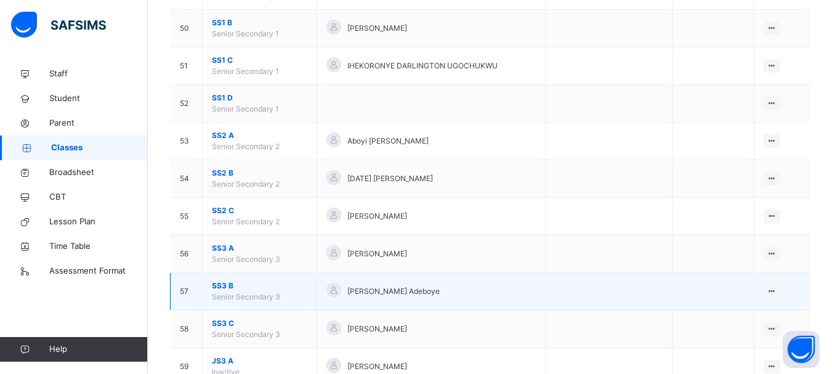
scroll to position [2070, 0]
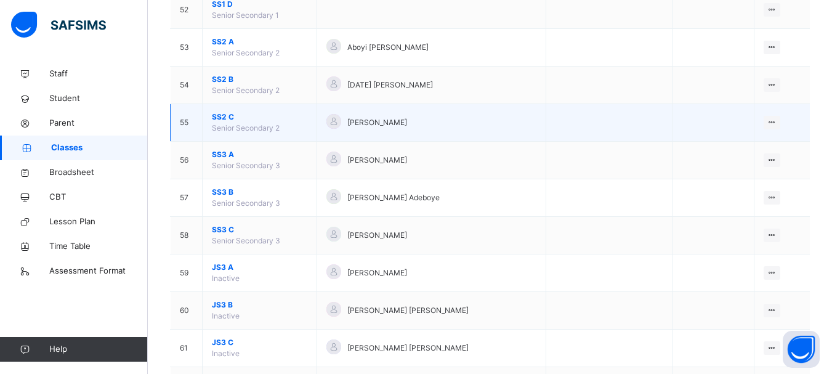
click at [219, 118] on span "SS2 C" at bounding box center [259, 116] width 95 height 11
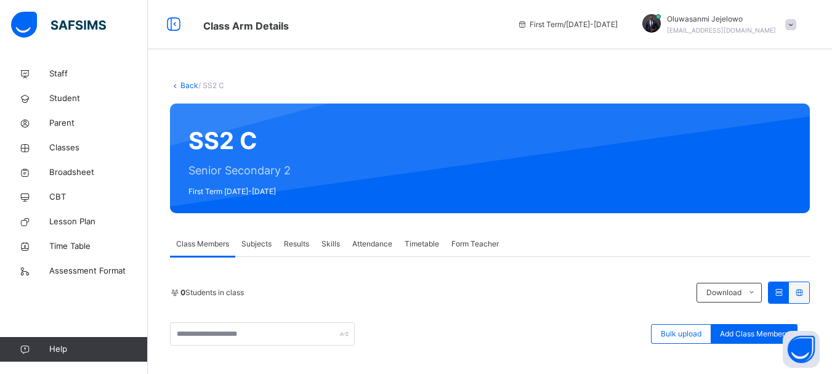
click at [262, 245] on span "Subjects" at bounding box center [256, 243] width 30 height 11
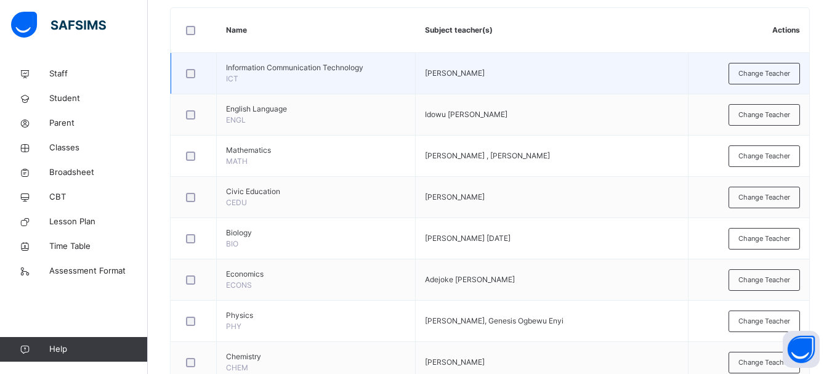
scroll to position [246, 0]
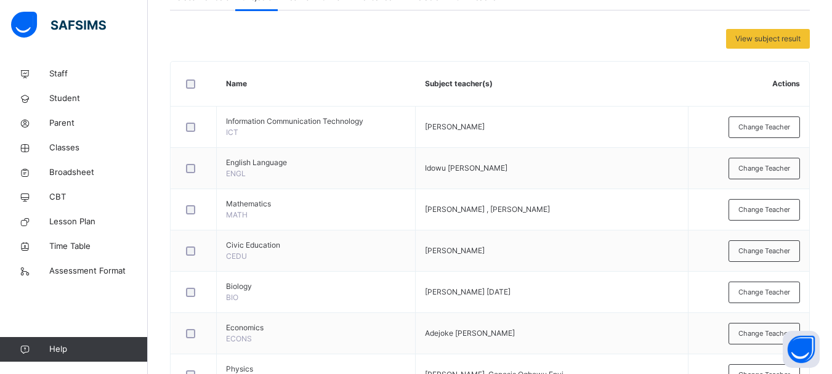
drag, startPoint x: 755, startPoint y: 170, endPoint x: 745, endPoint y: 177, distance: 12.3
click at [756, 170] on span "Change Teacher" at bounding box center [764, 168] width 52 height 10
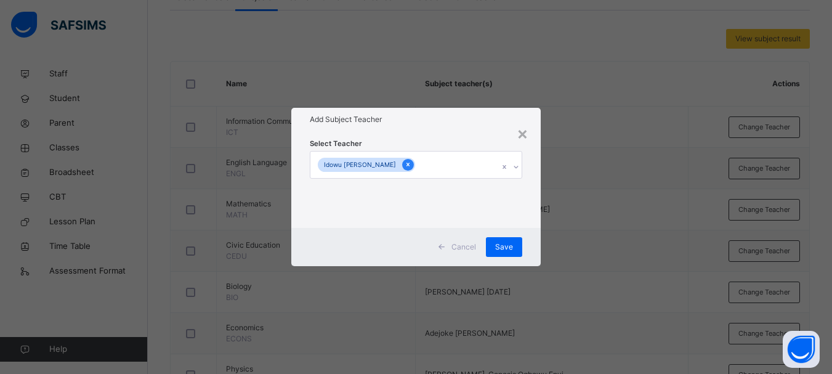
click at [404, 161] on icon at bounding box center [407, 164] width 7 height 9
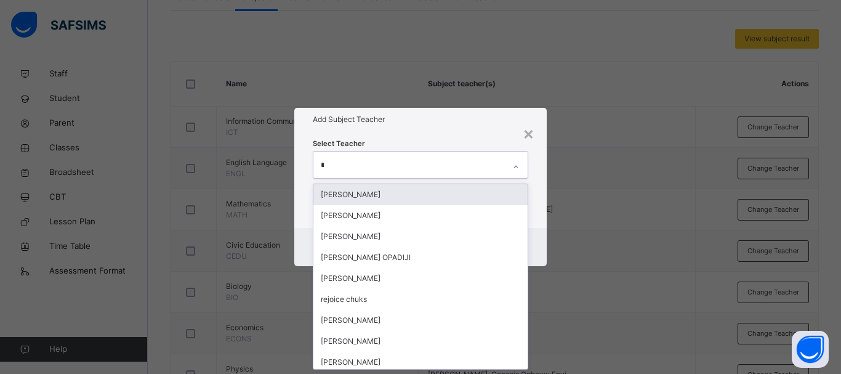
type input "****"
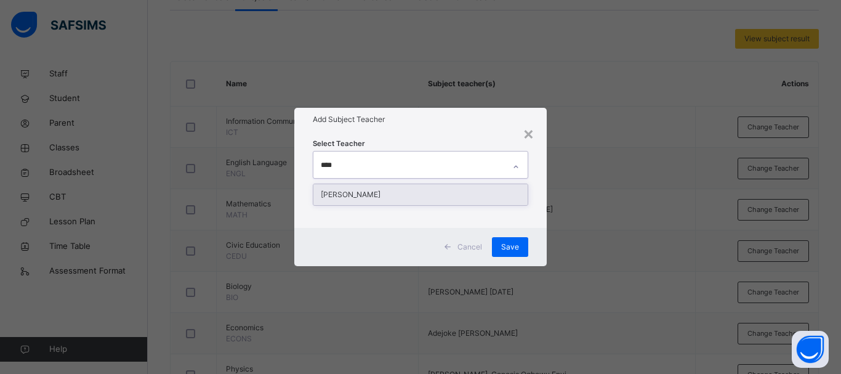
click at [395, 190] on div "Oluwasanmi Olalekan Jejelowo" at bounding box center [420, 194] width 214 height 21
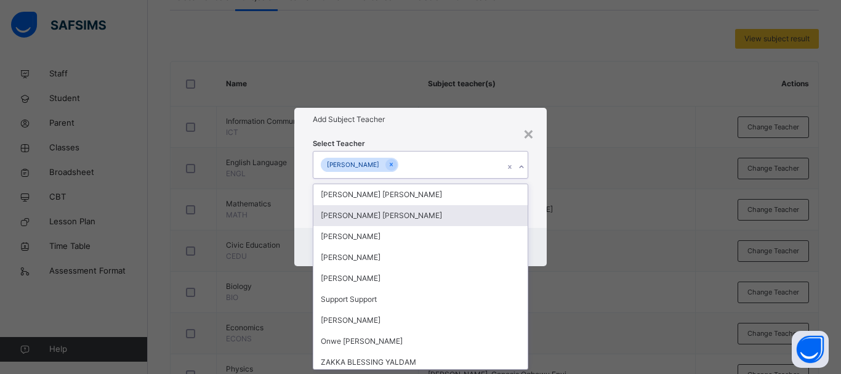
click at [536, 220] on div "Select Teacher option Oluwasanmi Olalekan Jejelowo, selected. option Anuku Ekan…" at bounding box center [420, 179] width 252 height 96
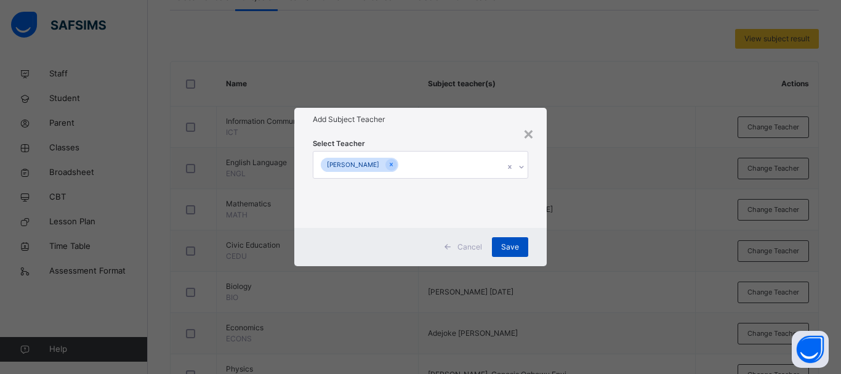
click at [523, 246] on div "Save" at bounding box center [510, 247] width 36 height 20
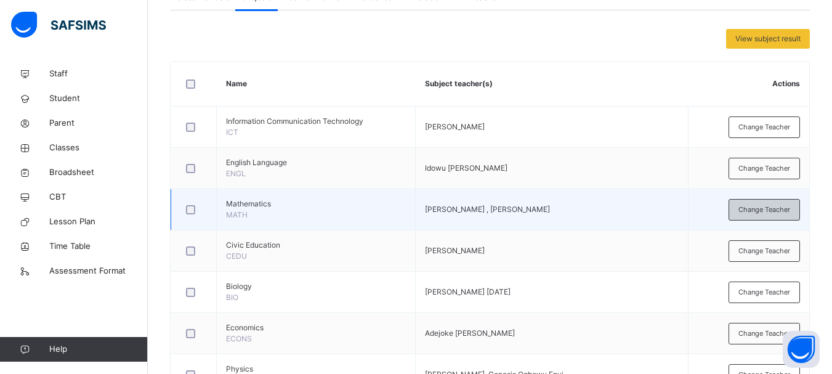
click at [763, 209] on span "Change Teacher" at bounding box center [764, 209] width 52 height 10
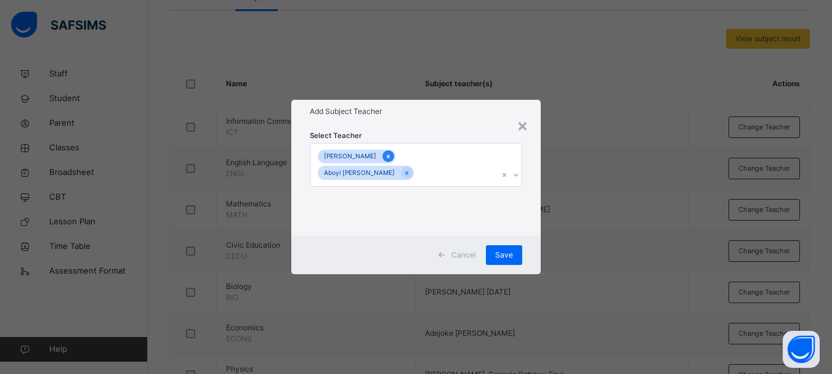
click at [385, 161] on icon at bounding box center [388, 156] width 7 height 9
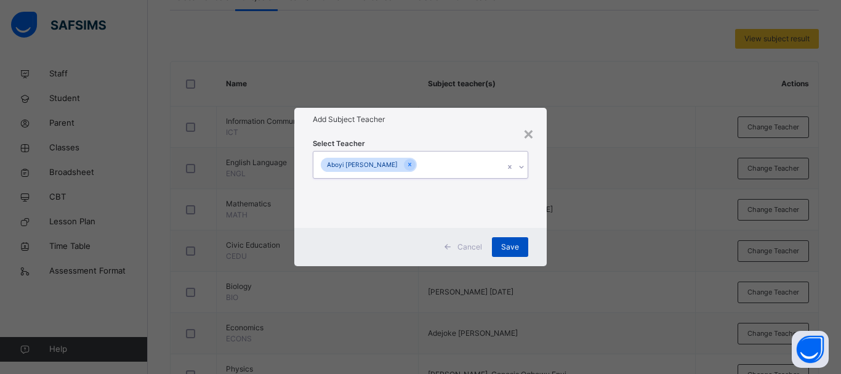
click at [513, 243] on span "Save" at bounding box center [510, 246] width 18 height 11
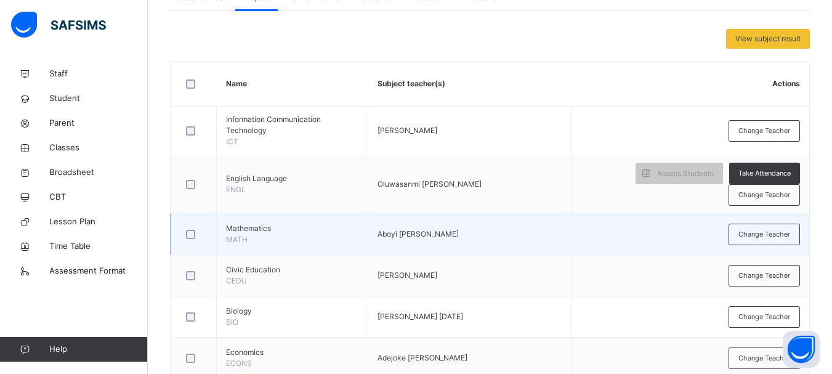
click at [490, 230] on td "Aboyi Esther Ene" at bounding box center [469, 234] width 203 height 41
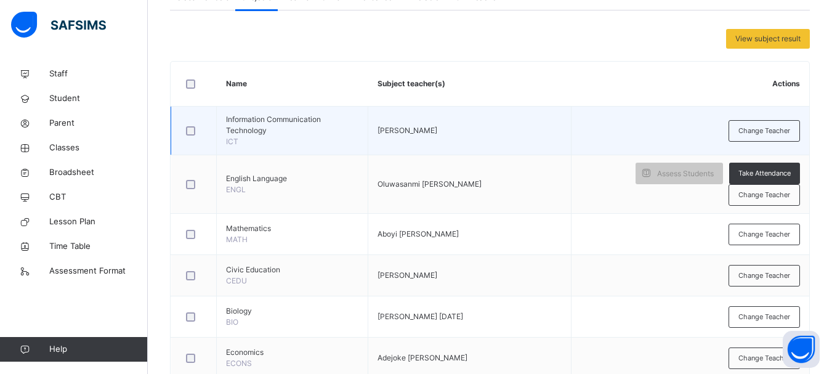
click at [407, 124] on td "Hyelaliyada Ali Chagwa" at bounding box center [469, 130] width 203 height 49
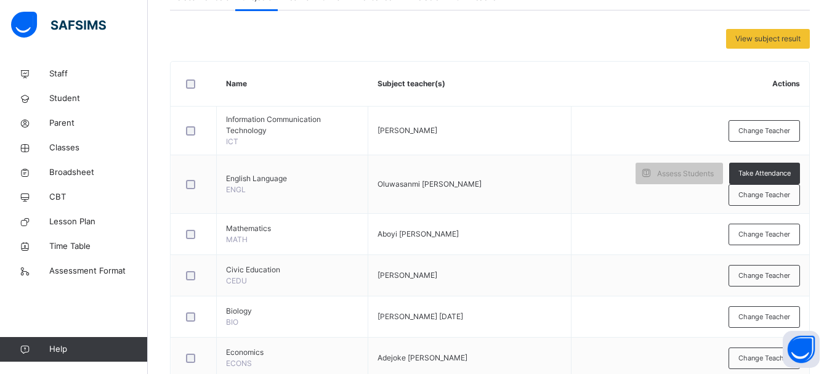
scroll to position [0, 0]
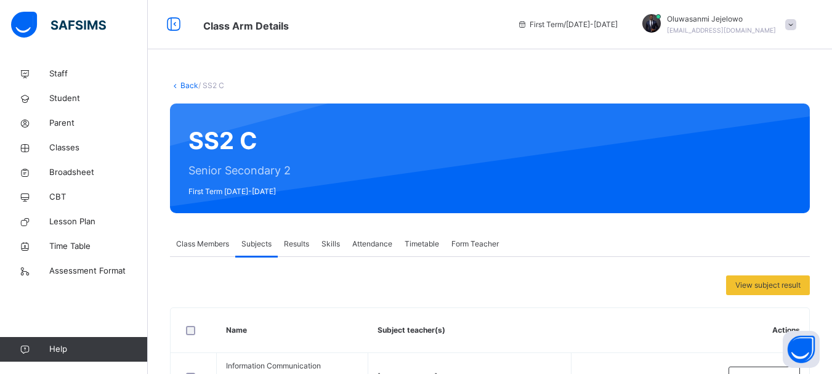
click at [189, 84] on link "Back" at bounding box center [189, 85] width 18 height 9
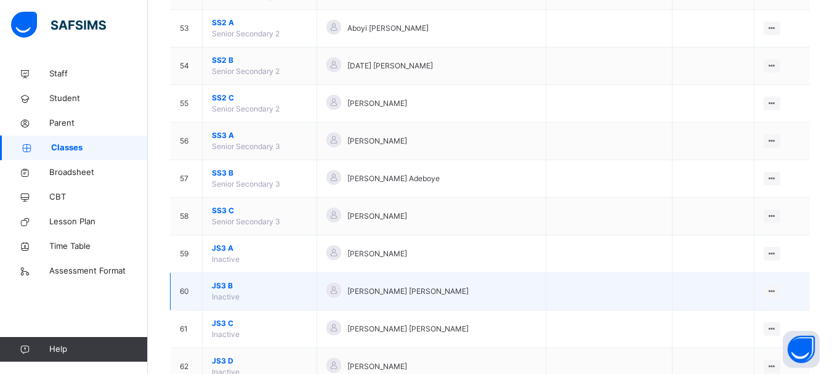
scroll to position [2070, 0]
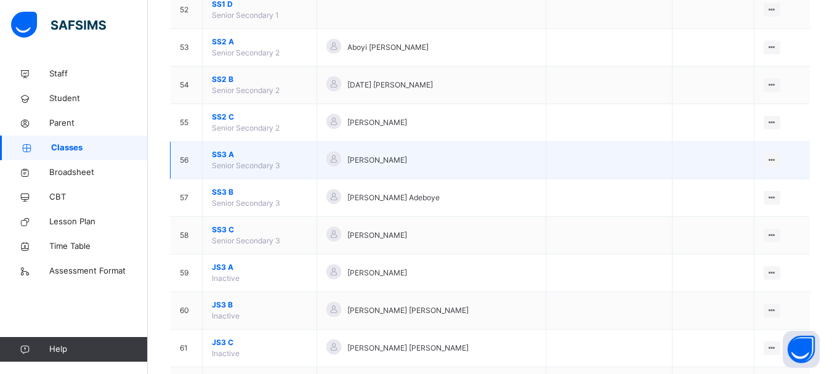
click at [225, 156] on span "SS3 A" at bounding box center [259, 154] width 95 height 11
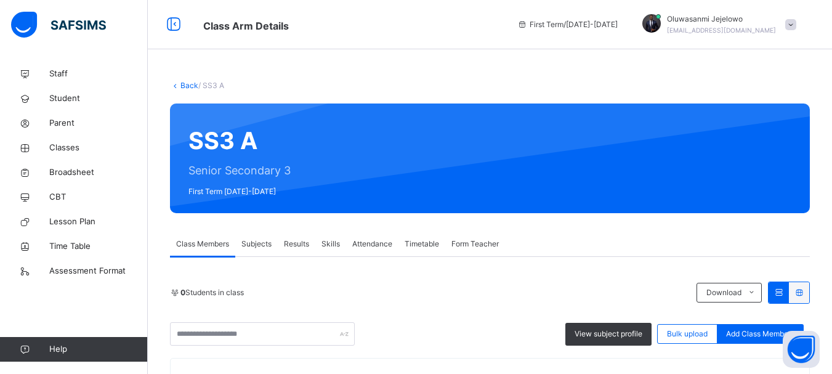
click at [254, 246] on span "Subjects" at bounding box center [256, 243] width 30 height 11
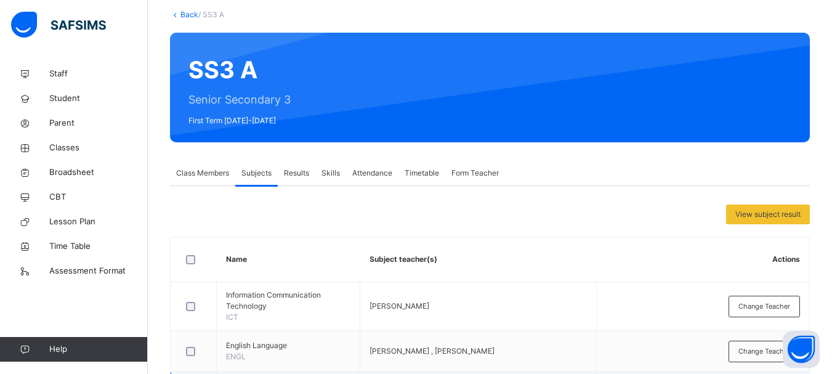
scroll to position [246, 0]
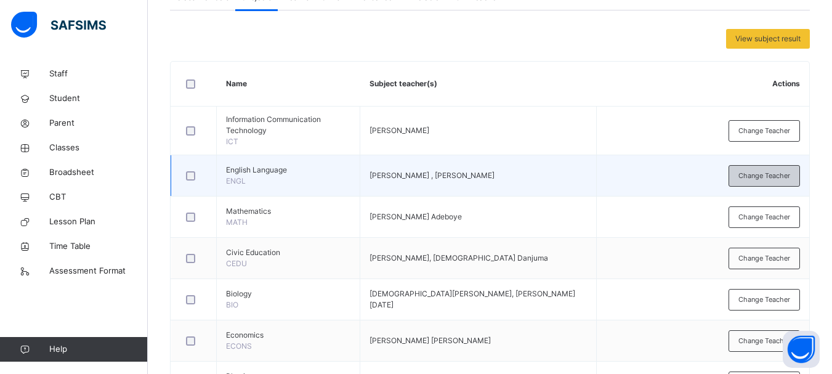
click at [766, 180] on span "Change Teacher" at bounding box center [764, 176] width 52 height 10
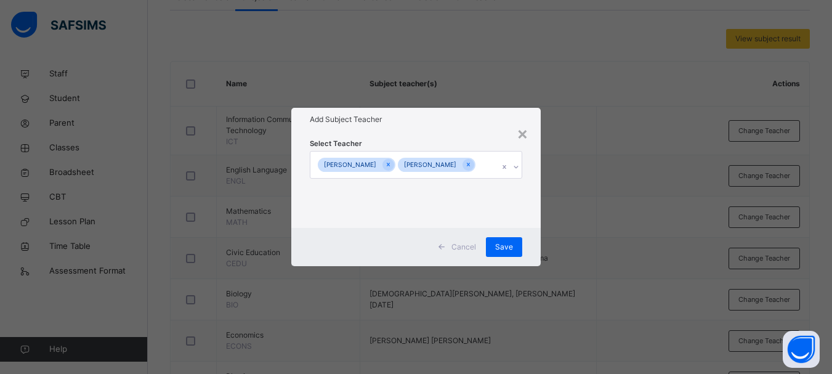
click at [439, 164] on div "Arit Abia Eyo" at bounding box center [430, 165] width 65 height 14
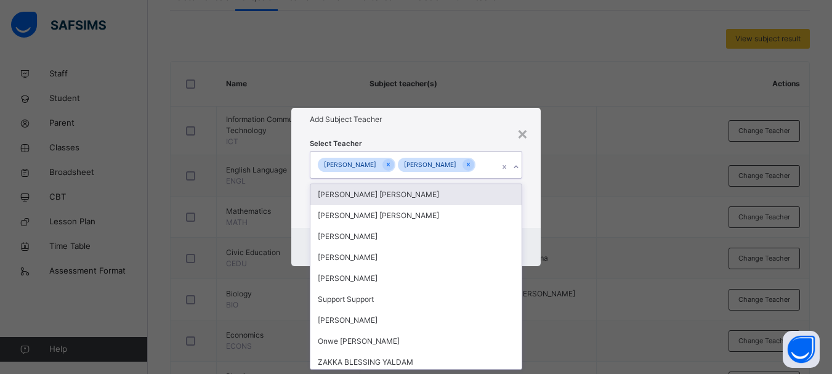
click at [465, 166] on icon at bounding box center [468, 164] width 7 height 9
click at [391, 164] on div "Priscilla Ugbada" at bounding box center [408, 164] width 191 height 26
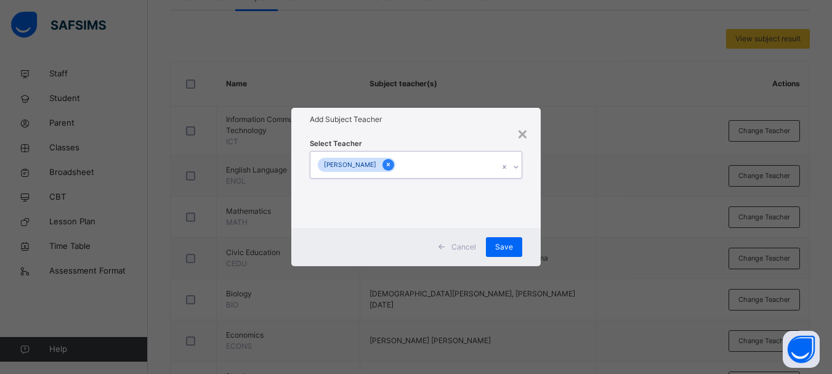
click at [385, 165] on icon at bounding box center [388, 164] width 7 height 9
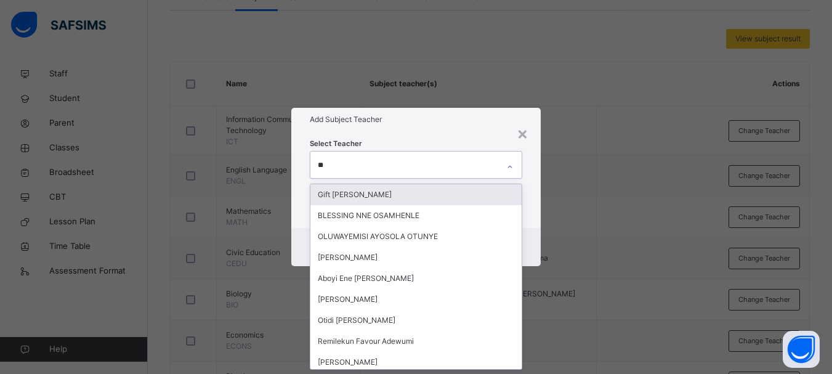
type input "***"
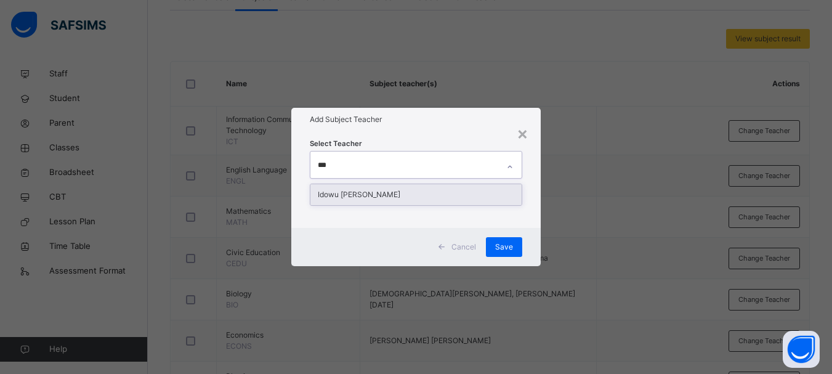
click at [363, 194] on div "Idowu John Bankole" at bounding box center [415, 194] width 211 height 21
click at [537, 228] on div "Cancel Save" at bounding box center [415, 247] width 249 height 38
click at [535, 236] on div "Cancel Save" at bounding box center [415, 247] width 249 height 38
click at [530, 210] on div "Select Teacher option Priscilla Ugbada , deselected. option Idowu John Bankole …" at bounding box center [415, 179] width 249 height 96
click at [532, 162] on div "Select Teacher option Priscilla Ugbada , deselected. option Idowu John Bankole …" at bounding box center [415, 179] width 249 height 96
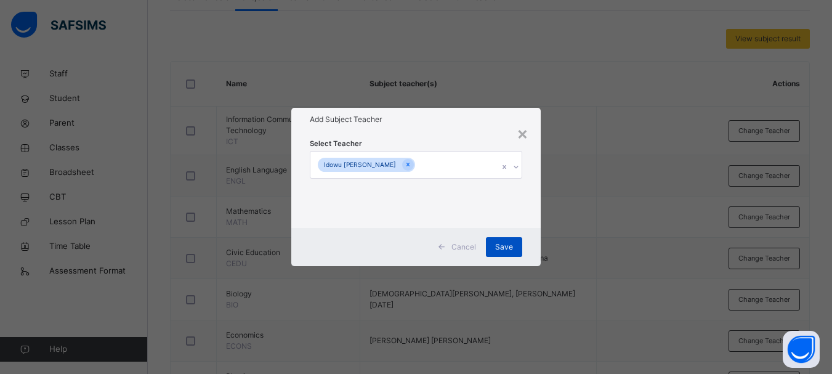
click at [507, 244] on span "Save" at bounding box center [504, 246] width 18 height 11
click at [504, 247] on span "Save" at bounding box center [504, 246] width 18 height 11
click at [504, 249] on div "Save" at bounding box center [504, 247] width 36 height 20
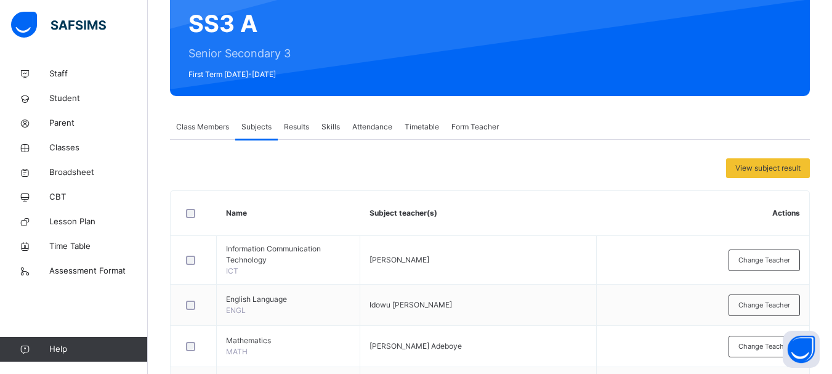
scroll to position [0, 0]
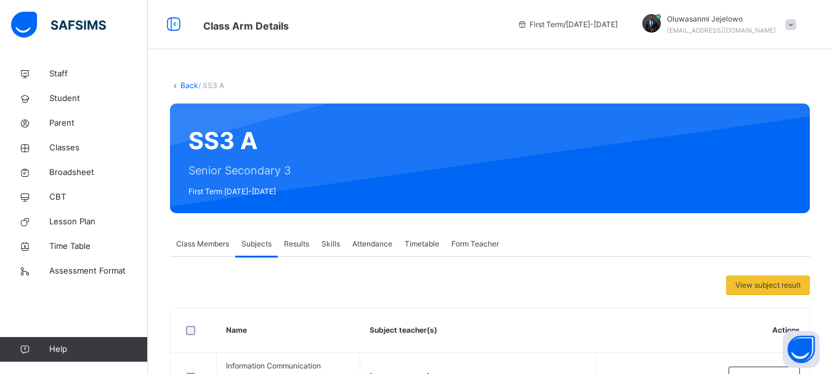
click at [191, 86] on link "Back" at bounding box center [189, 85] width 18 height 9
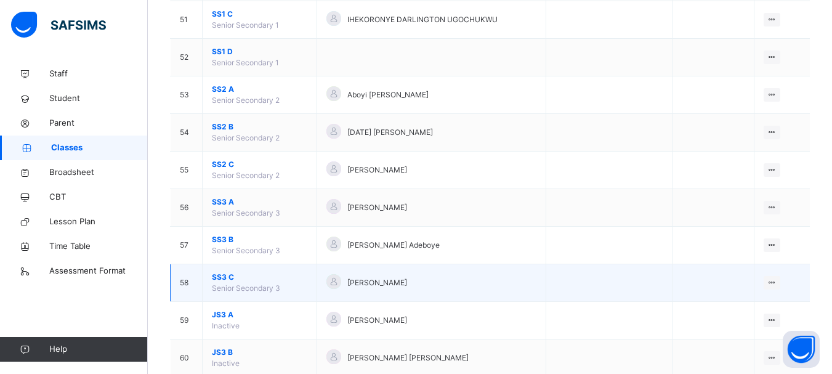
scroll to position [2031, 0]
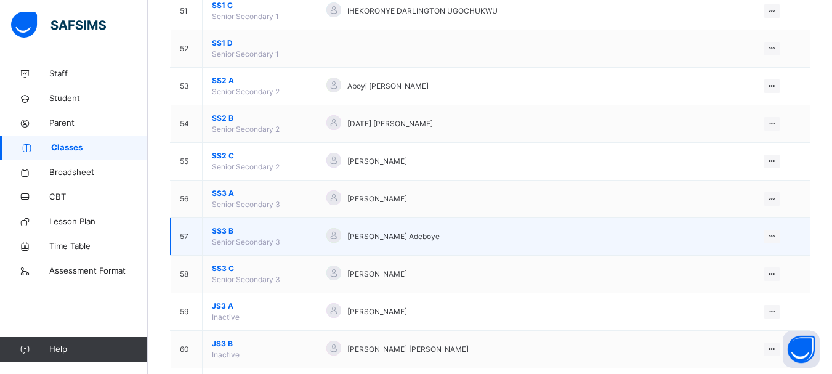
click at [221, 232] on span "SS3 B" at bounding box center [259, 230] width 95 height 11
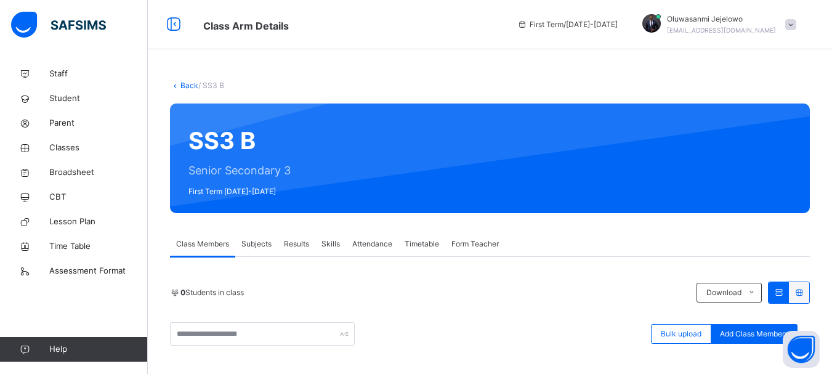
click at [244, 240] on span "Subjects" at bounding box center [256, 243] width 30 height 11
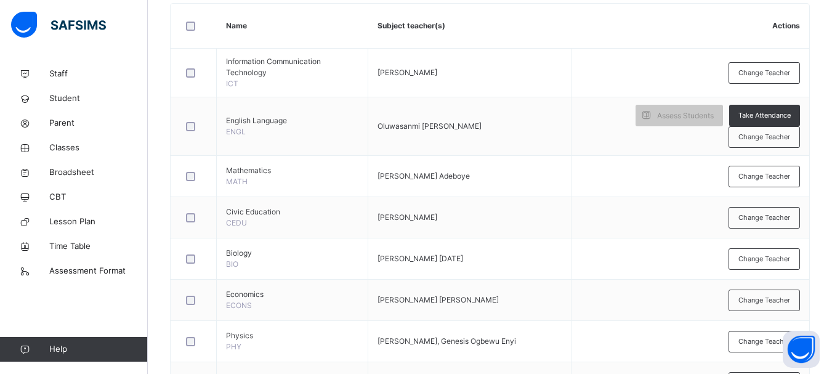
scroll to position [308, 0]
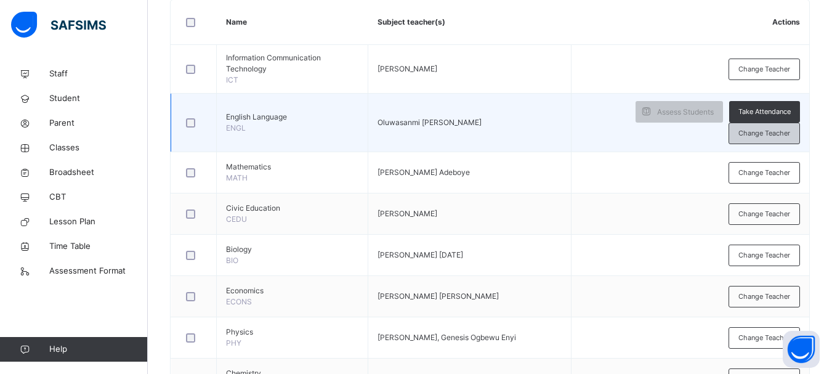
click at [785, 133] on span "Change Teacher" at bounding box center [764, 133] width 52 height 10
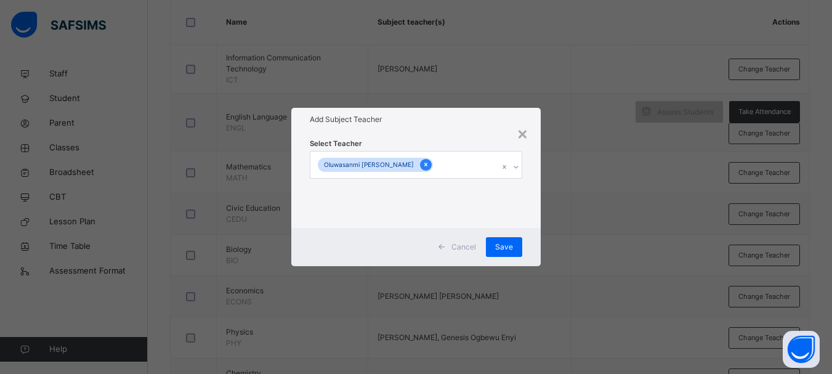
click at [424, 163] on icon at bounding box center [425, 165] width 3 height 4
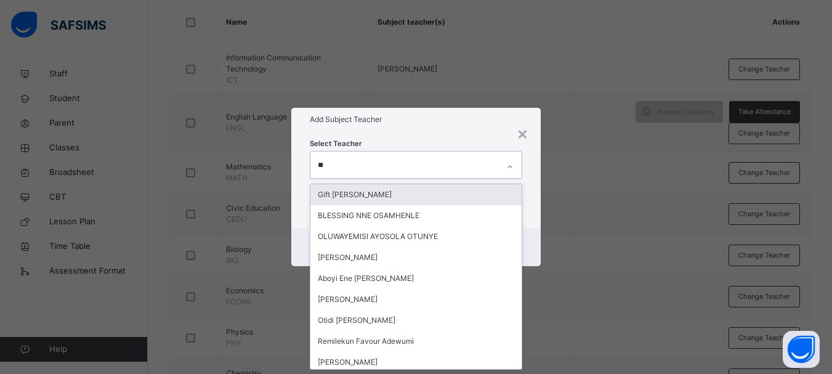
type input "***"
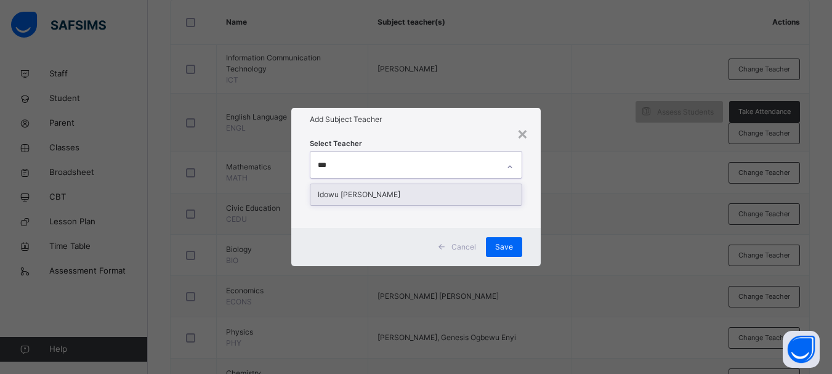
click at [413, 190] on div "Idowu John Bankole" at bounding box center [415, 194] width 211 height 21
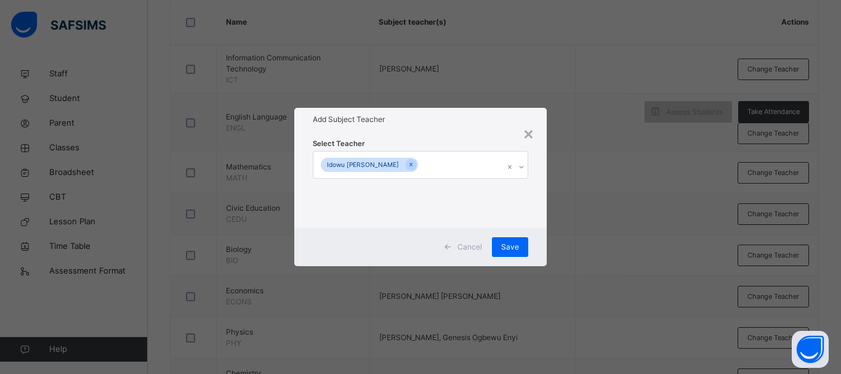
click at [450, 131] on div "Select Teacher Idowu John Bankole" at bounding box center [420, 179] width 252 height 96
click at [508, 251] on span "Save" at bounding box center [510, 246] width 18 height 11
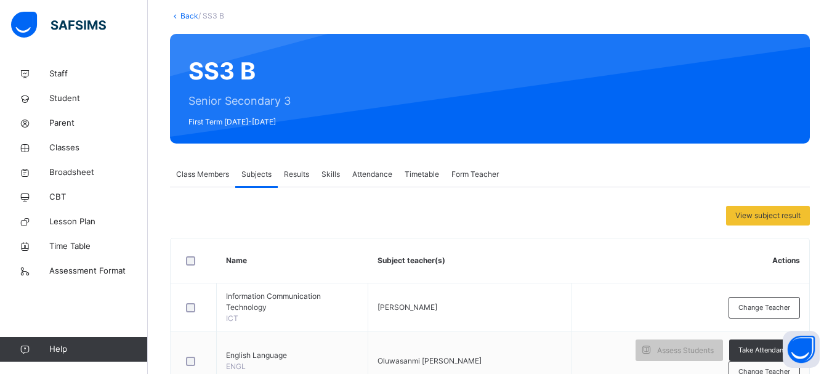
scroll to position [62, 0]
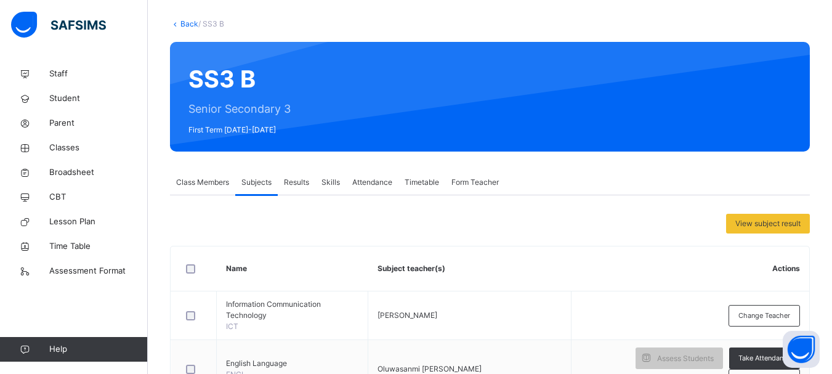
click at [191, 23] on link "Back" at bounding box center [189, 23] width 18 height 9
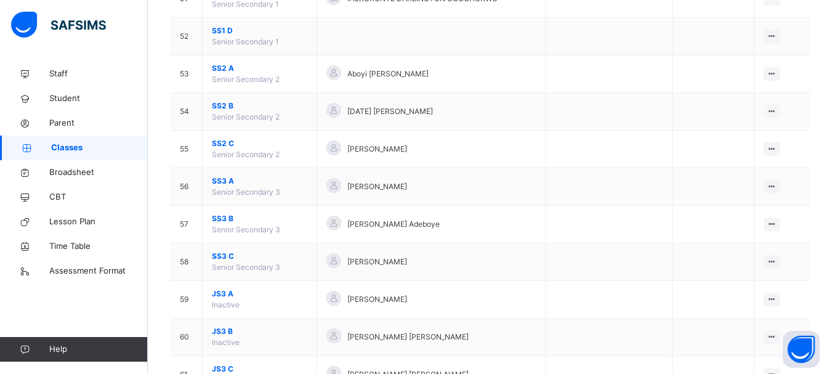
scroll to position [2132, 0]
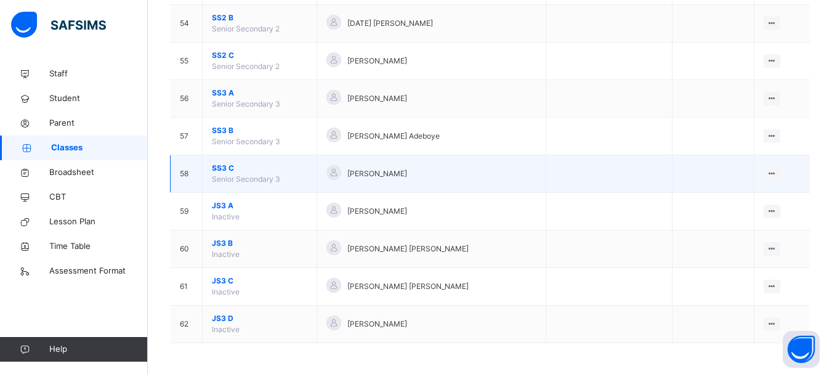
click at [230, 169] on span "SS3 C" at bounding box center [259, 168] width 95 height 11
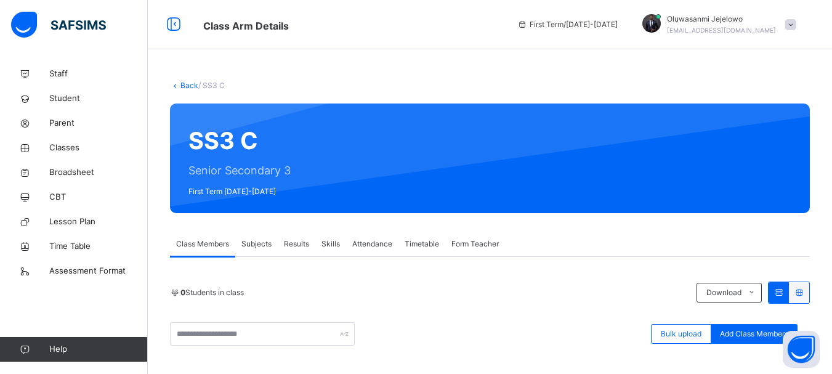
click at [266, 244] on span "Subjects" at bounding box center [256, 243] width 30 height 11
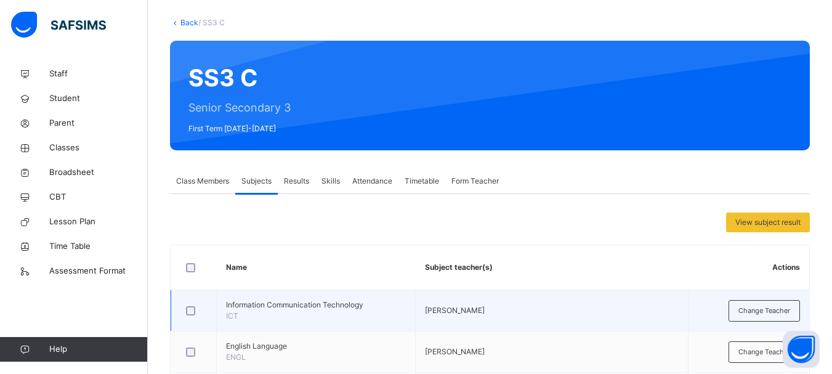
scroll to position [246, 0]
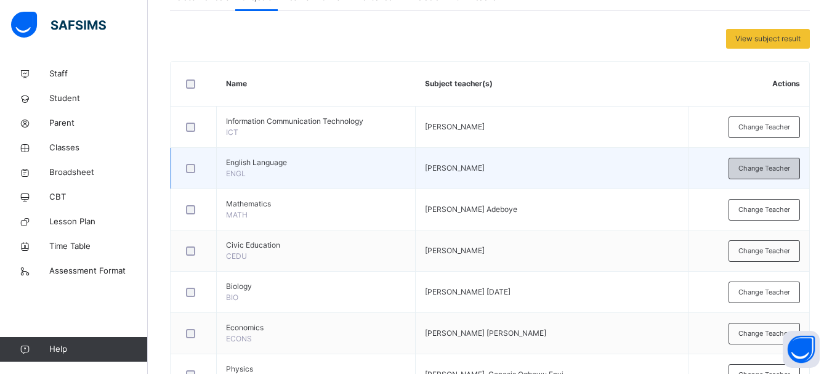
click at [772, 167] on span "Change Teacher" at bounding box center [764, 168] width 52 height 10
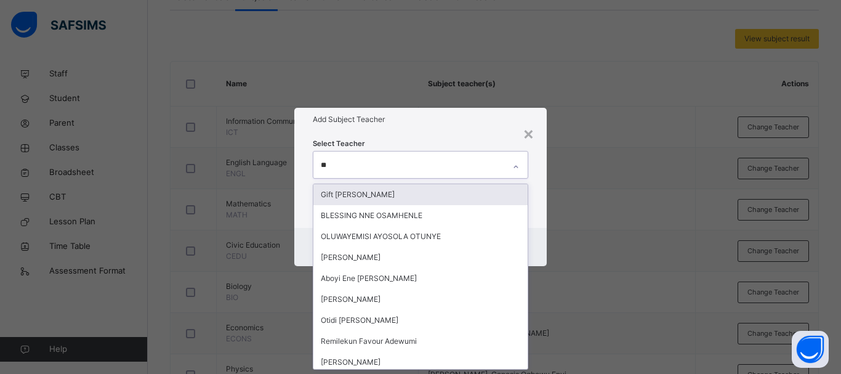
type input "***"
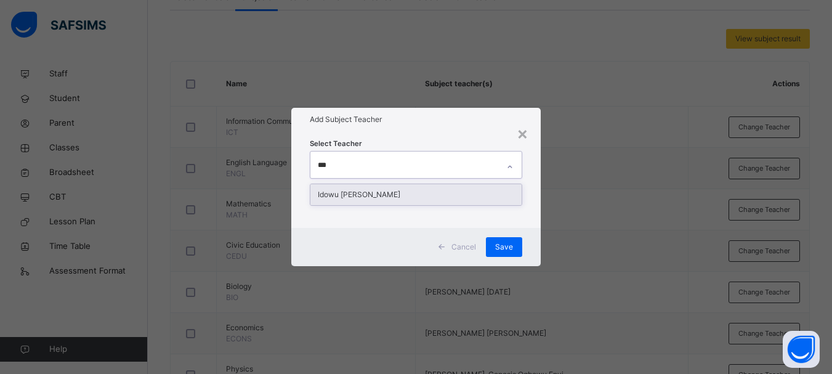
click at [457, 193] on div "Idowu John Bankole" at bounding box center [415, 194] width 211 height 21
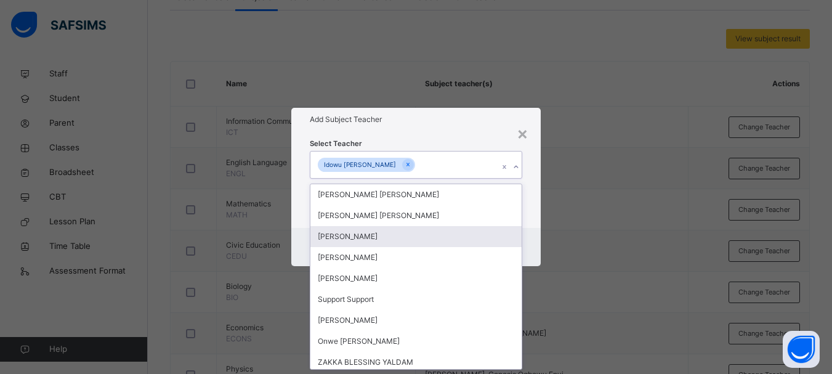
click at [531, 222] on div "Select Teacher option Idowu John Bankole, selected. option John Ikanshul Ikwen …" at bounding box center [415, 179] width 249 height 96
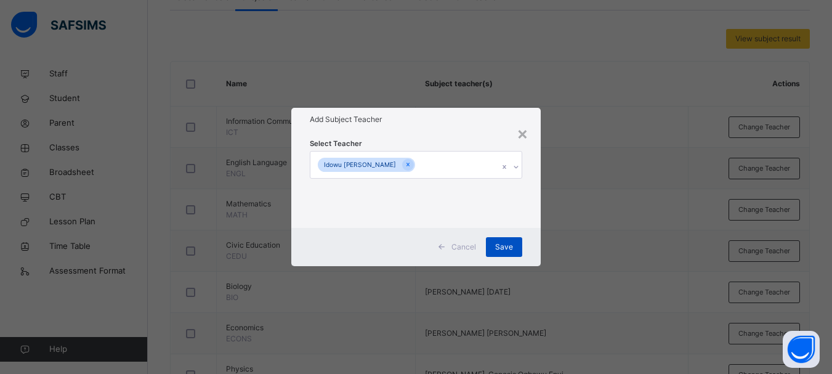
click at [510, 249] on span "Save" at bounding box center [504, 246] width 18 height 11
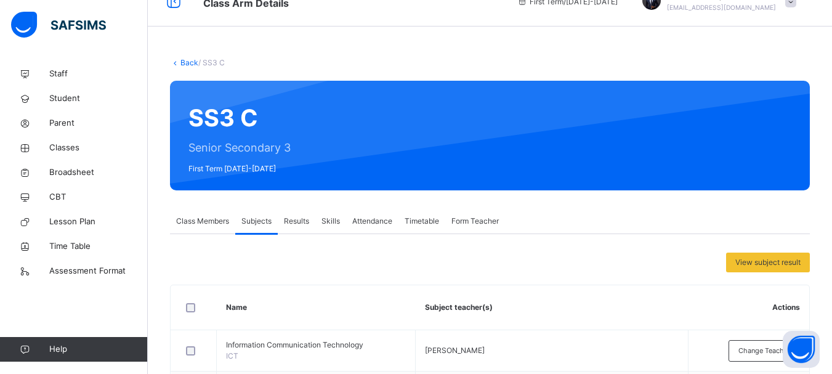
scroll to position [0, 0]
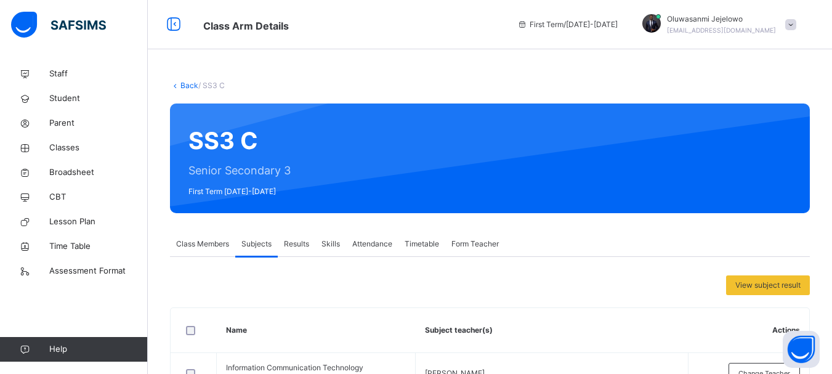
click at [191, 86] on link "Back" at bounding box center [189, 85] width 18 height 9
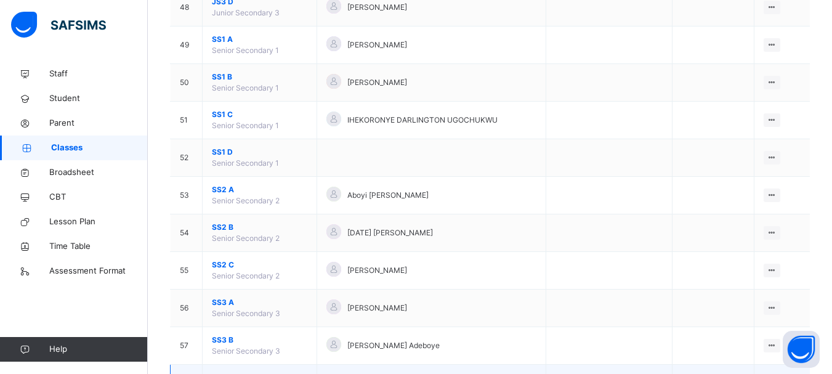
scroll to position [2132, 0]
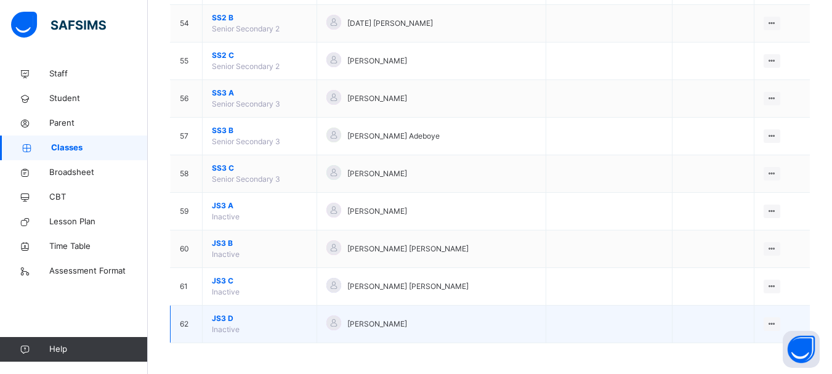
click at [219, 316] on span "JS3 D" at bounding box center [259, 318] width 95 height 11
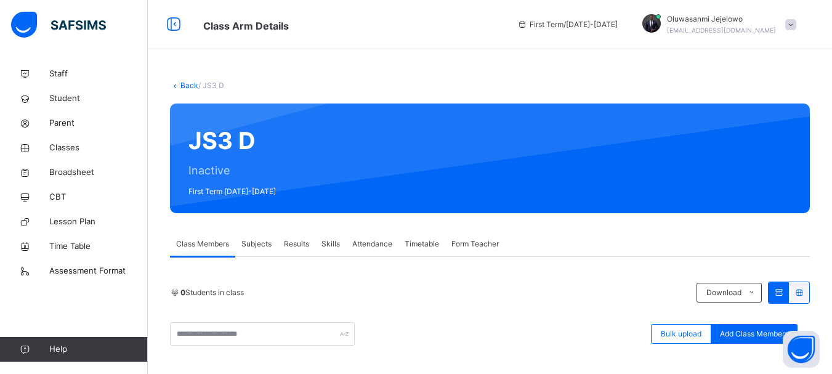
click at [192, 87] on link "Back" at bounding box center [189, 85] width 18 height 9
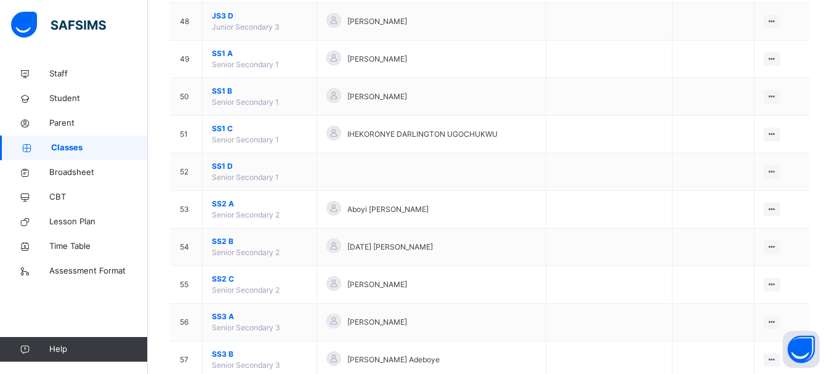
scroll to position [2132, 0]
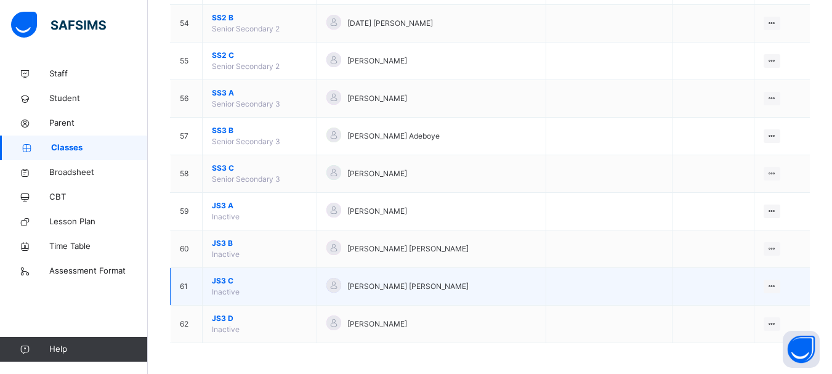
click at [224, 281] on span "JS3 C" at bounding box center [259, 280] width 95 height 11
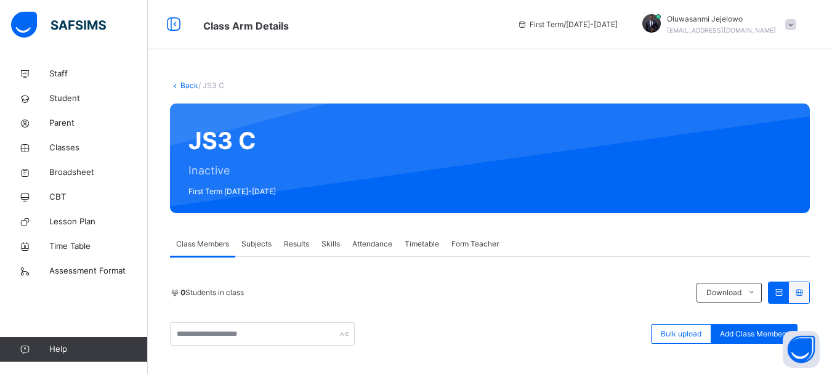
click at [187, 82] on link "Back" at bounding box center [189, 85] width 18 height 9
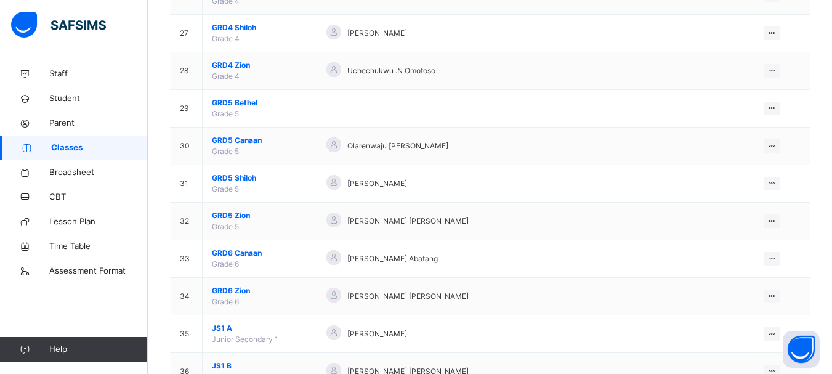
scroll to position [2132, 0]
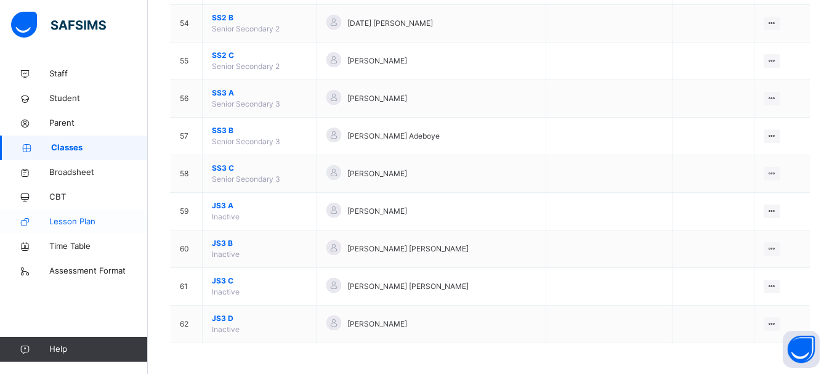
click at [75, 222] on span "Lesson Plan" at bounding box center [98, 221] width 98 height 12
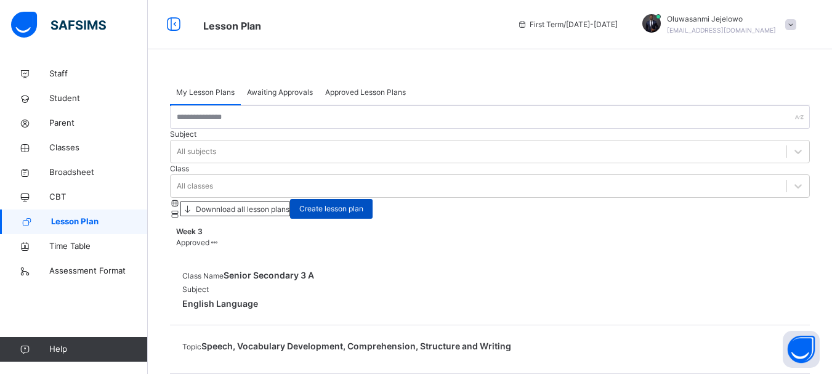
click at [363, 203] on span "Create lesson plan" at bounding box center [331, 208] width 64 height 11
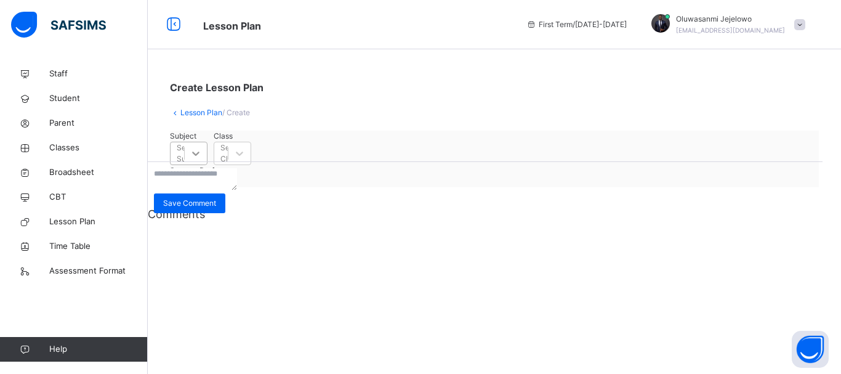
click at [202, 159] on icon at bounding box center [196, 153] width 12 height 12
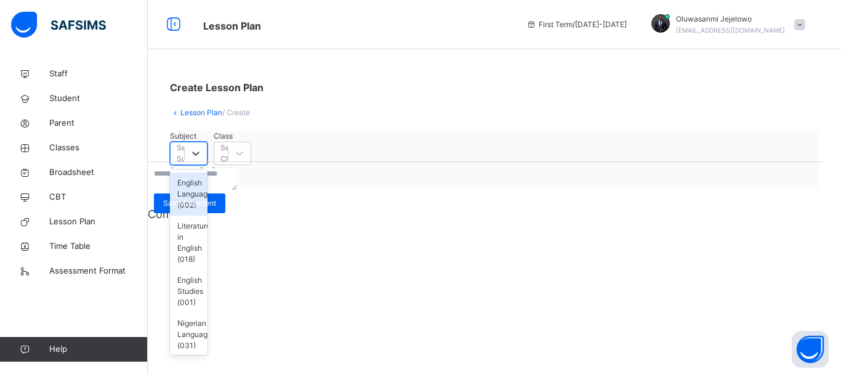
click at [207, 197] on div "English Language (002)" at bounding box center [189, 193] width 38 height 43
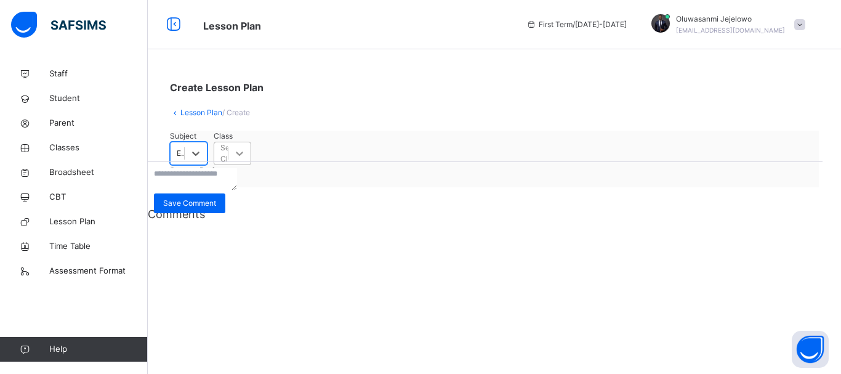
click at [251, 164] on div at bounding box center [239, 153] width 22 height 22
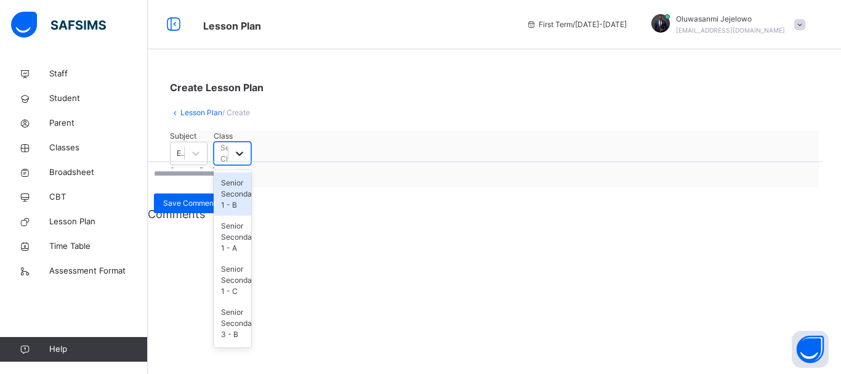
click at [251, 164] on div at bounding box center [239, 153] width 22 height 22
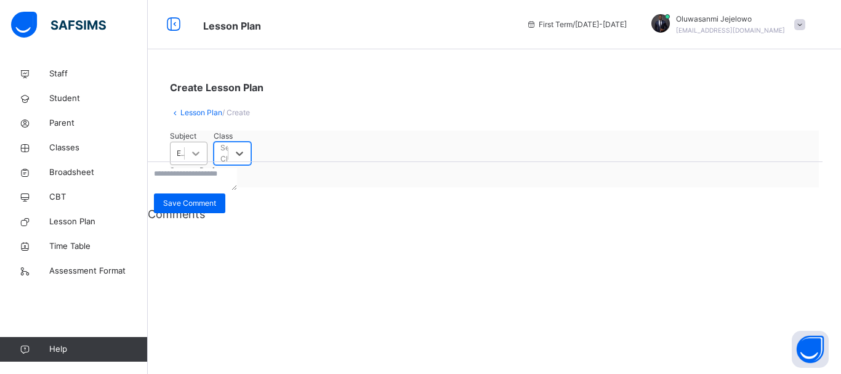
click at [202, 159] on icon at bounding box center [196, 153] width 12 height 12
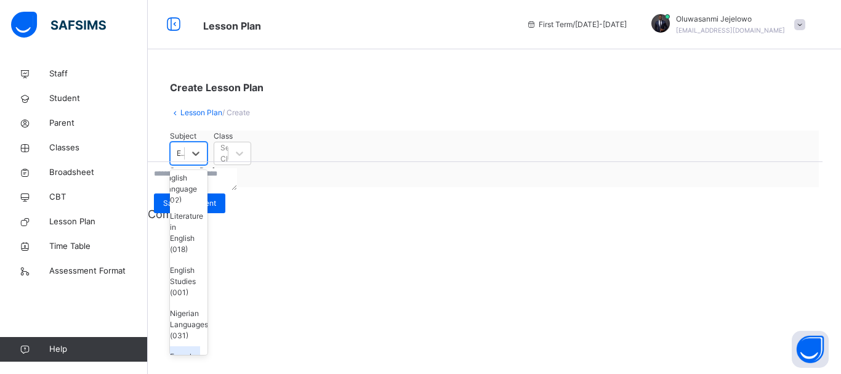
scroll to position [0, 9]
click at [343, 260] on div "Create Lesson Plan Lesson Plan / Create Subject option English Language (002), …" at bounding box center [494, 187] width 693 height 374
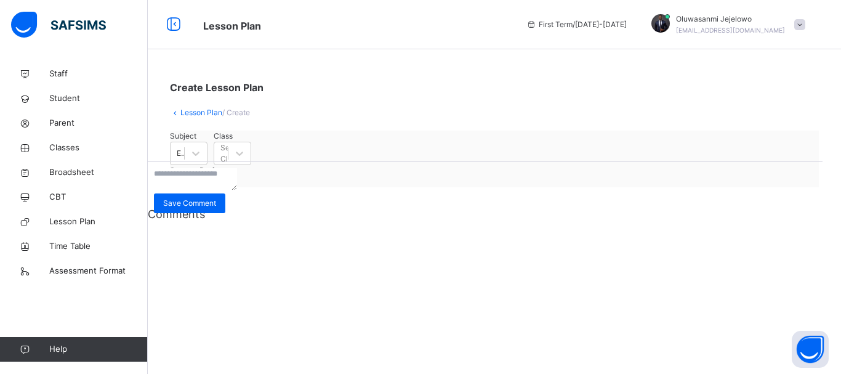
click at [345, 258] on div "Create Lesson Plan Lesson Plan / Create Subject English Language (002) Class Se…" at bounding box center [494, 187] width 693 height 374
